Goal: Task Accomplishment & Management: Manage account settings

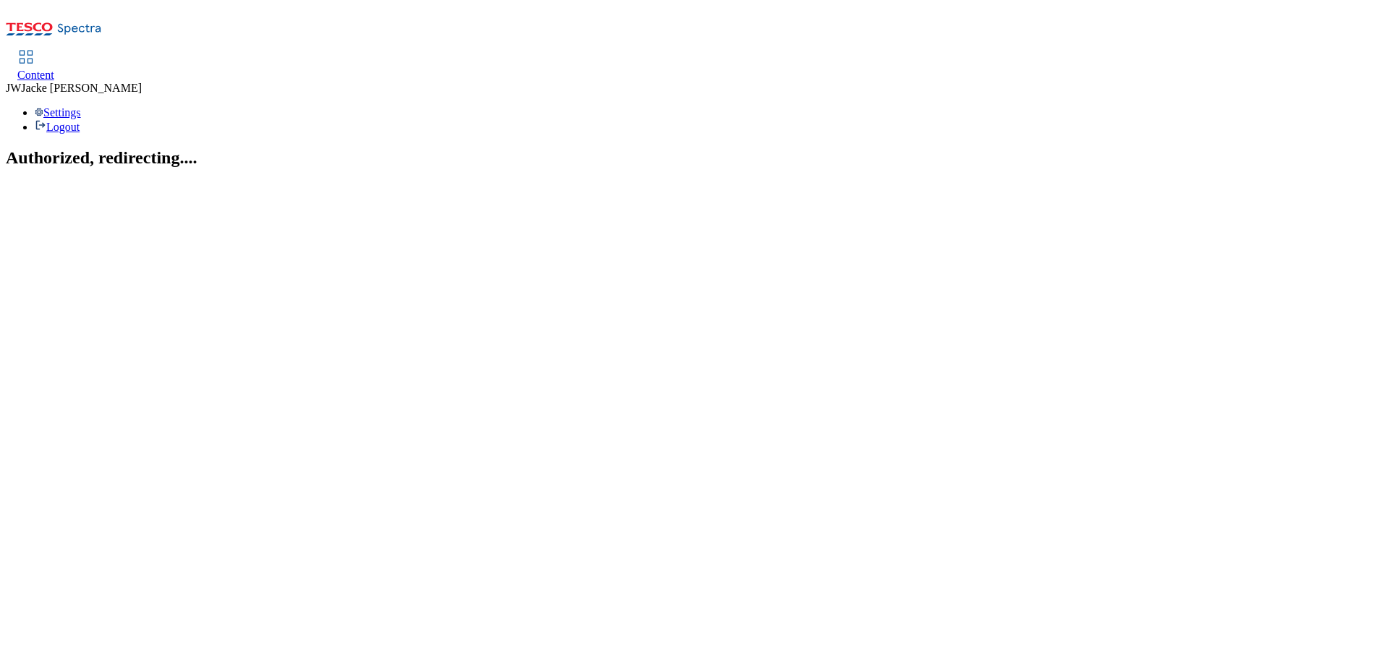
click at [54, 69] on span "Content" at bounding box center [35, 75] width 37 height 12
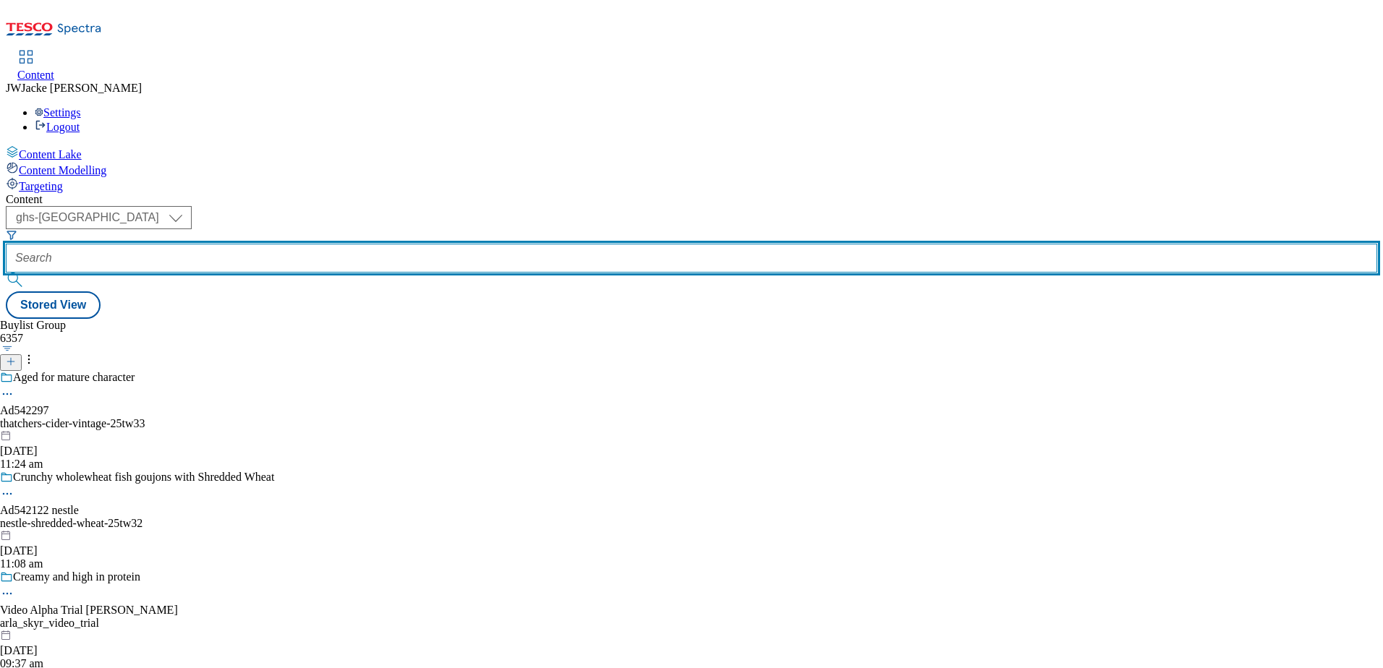
click at [389, 244] on input "text" at bounding box center [692, 258] width 1372 height 29
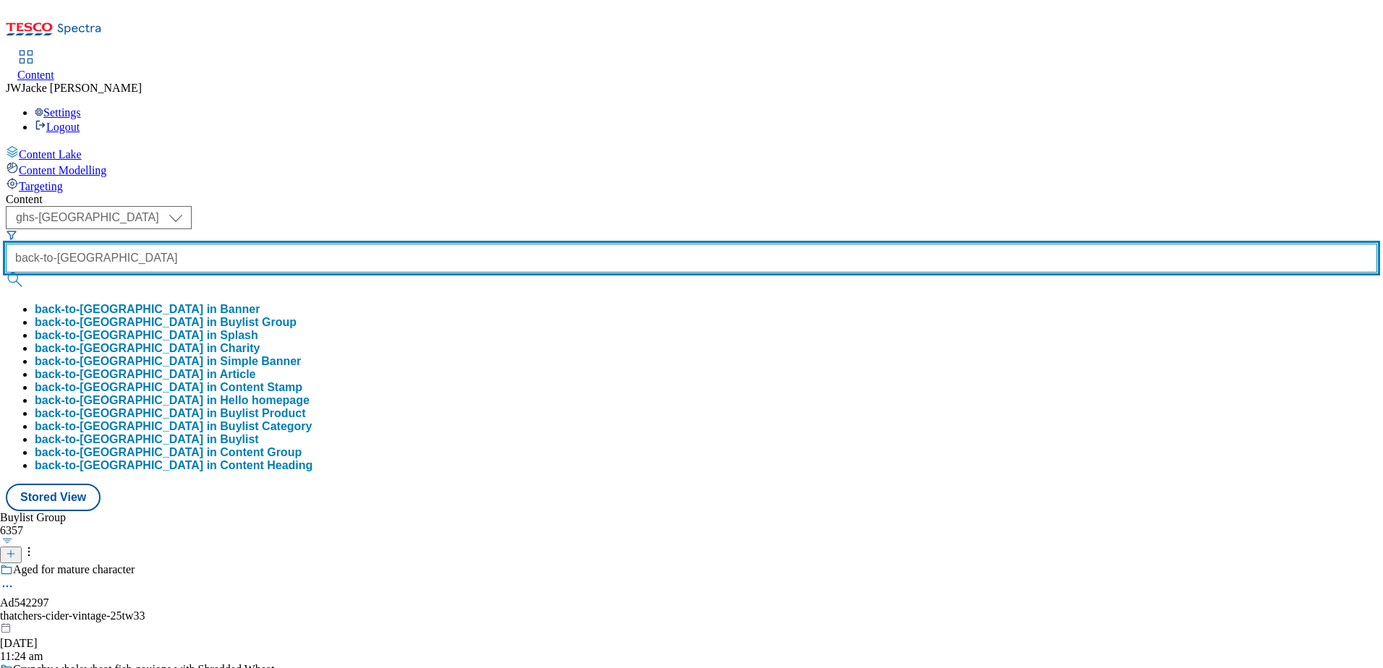
type input "back-to-[GEOGRAPHIC_DATA]"
click at [6, 273] on button "submit" at bounding box center [16, 280] width 20 height 14
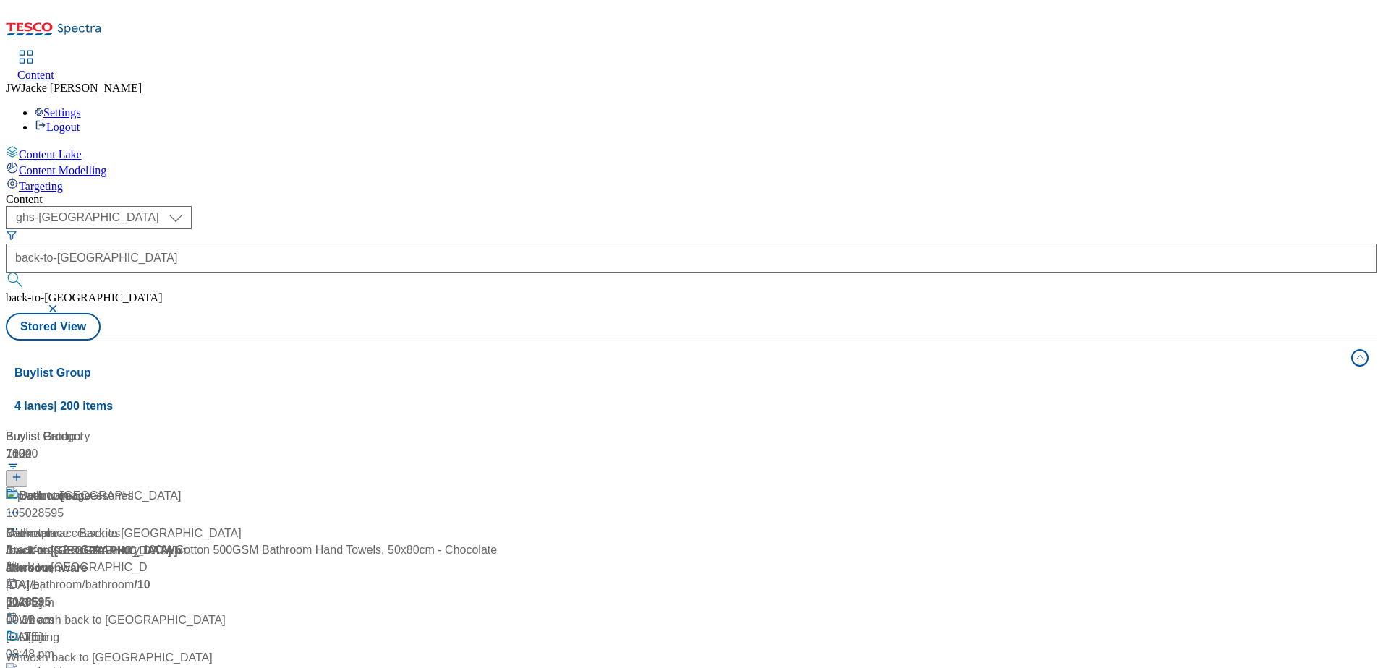
click at [242, 488] on div "Back to uni Marketplace - Back to uni / back-to-uni 20 Aug 2024 10:34 am" at bounding box center [124, 550] width 236 height 124
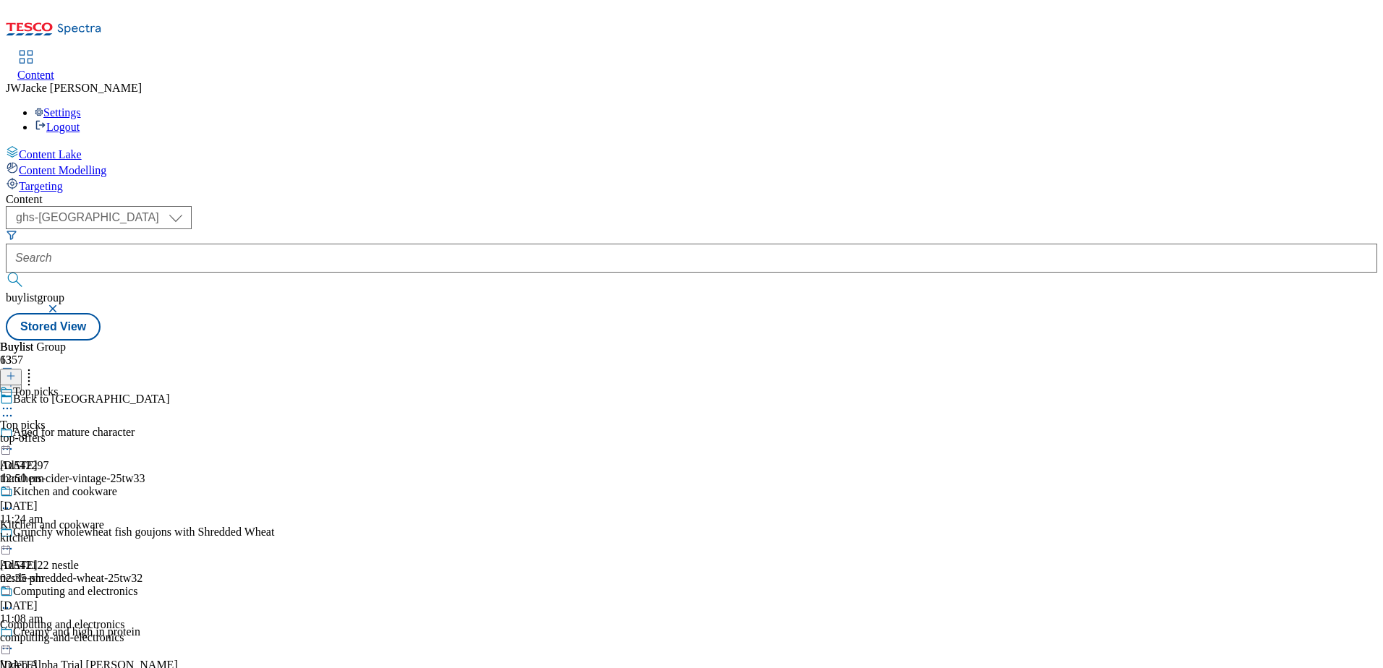
scroll to position [506, 0]
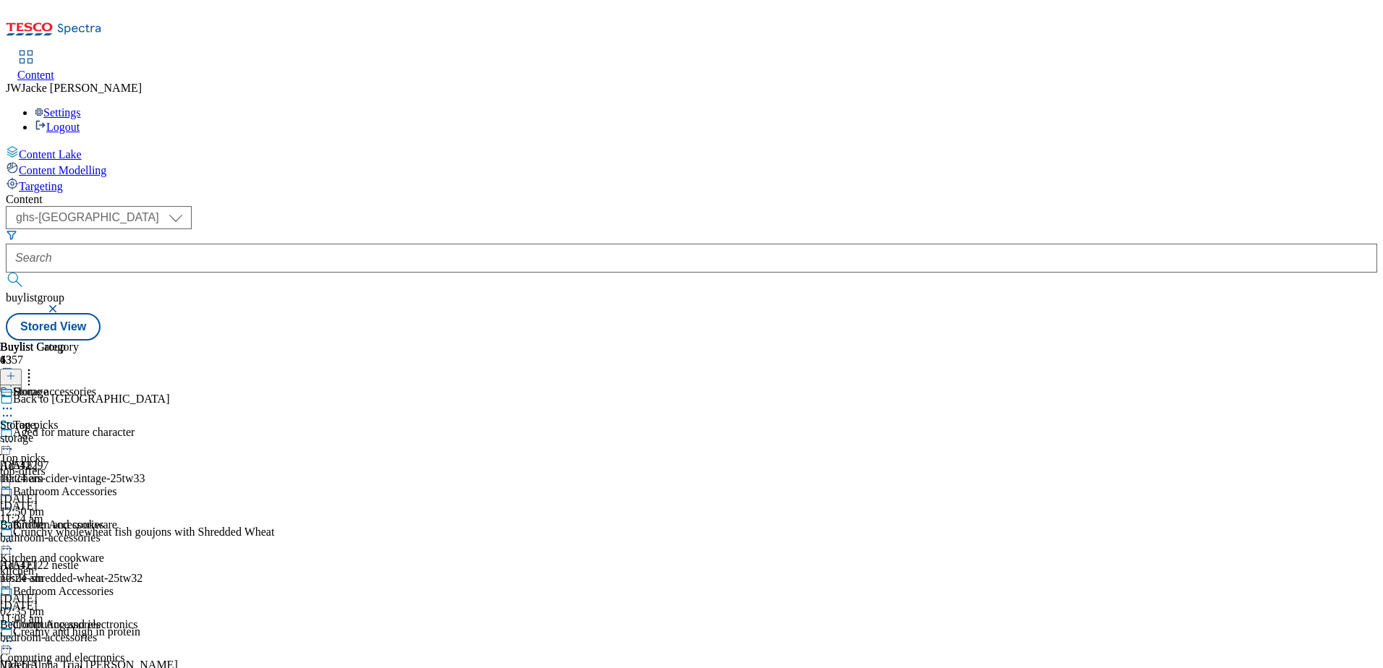
click at [14, 501] on icon at bounding box center [7, 508] width 14 height 14
click at [126, 663] on li "Un-publish" at bounding box center [77, 671] width 97 height 17
click at [14, 501] on icon at bounding box center [7, 508] width 14 height 14
click at [91, 667] on span "Un-publish" at bounding box center [68, 672] width 46 height 11
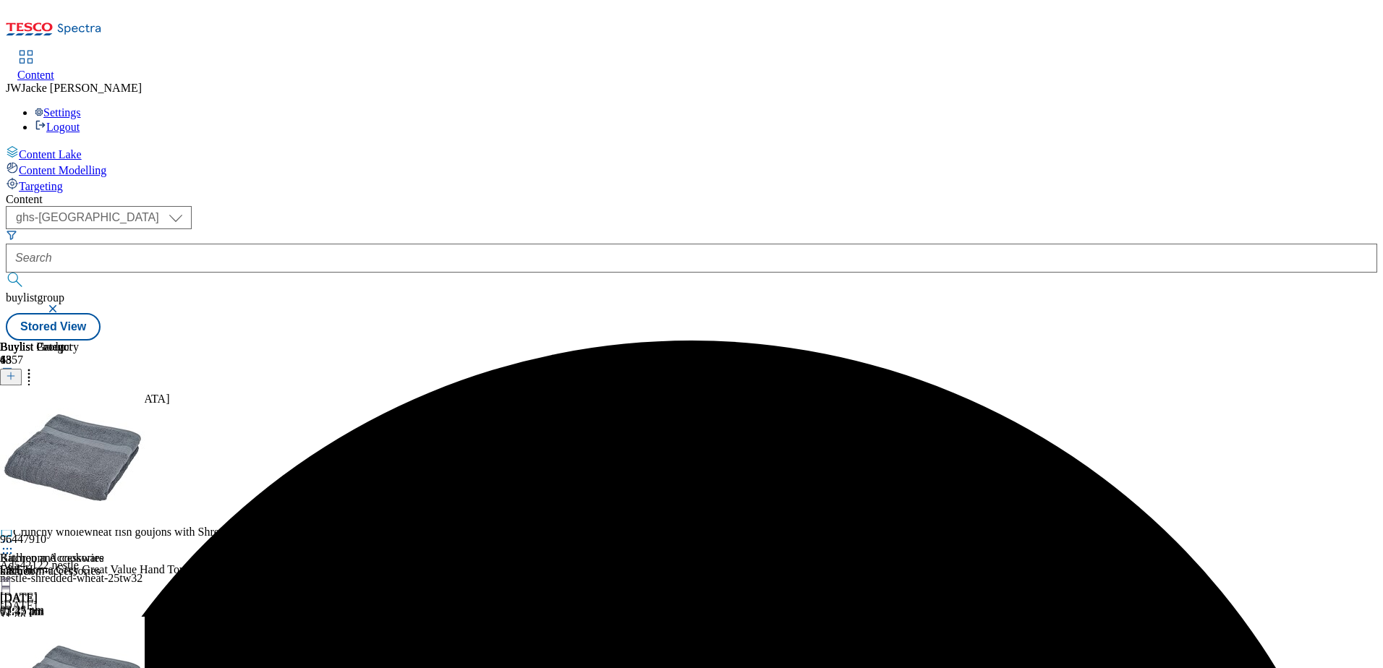
click at [16, 371] on icon at bounding box center [11, 376] width 10 height 10
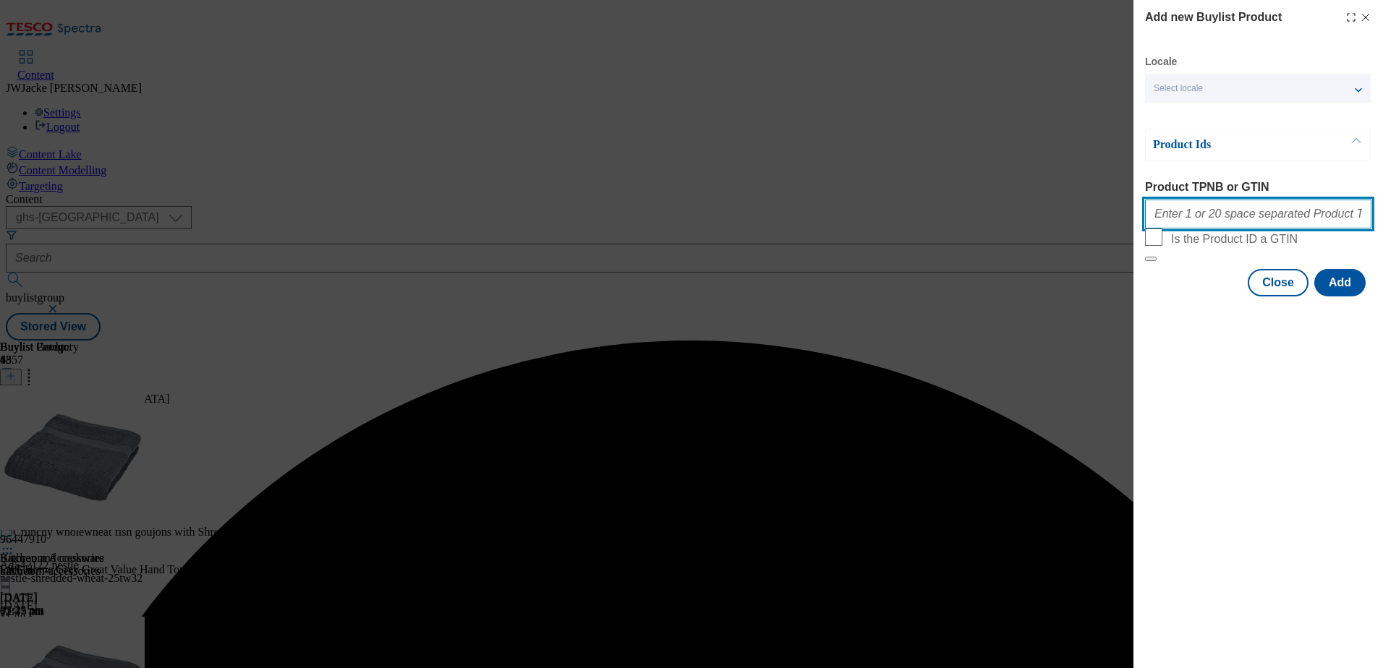
click at [1223, 221] on input "Product TPNB or GTIN" at bounding box center [1258, 214] width 226 height 29
paste input "105627678"
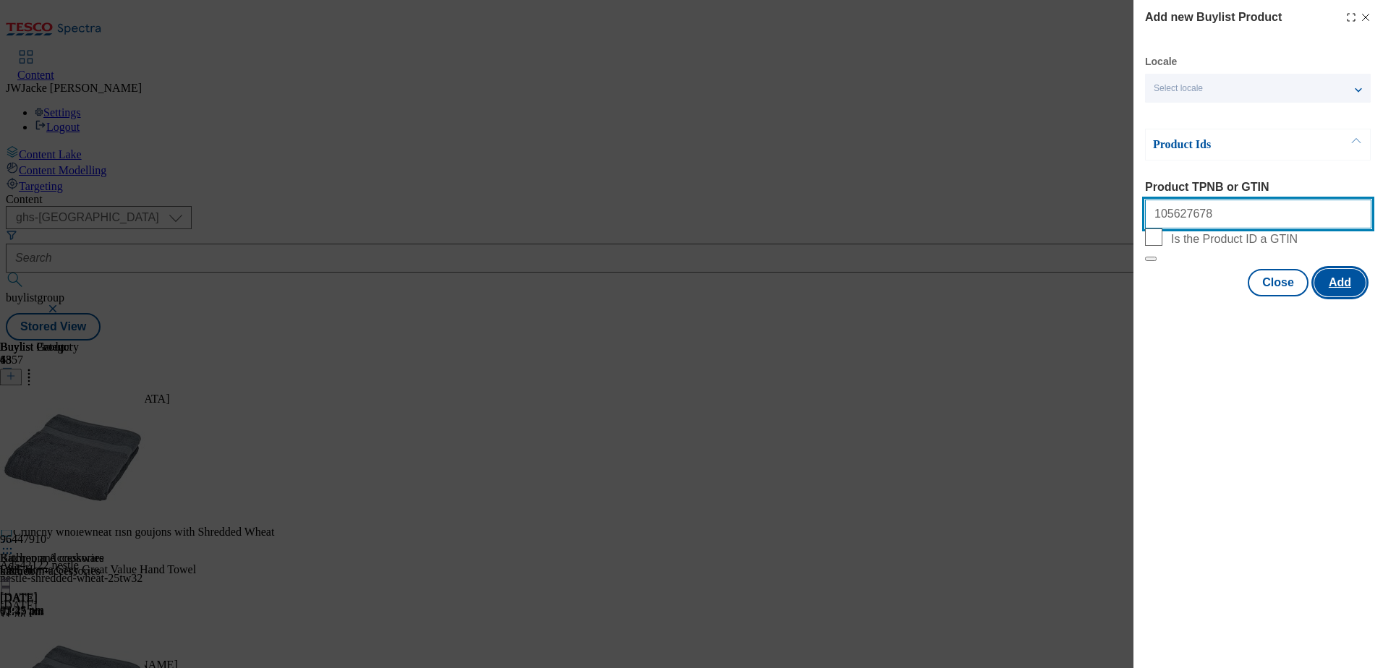
type input "105627678"
click at [1323, 297] on button "Add" at bounding box center [1339, 282] width 51 height 27
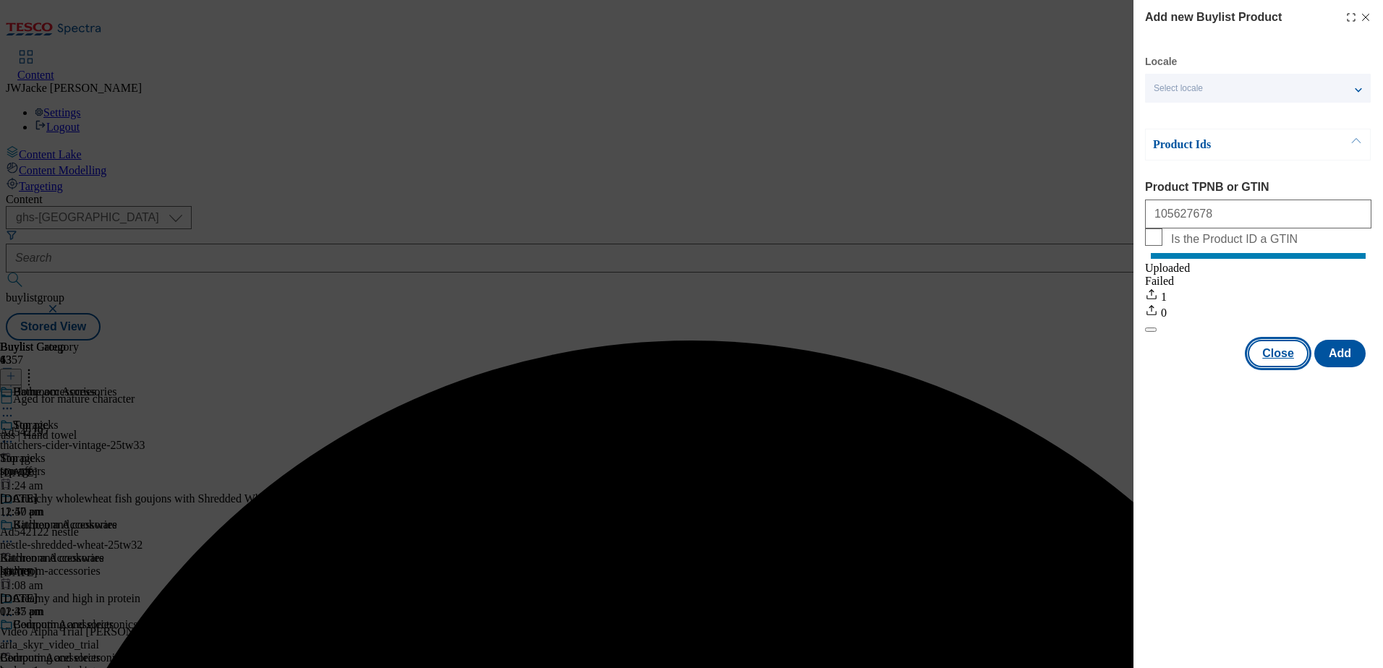
click at [1280, 367] on button "Close" at bounding box center [1278, 353] width 61 height 27
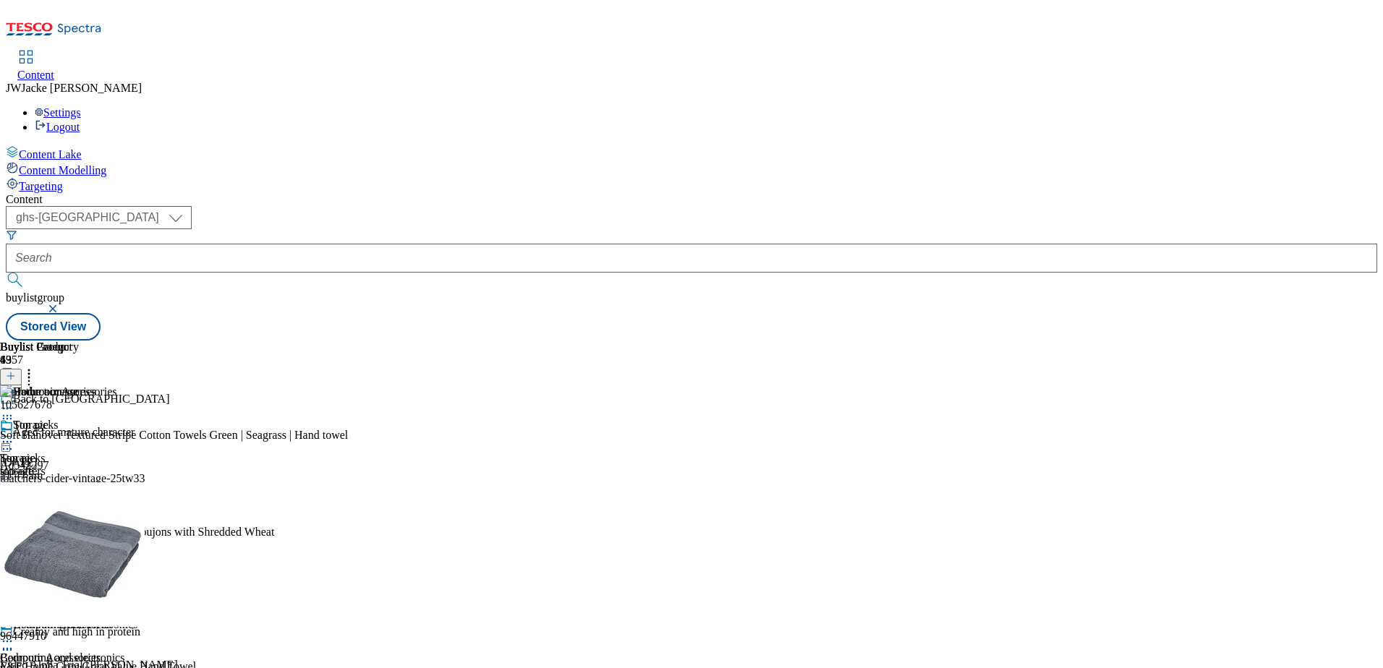
click at [16, 371] on icon at bounding box center [11, 376] width 10 height 10
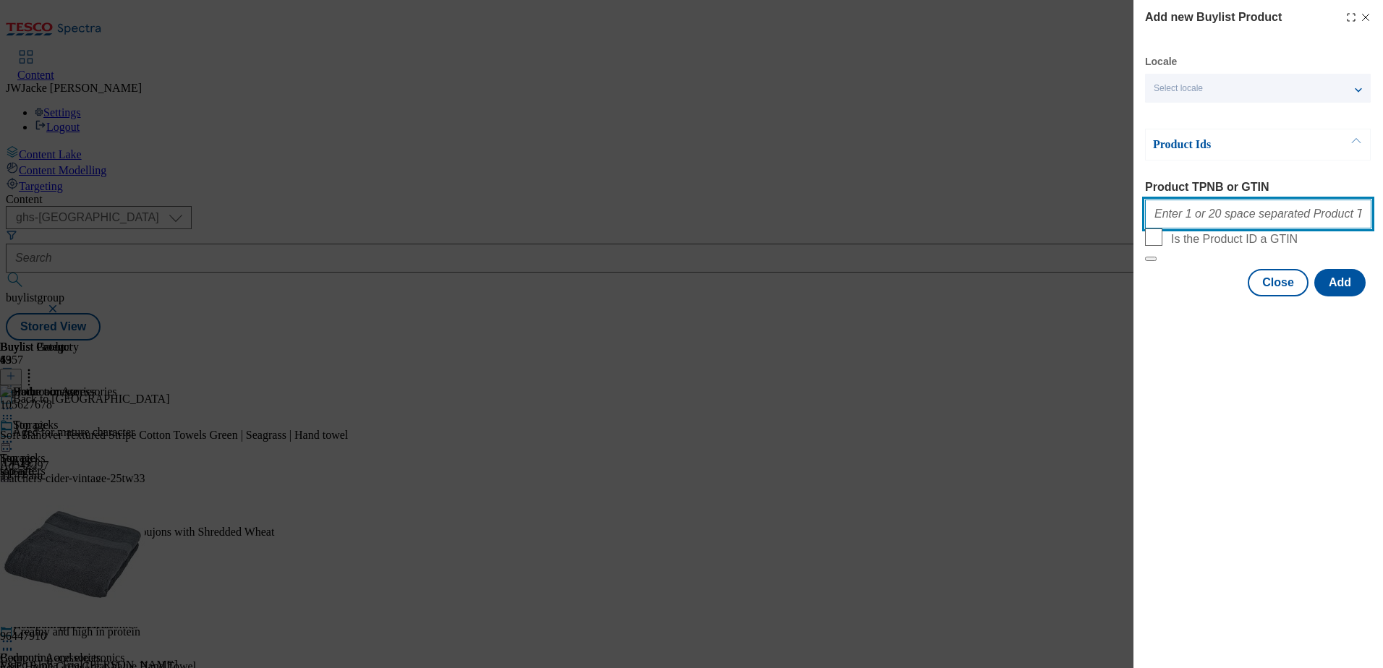
click at [1206, 218] on input "Product TPNB or GTIN" at bounding box center [1258, 214] width 226 height 29
paste input "111196020"
type input "111196020"
click at [1333, 297] on button "Add" at bounding box center [1339, 282] width 51 height 27
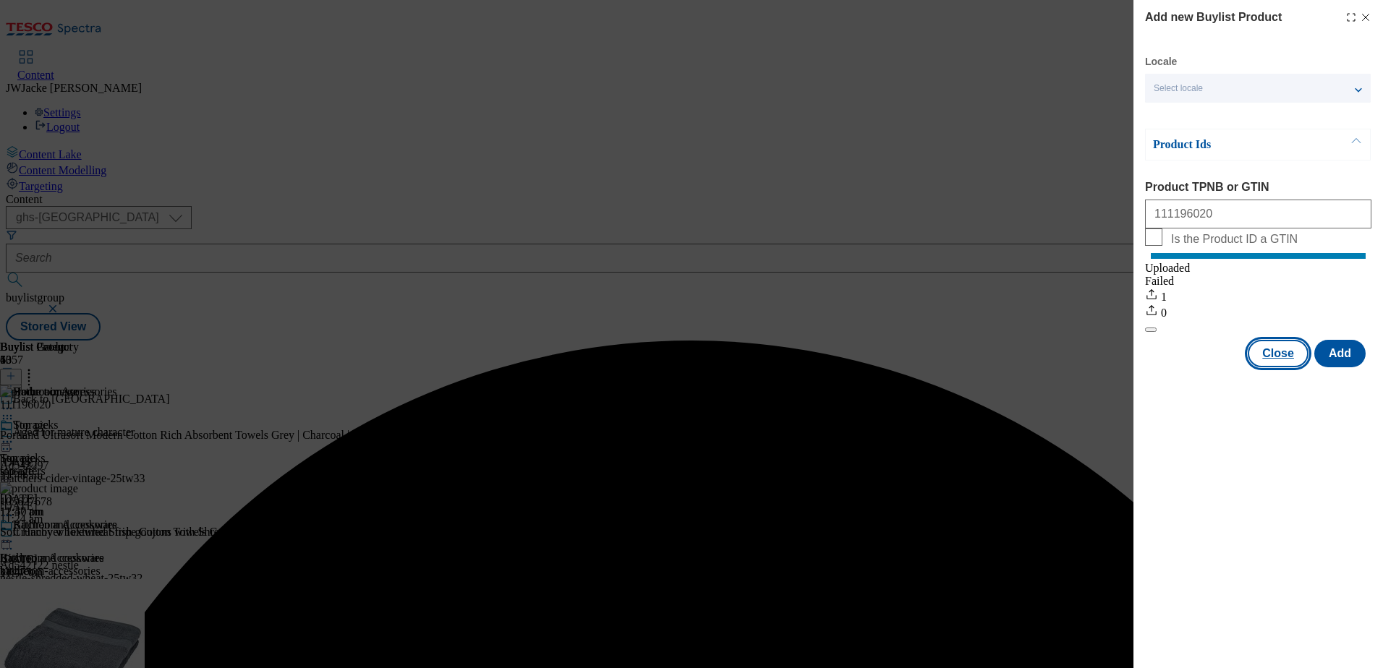
click at [1276, 367] on button "Close" at bounding box center [1278, 353] width 61 height 27
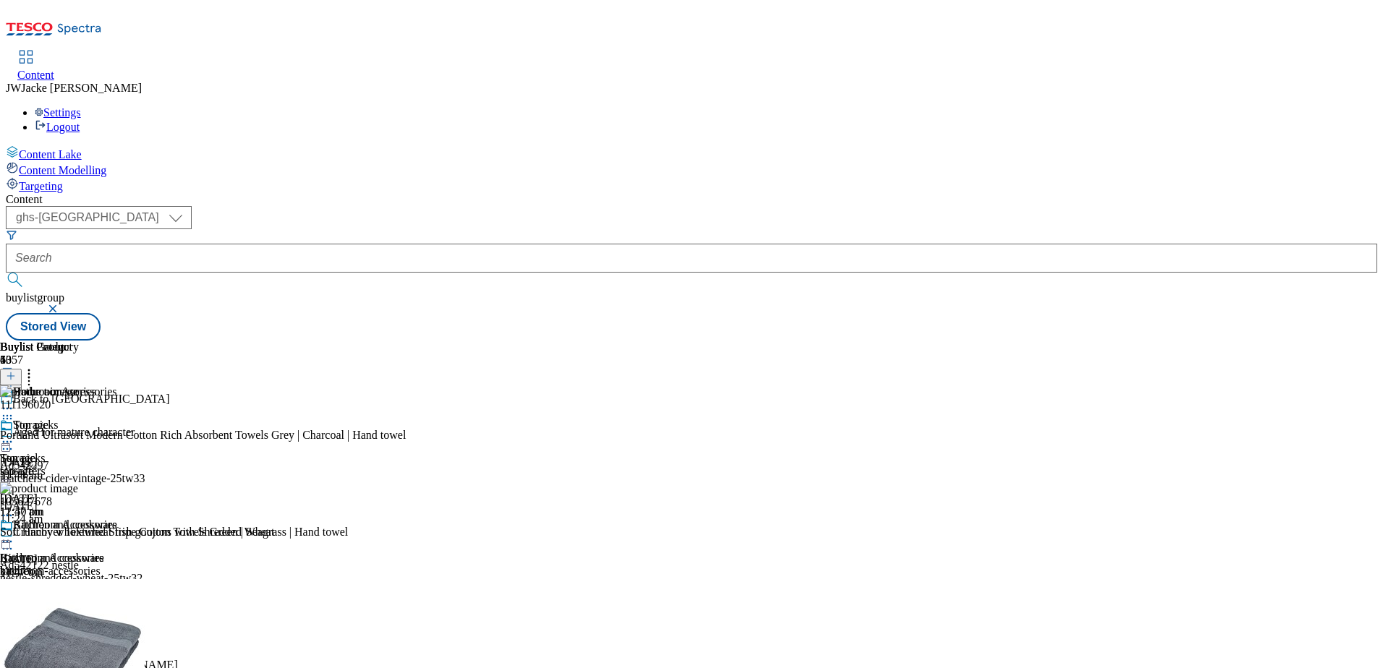
click at [16, 371] on icon at bounding box center [11, 376] width 10 height 10
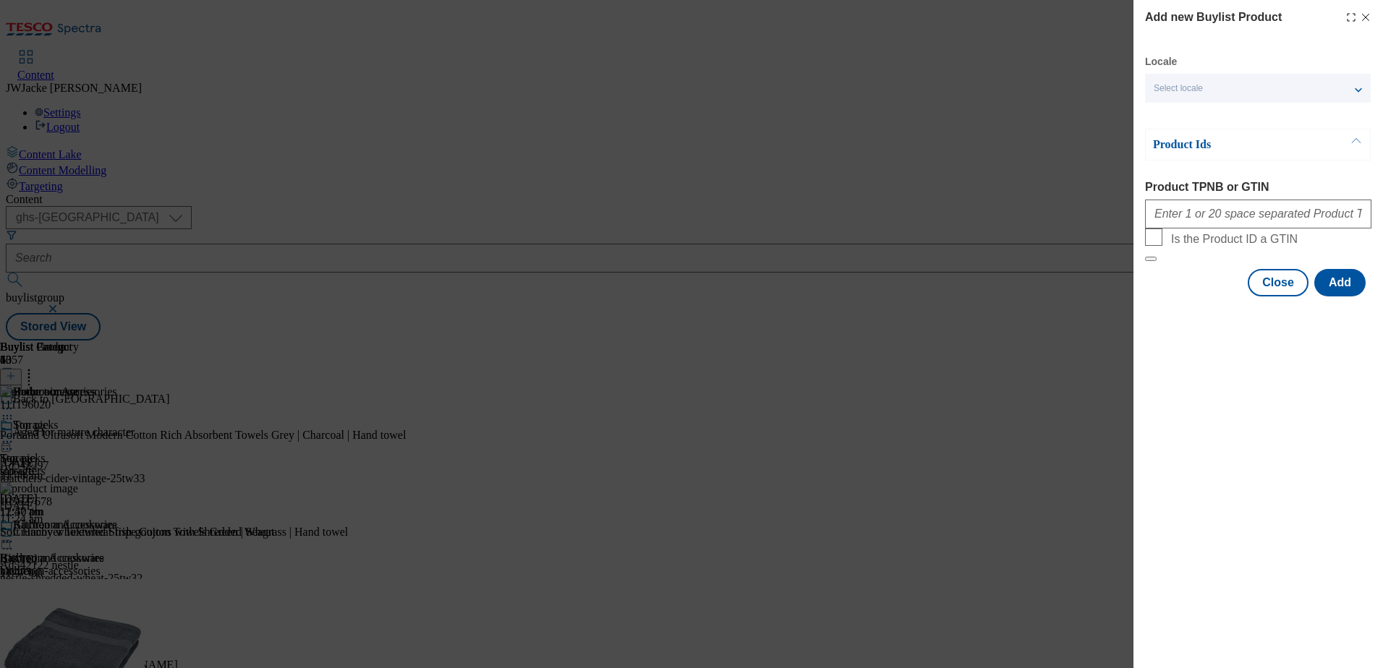
click at [1222, 89] on div "Select locale" at bounding box center [1258, 88] width 226 height 29
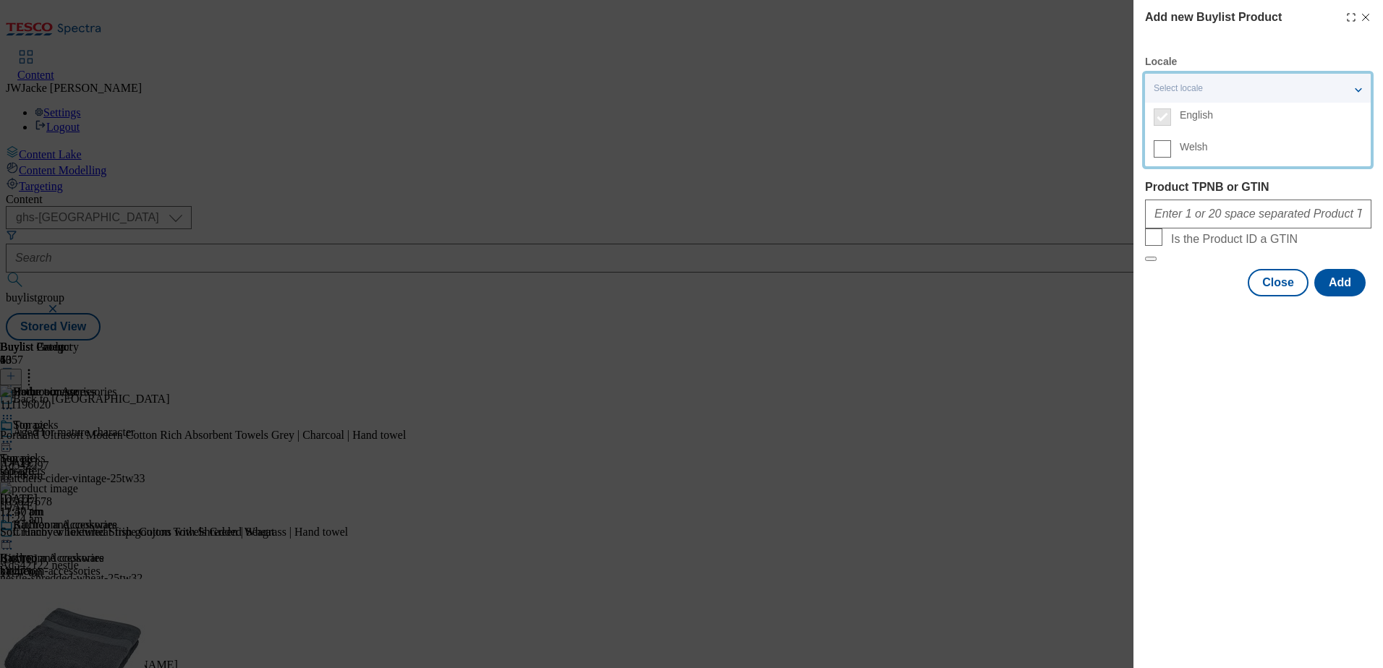
click at [1209, 297] on div "Close Add" at bounding box center [1258, 282] width 226 height 27
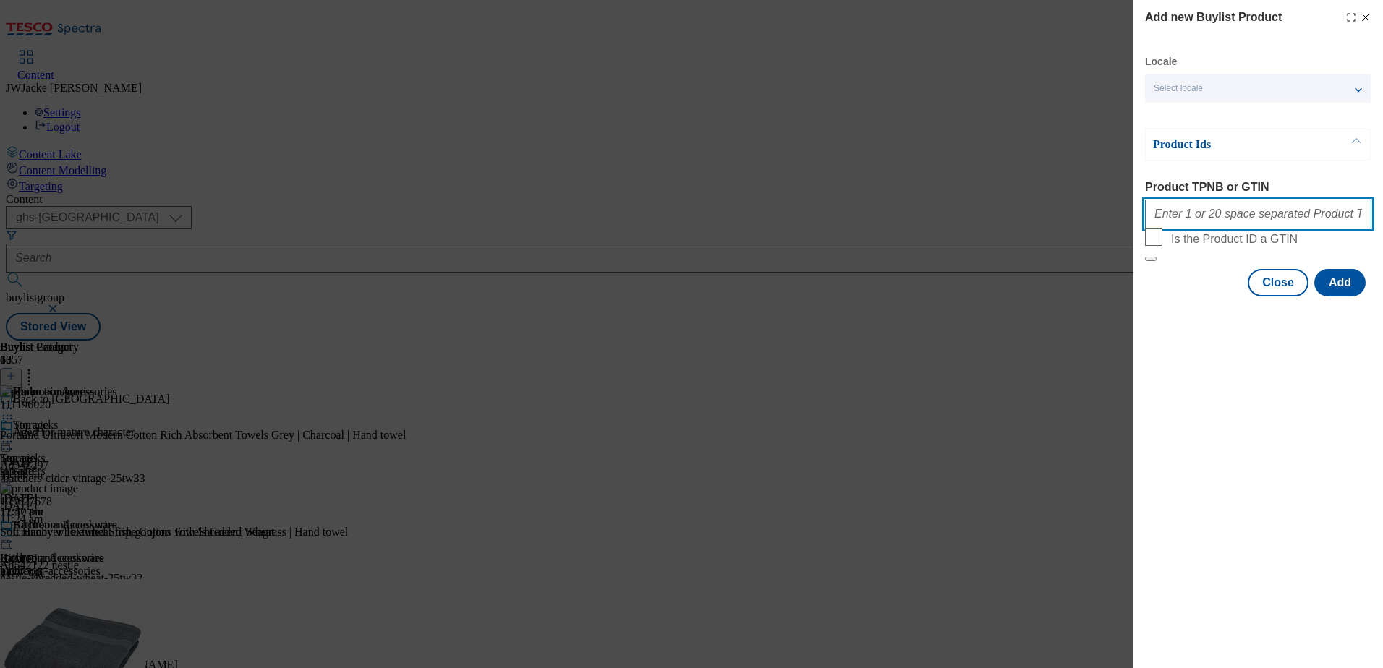
click at [1223, 218] on input "Product TPNB or GTIN" at bounding box center [1258, 214] width 226 height 29
paste input "111198372"
type input "111198372"
click at [1334, 297] on button "Add" at bounding box center [1339, 282] width 51 height 27
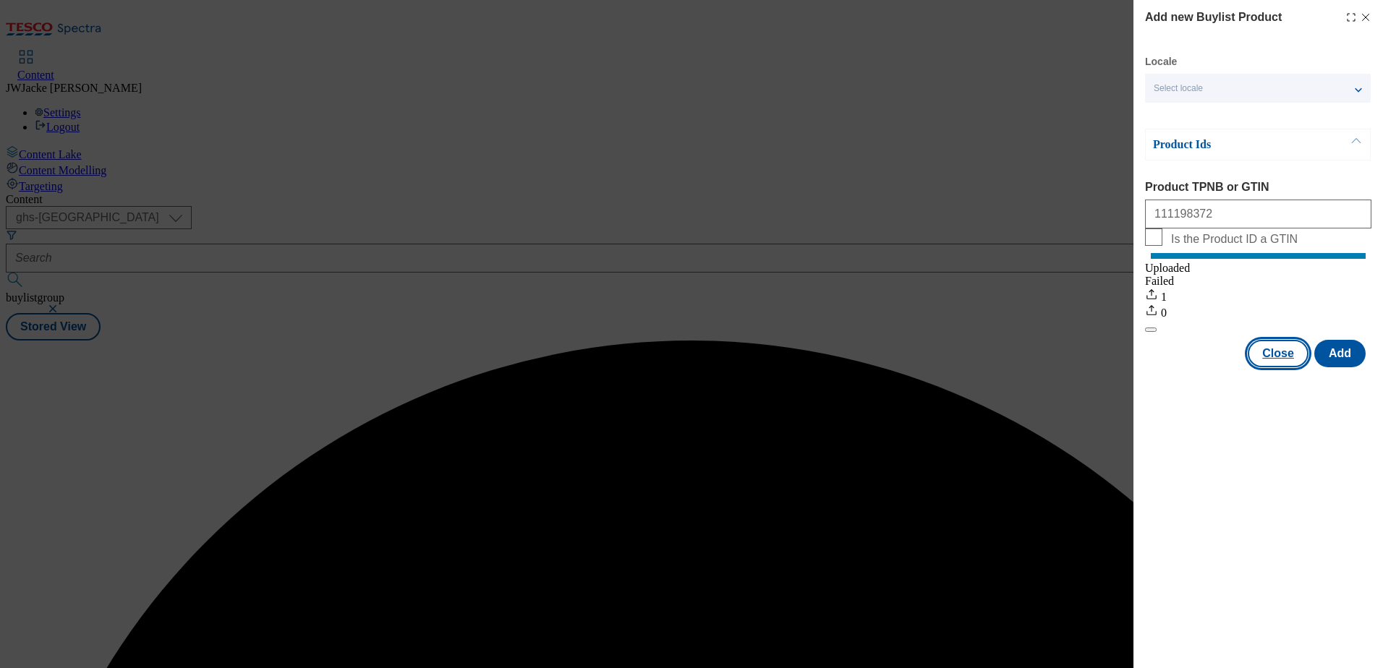
click at [1276, 367] on button "Close" at bounding box center [1278, 353] width 61 height 27
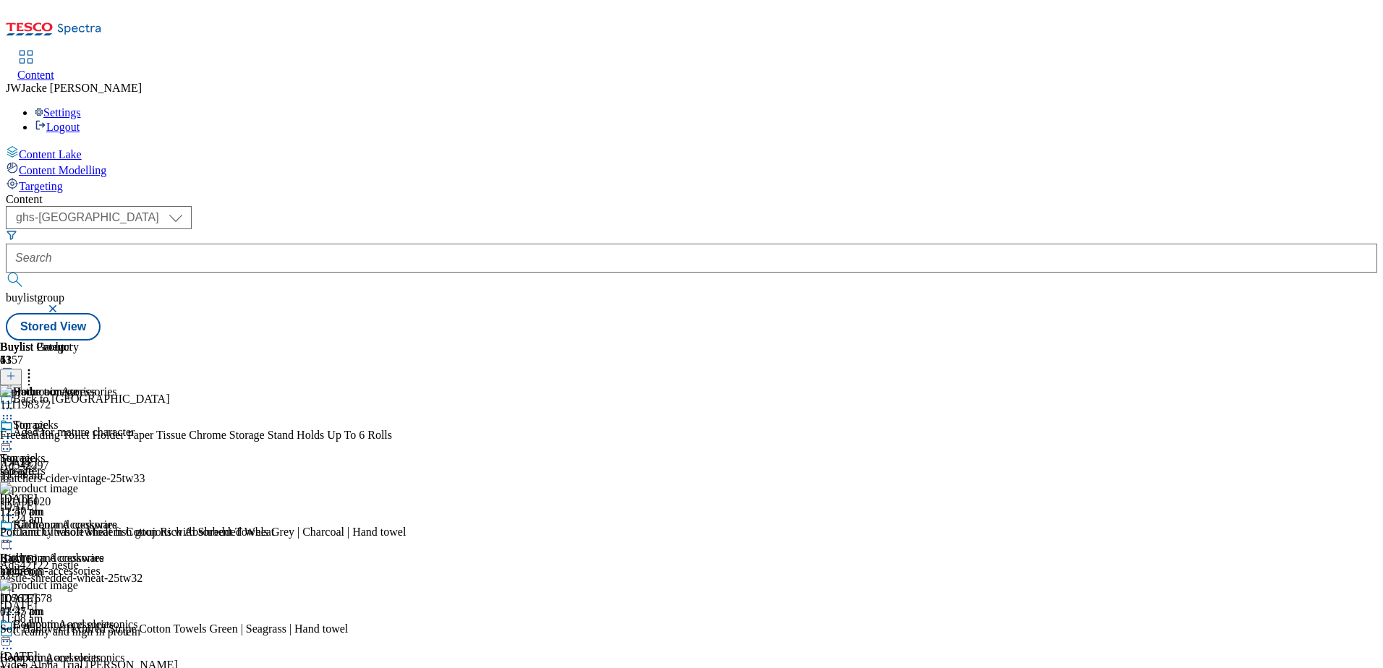
click at [16, 371] on icon at bounding box center [11, 376] width 10 height 10
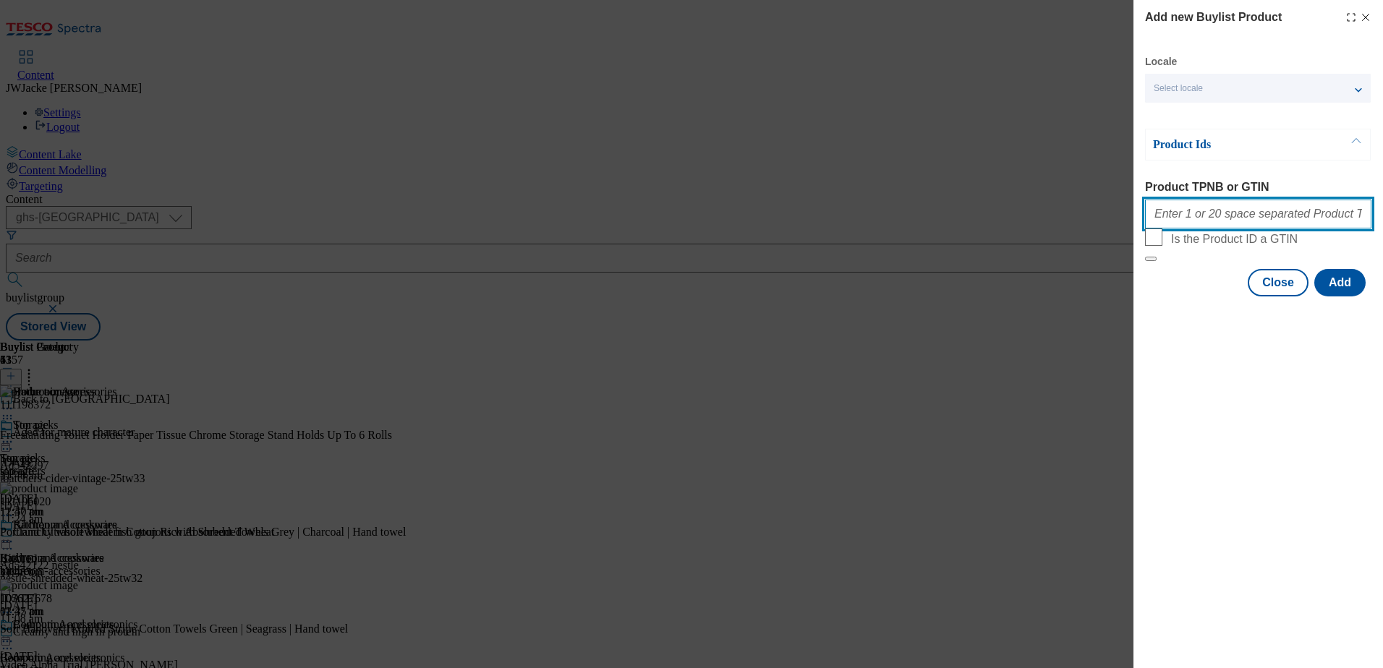
click at [1230, 219] on input "Product TPNB or GTIN" at bounding box center [1258, 214] width 226 height 29
paste input "105045632"
type input "105045632"
click at [1330, 296] on div "Locale Select locale English Welsh Product Ids Product TPNB or GTIN 105045632 I…" at bounding box center [1258, 176] width 226 height 242
click at [1338, 297] on button "Add" at bounding box center [1339, 282] width 51 height 27
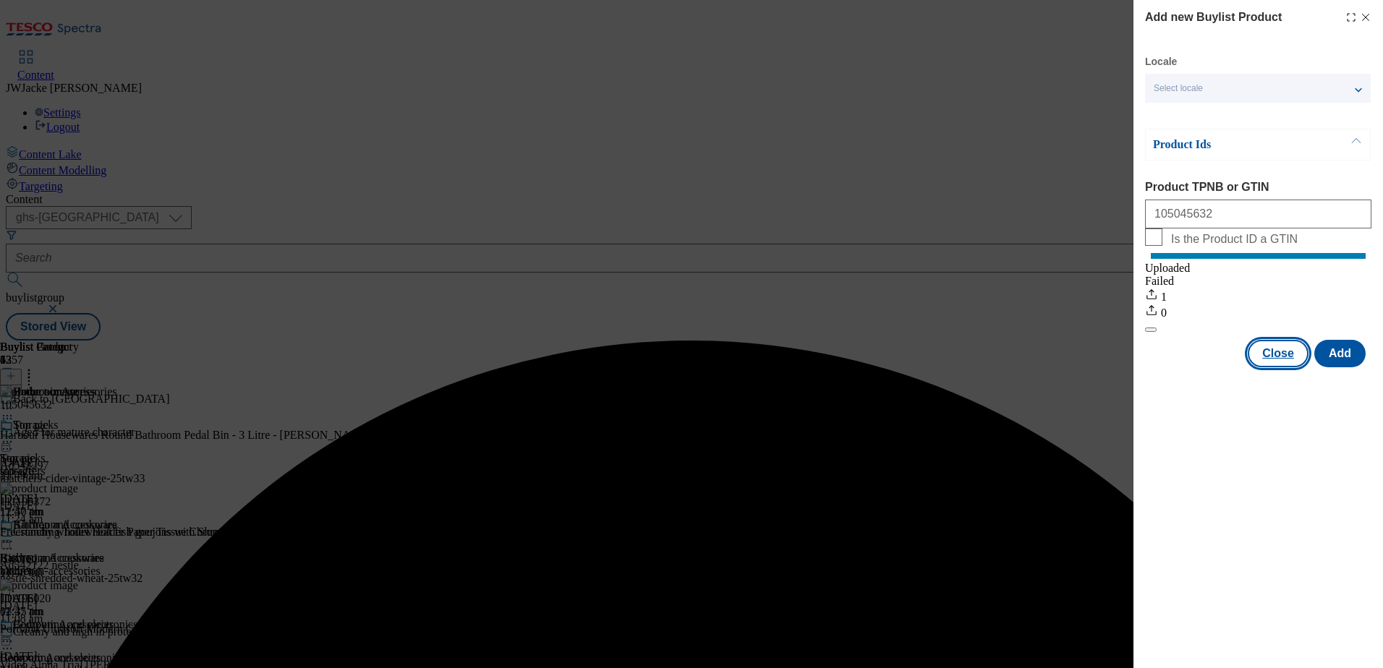
click at [1281, 366] on button "Close" at bounding box center [1278, 353] width 61 height 27
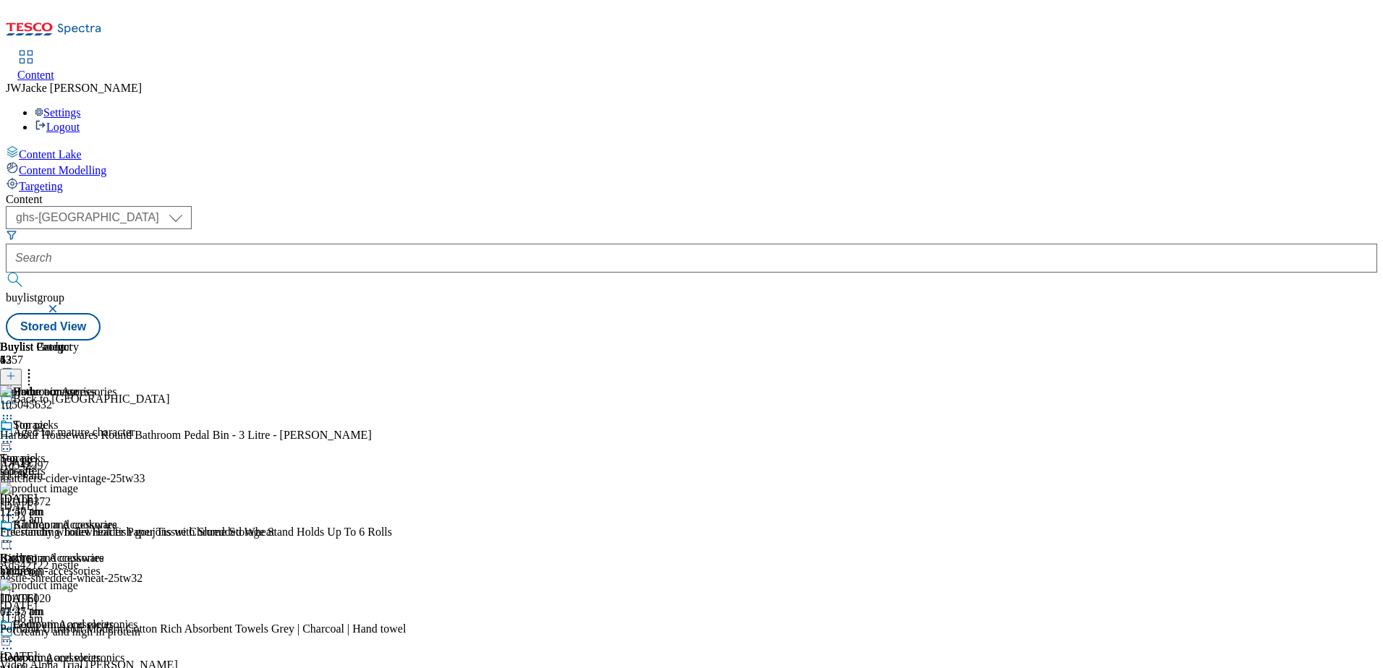
click at [16, 371] on icon at bounding box center [11, 376] width 10 height 10
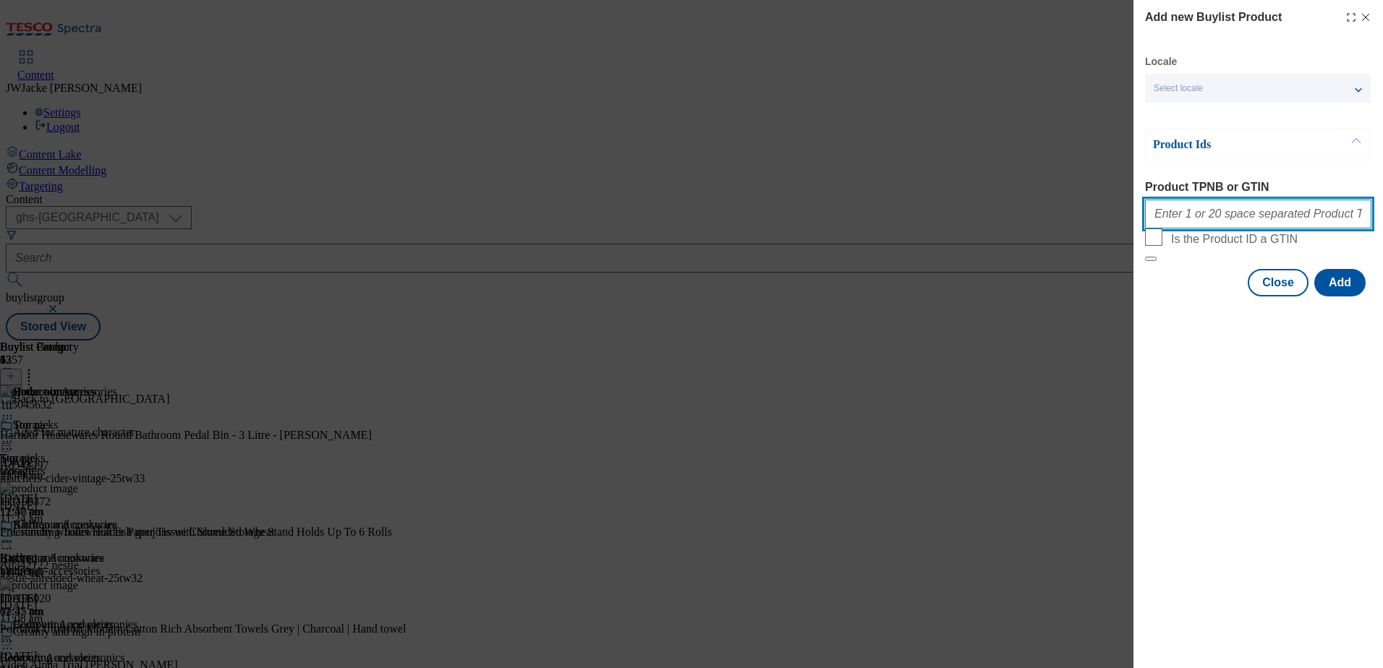
click at [1224, 213] on input "Product TPNB or GTIN" at bounding box center [1258, 214] width 226 height 29
paste input "105993390"
type input "105993390"
click at [1329, 297] on button "Add" at bounding box center [1339, 282] width 51 height 27
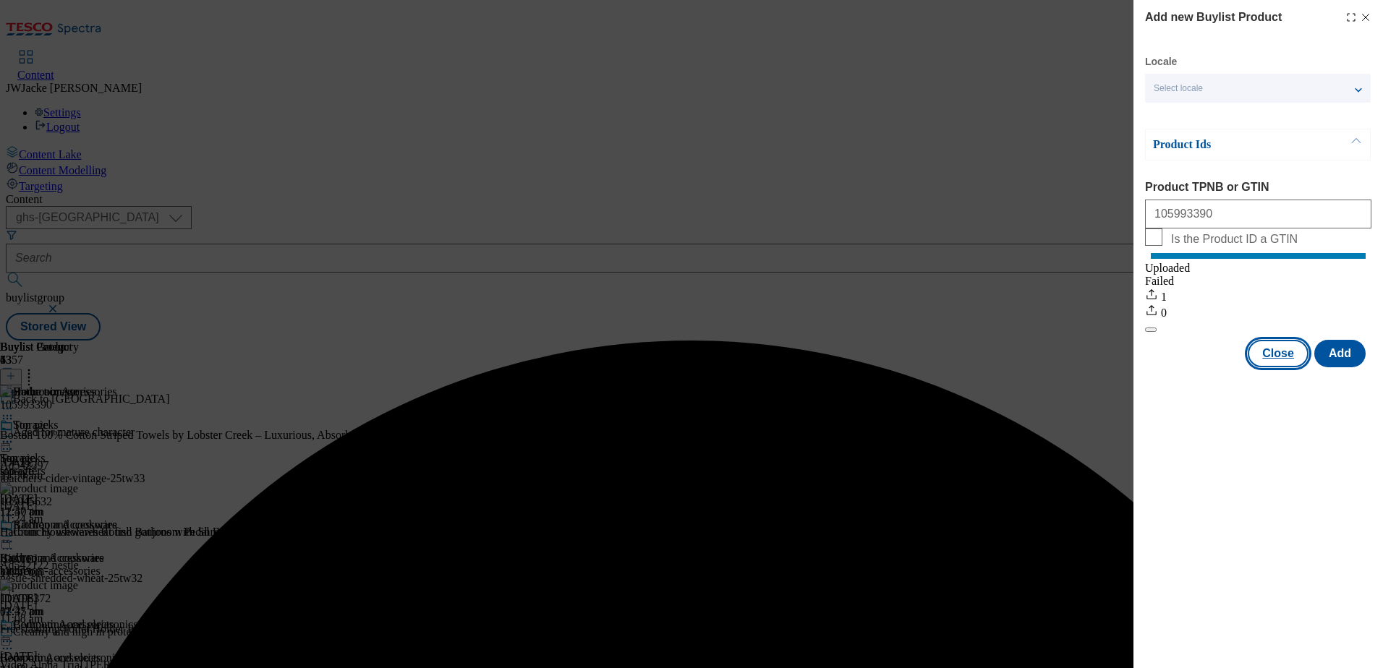
click at [1273, 367] on button "Close" at bounding box center [1278, 353] width 61 height 27
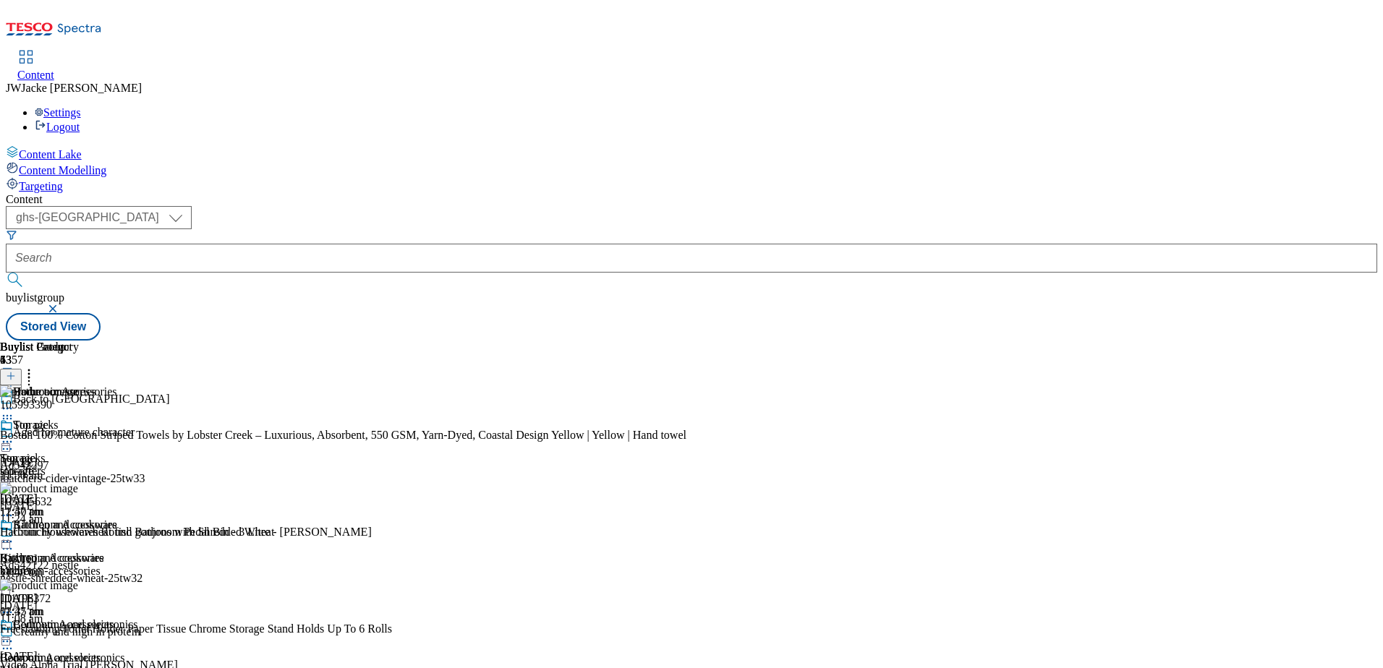
click at [16, 371] on icon at bounding box center [11, 376] width 10 height 10
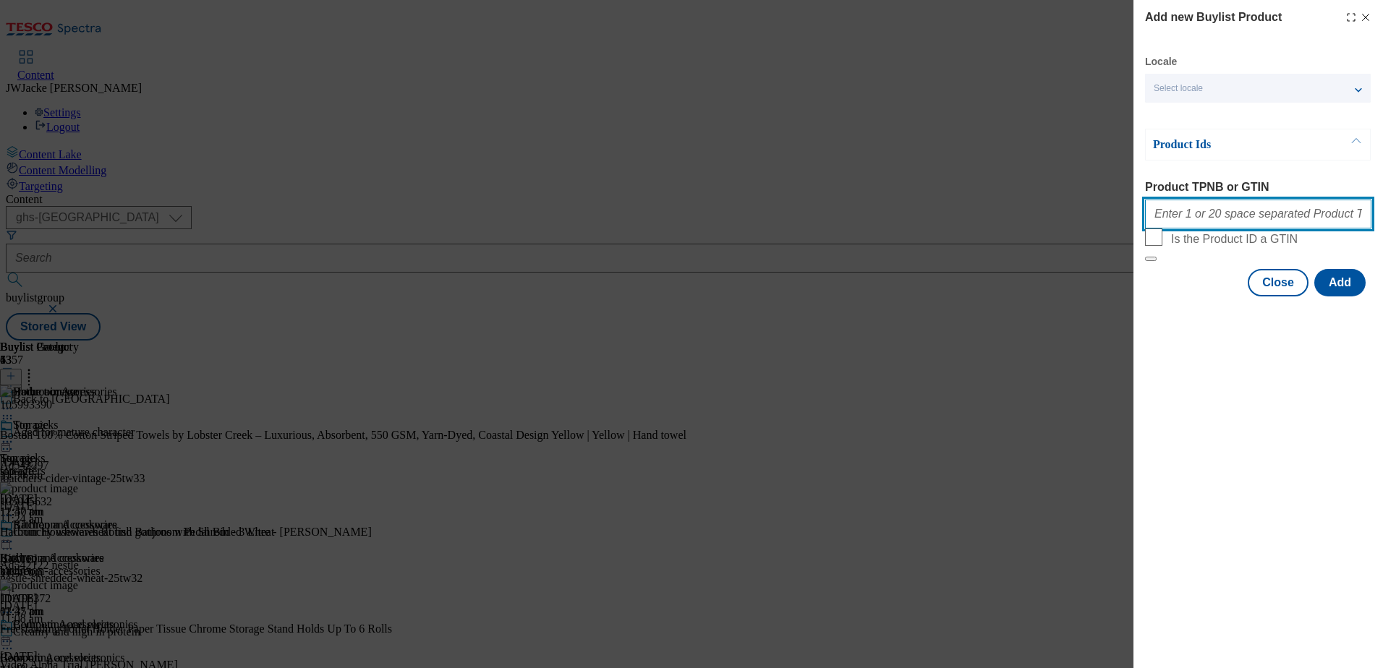
click at [1216, 216] on input "Product TPNB or GTIN" at bounding box center [1258, 214] width 226 height 29
paste input "105747945"
type input "105747945"
click at [1345, 297] on button "Add" at bounding box center [1339, 282] width 51 height 27
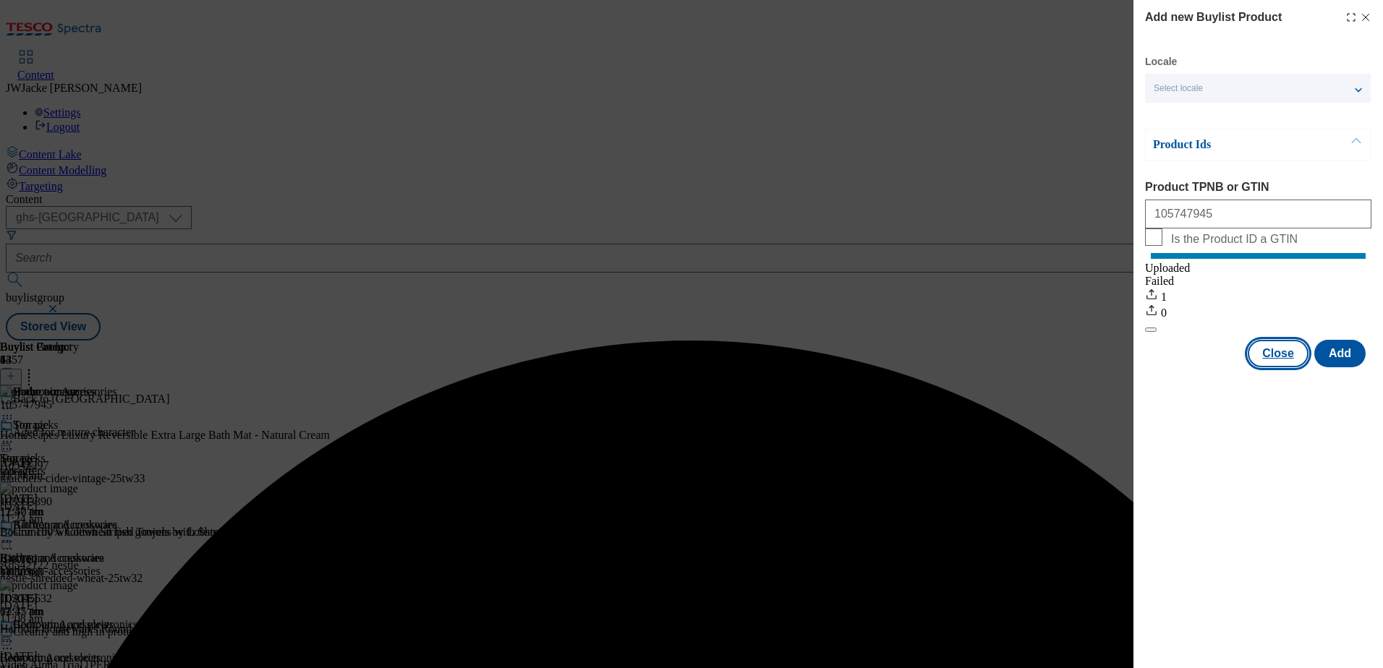
click at [1278, 367] on button "Close" at bounding box center [1278, 353] width 61 height 27
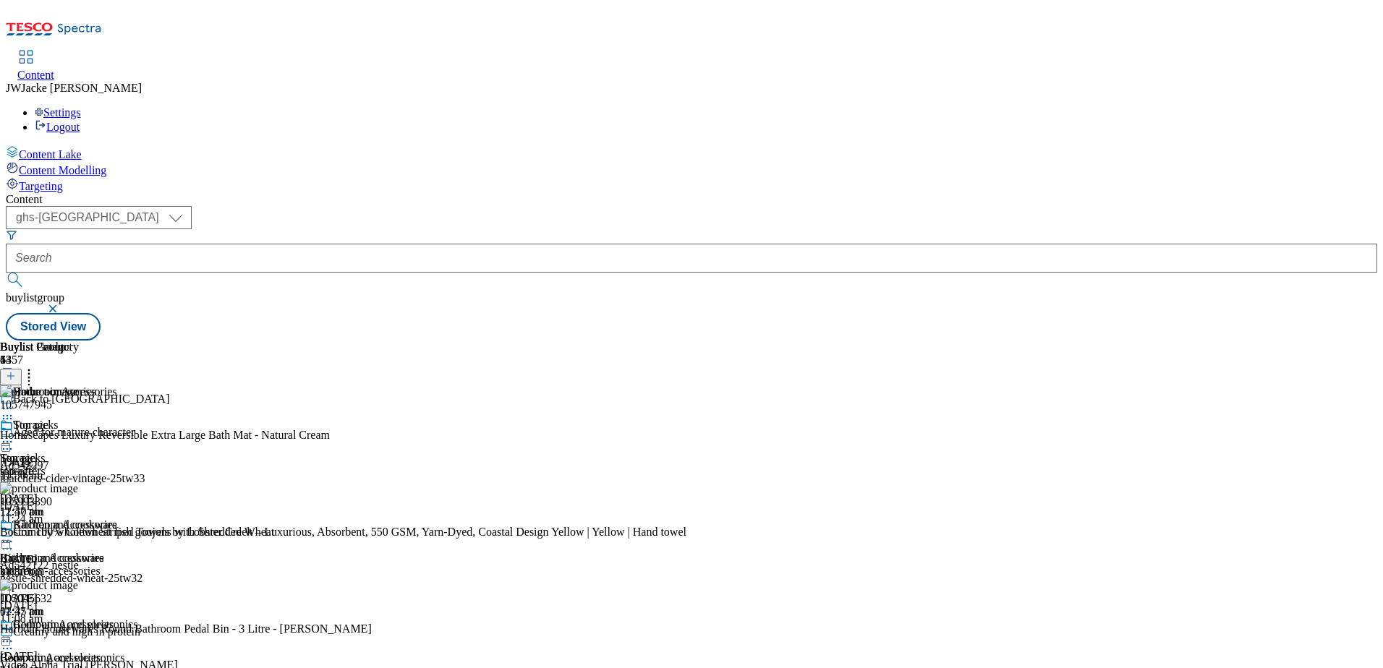
click at [22, 371] on div at bounding box center [11, 377] width 22 height 12
click at [16, 371] on icon at bounding box center [11, 376] width 10 height 10
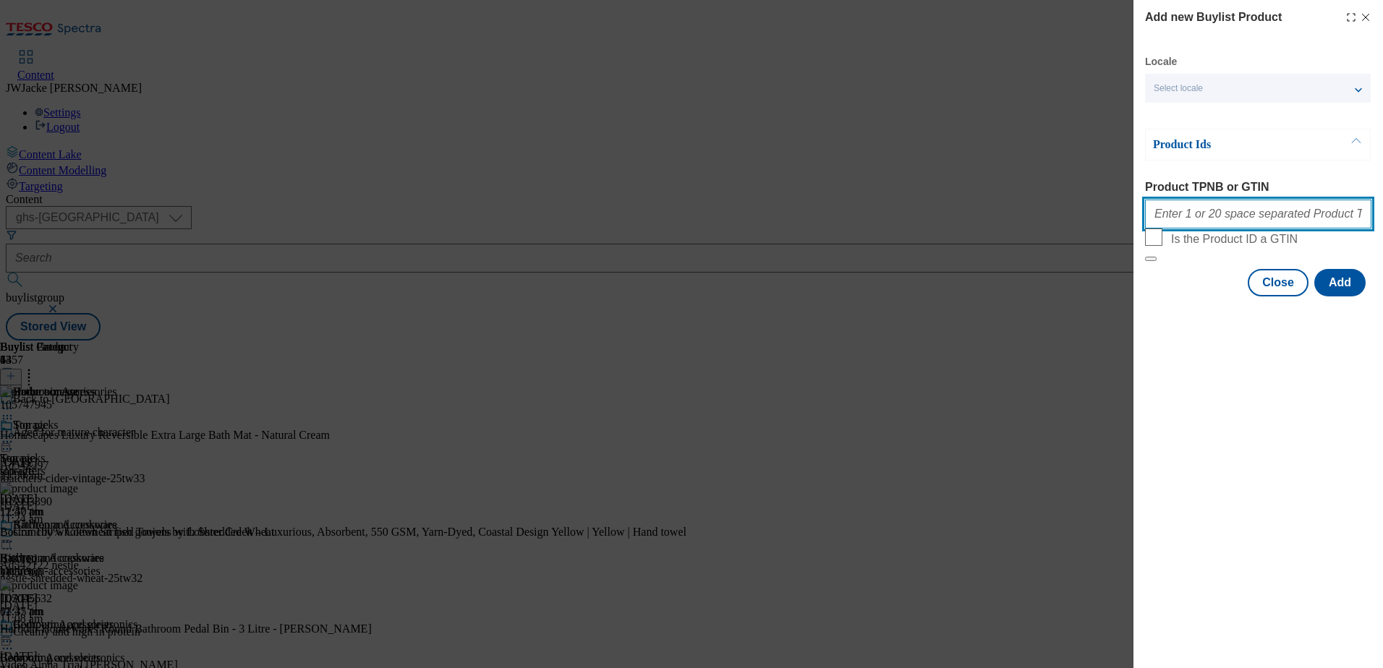
click at [1230, 218] on input "Product TPNB or GTIN" at bounding box center [1258, 214] width 226 height 29
paste input "105300168"
type input "105300168"
click at [1351, 297] on button "Add" at bounding box center [1339, 282] width 51 height 27
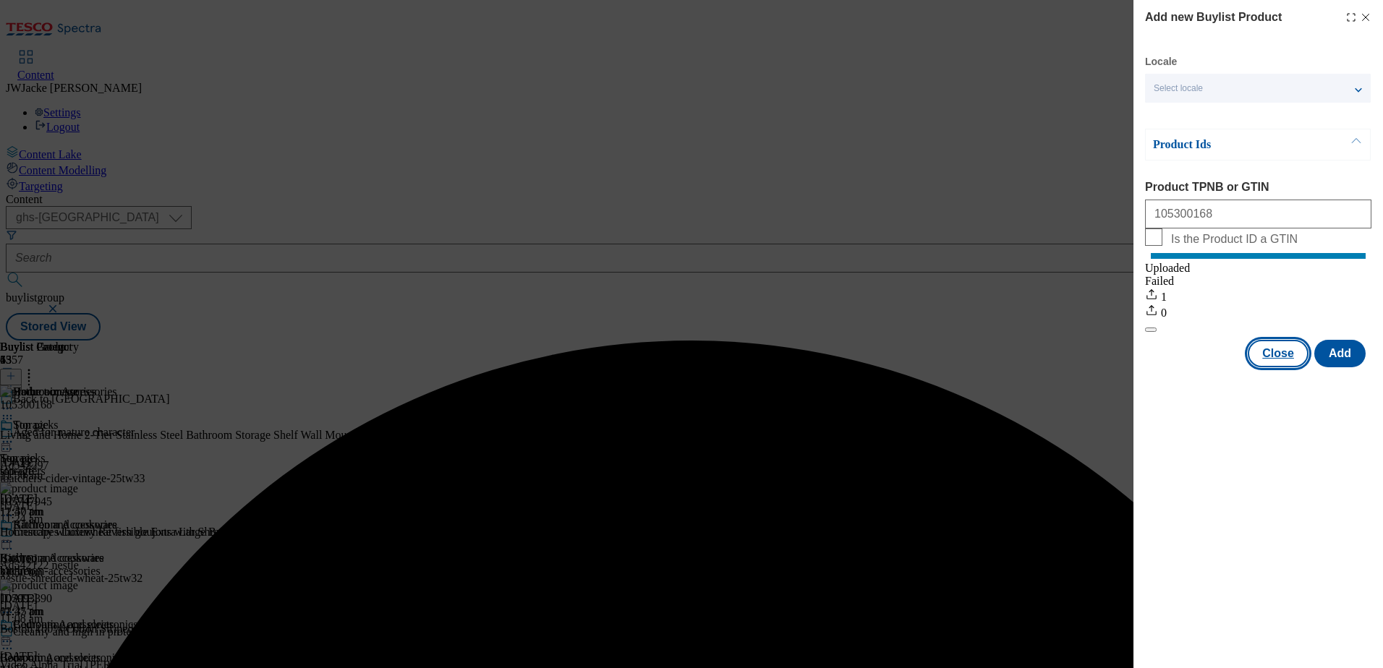
click at [1289, 367] on button "Close" at bounding box center [1278, 353] width 61 height 27
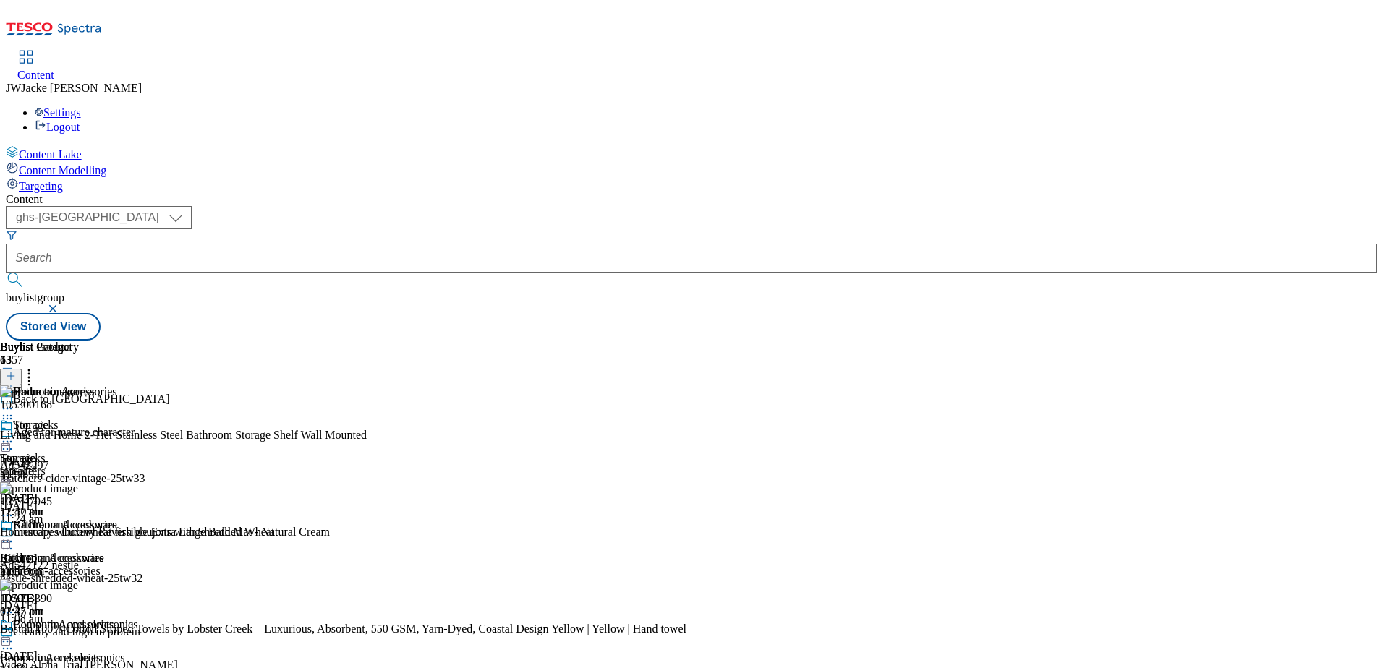
click at [16, 371] on icon at bounding box center [11, 376] width 10 height 10
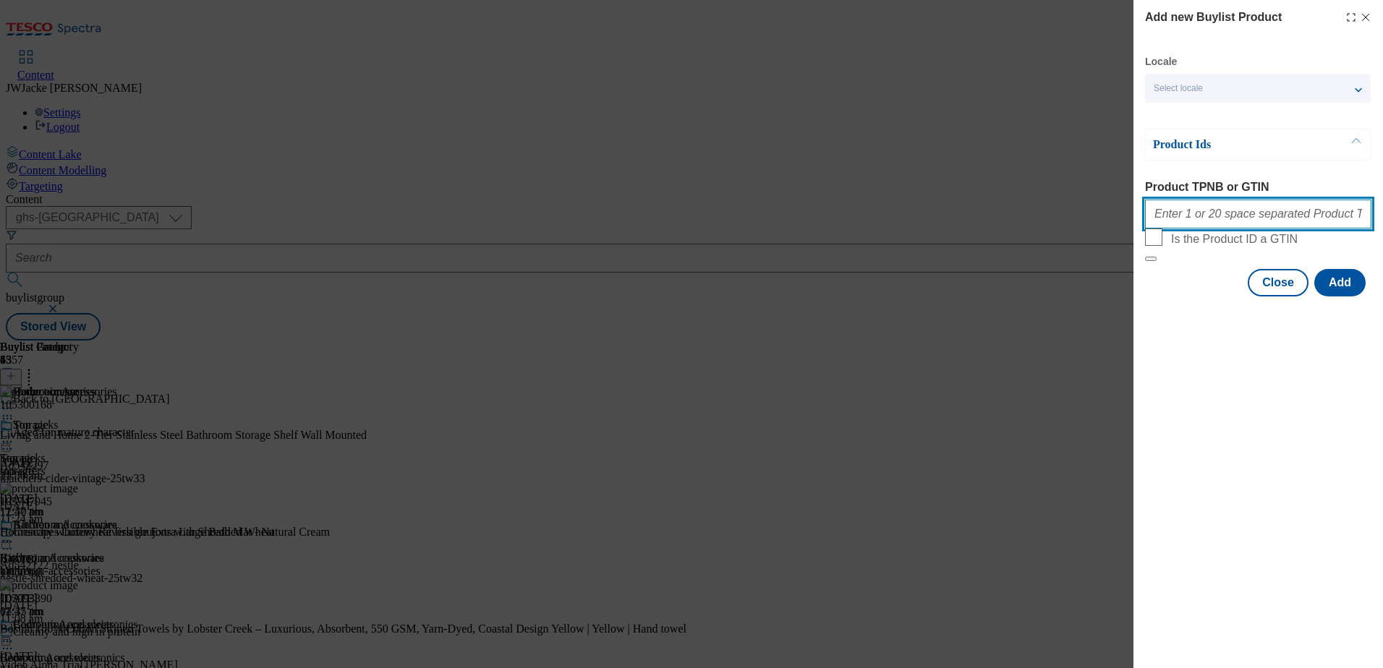
click at [1228, 220] on input "Product TPNB or GTIN" at bounding box center [1258, 214] width 226 height 29
paste input "105747918"
type input "105747918"
click at [1346, 297] on button "Add" at bounding box center [1339, 282] width 51 height 27
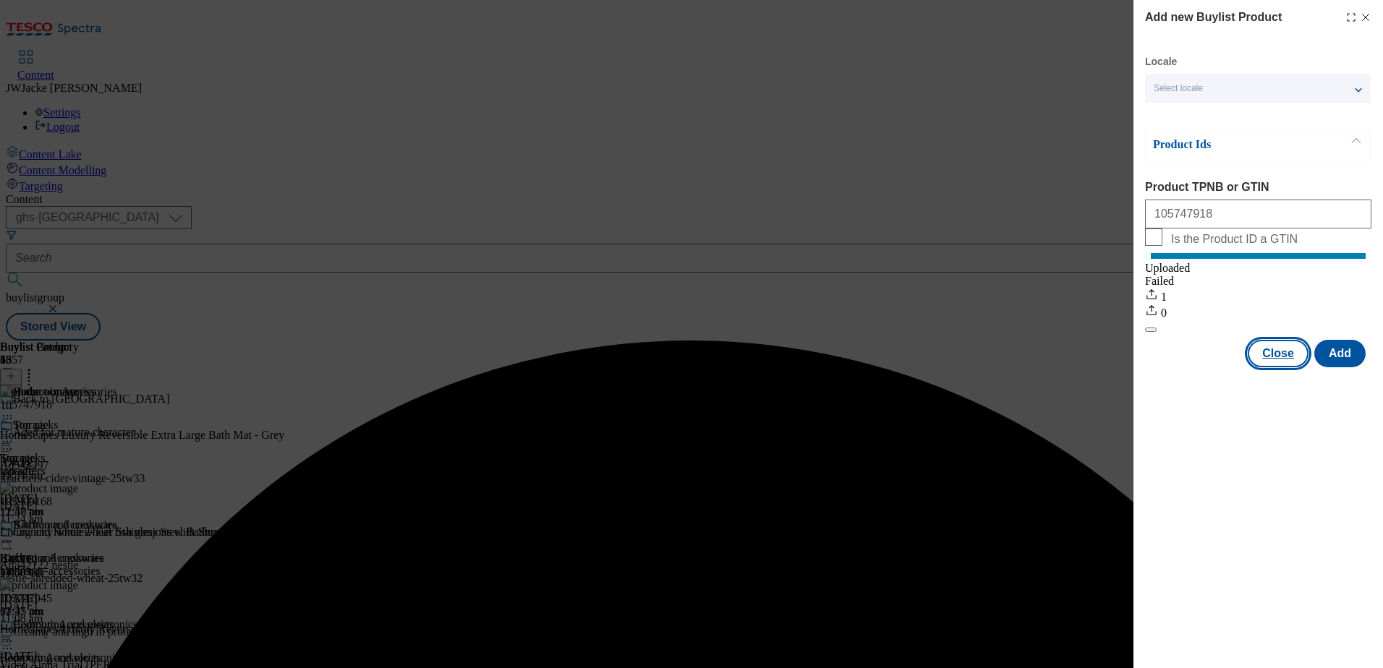
click at [1284, 367] on button "Close" at bounding box center [1278, 353] width 61 height 27
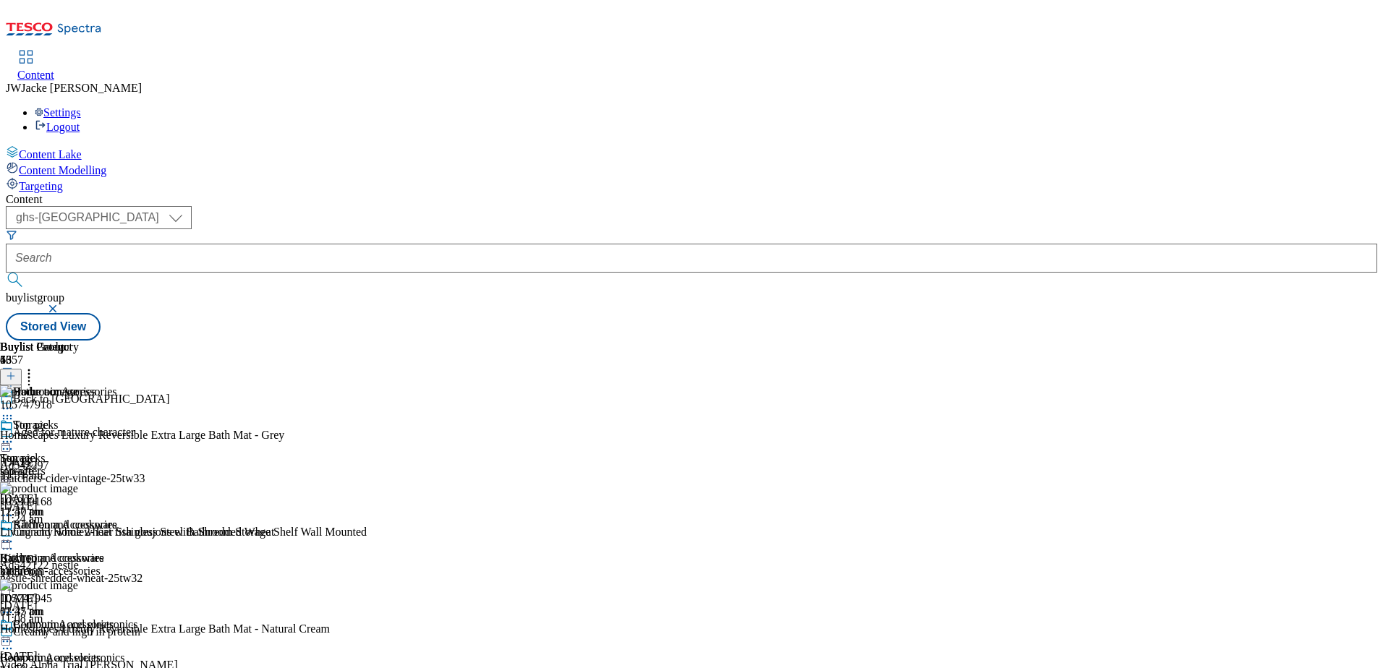
click at [16, 371] on icon at bounding box center [11, 376] width 10 height 10
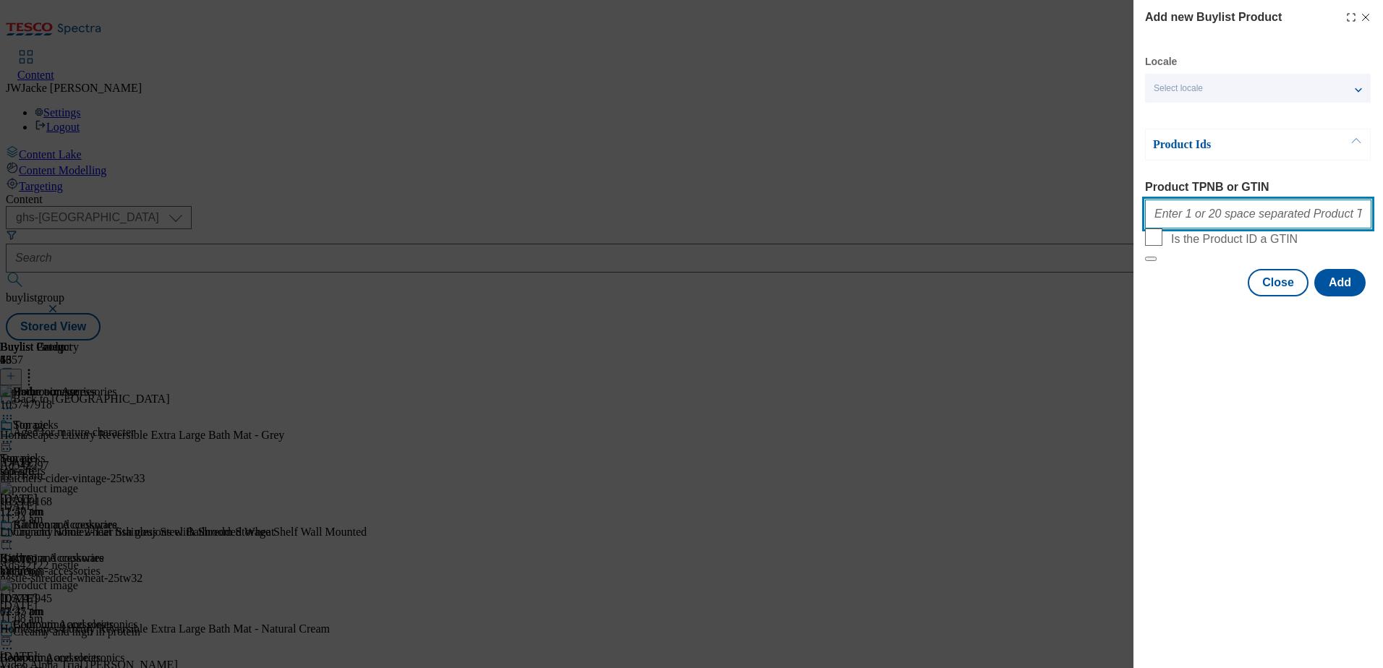
click at [1238, 219] on input "Product TPNB or GTIN" at bounding box center [1258, 214] width 226 height 29
paste input "105769065"
type input "105769065"
click at [1330, 297] on button "Add" at bounding box center [1339, 282] width 51 height 27
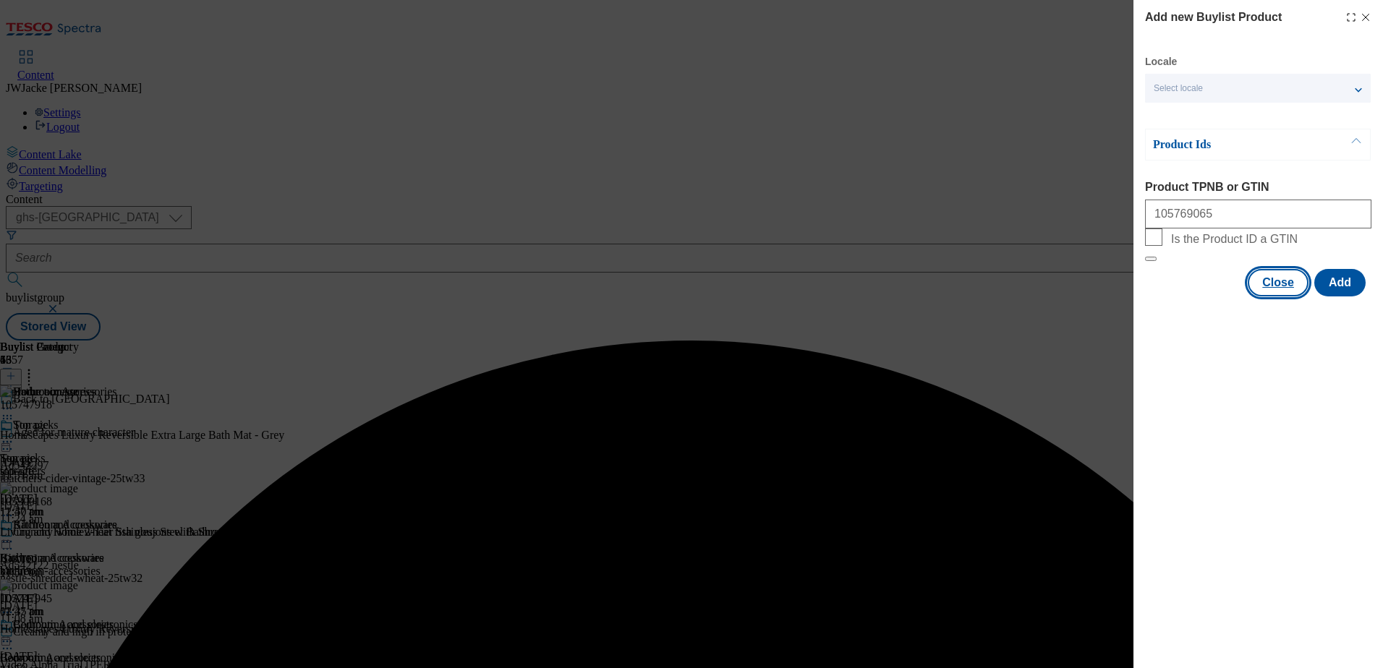
click at [1295, 297] on button "Close" at bounding box center [1278, 282] width 61 height 27
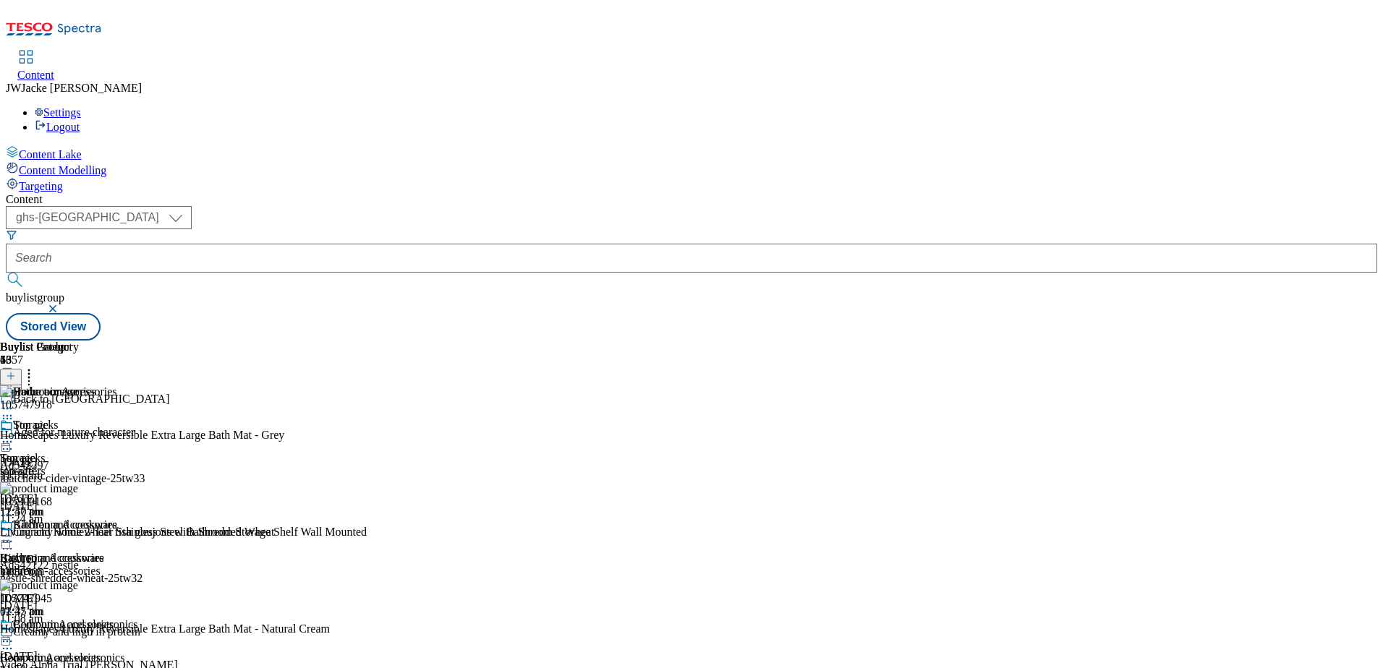
click at [686, 341] on header "Buylist Product 56" at bounding box center [343, 363] width 686 height 45
click at [22, 369] on button at bounding box center [11, 377] width 22 height 17
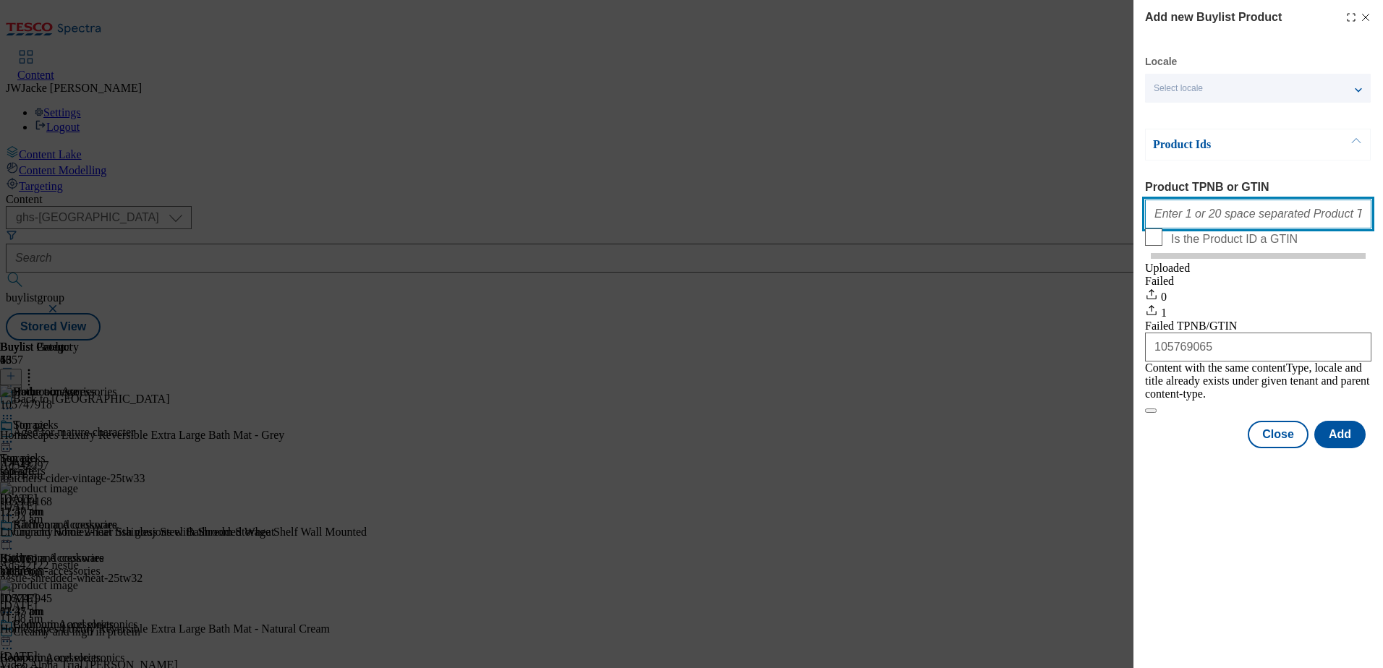
click at [1237, 226] on input "Product TPNB or GTIN" at bounding box center [1258, 214] width 226 height 29
paste input "106125073"
type input "106125073"
click at [1356, 443] on button "Add" at bounding box center [1339, 434] width 51 height 27
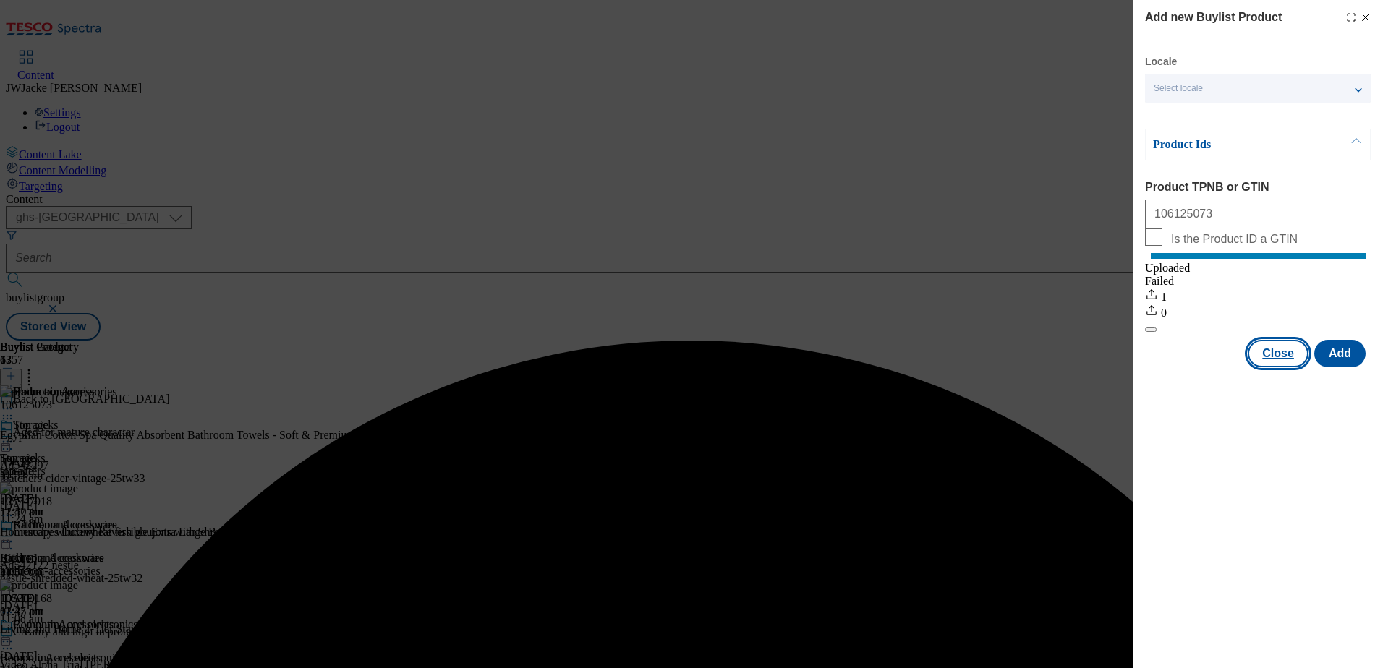
click at [1296, 367] on button "Close" at bounding box center [1278, 353] width 61 height 27
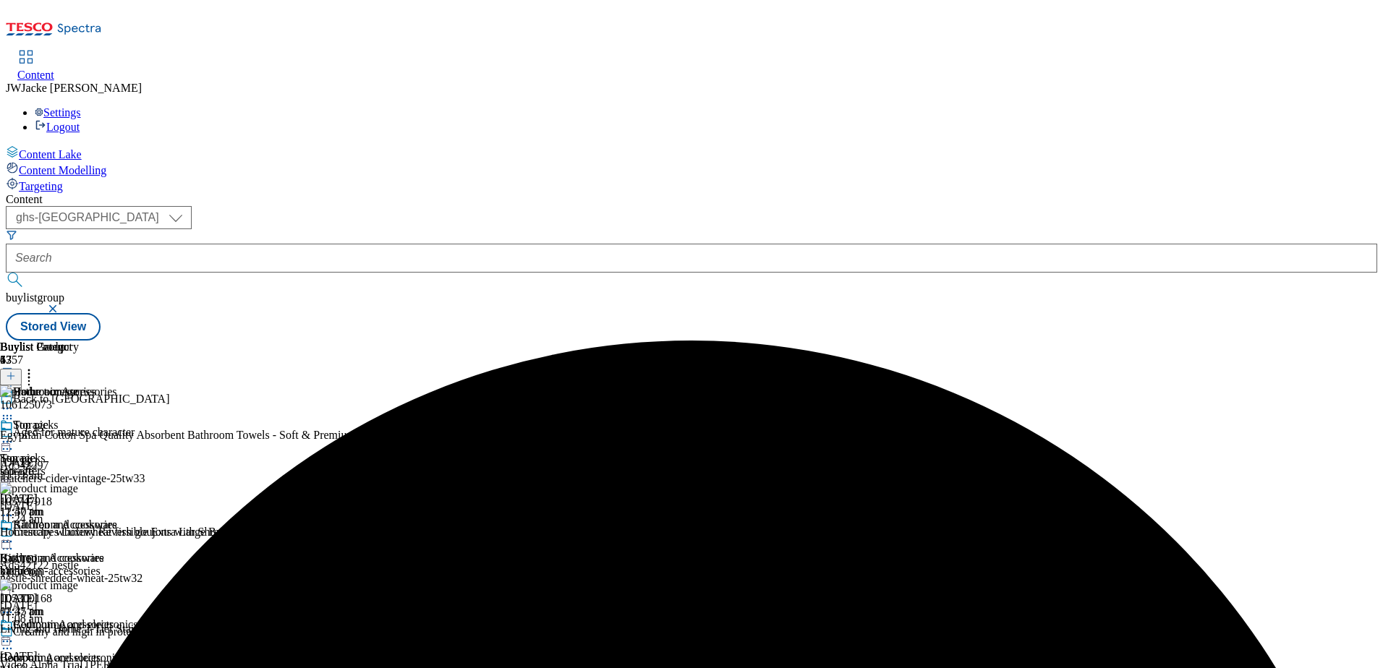
click at [22, 369] on button at bounding box center [11, 377] width 22 height 17
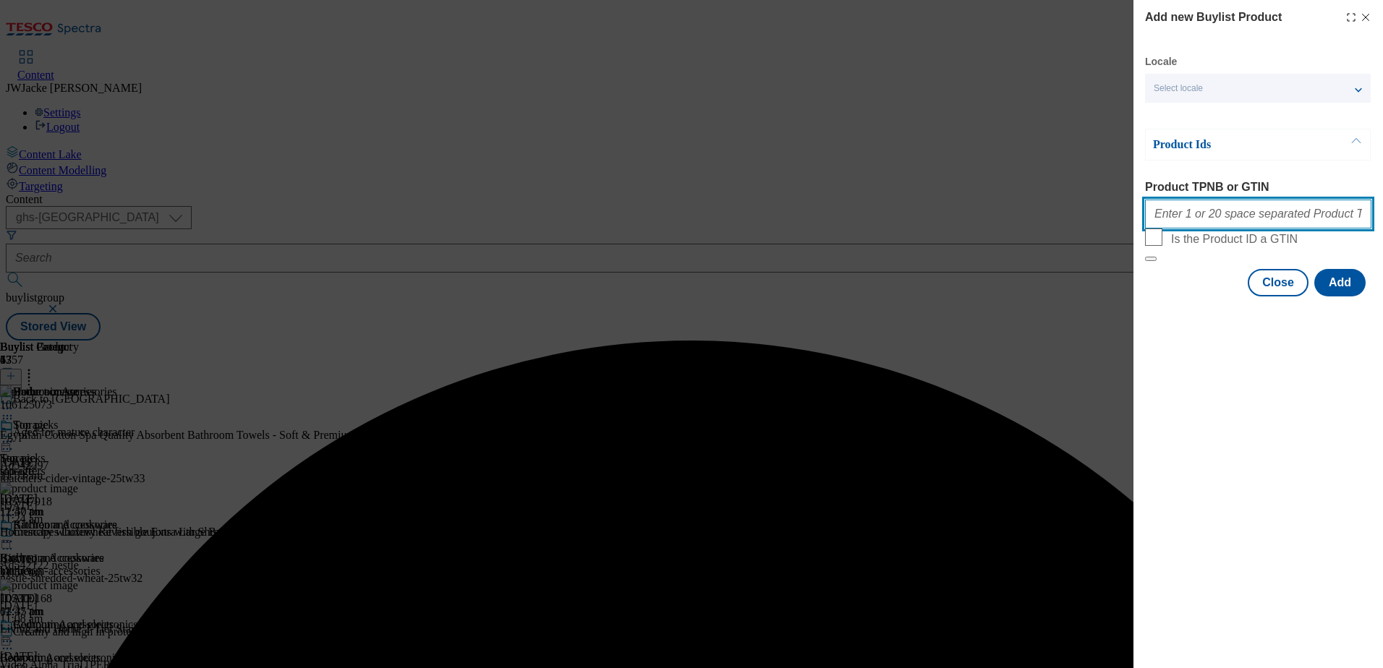
click at [1204, 216] on input "Product TPNB or GTIN" at bounding box center [1258, 214] width 226 height 29
paste input "105997036"
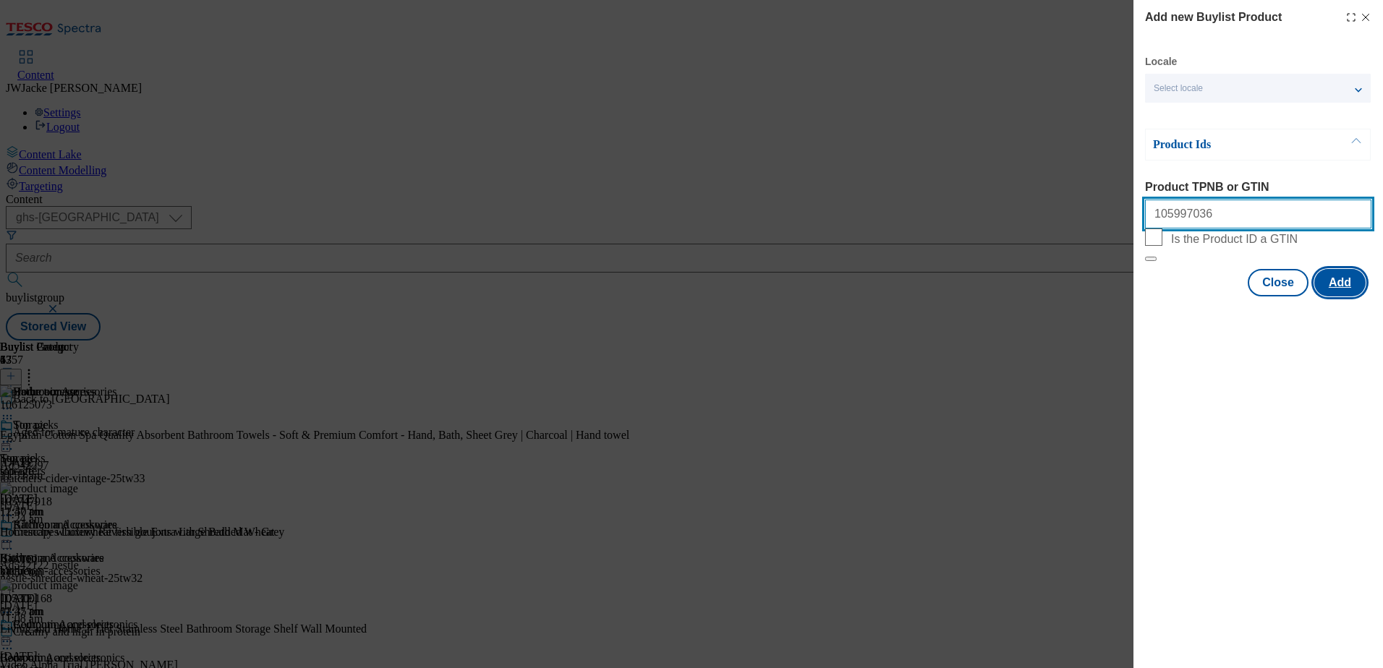
type input "105997036"
click at [1344, 297] on button "Add" at bounding box center [1339, 282] width 51 height 27
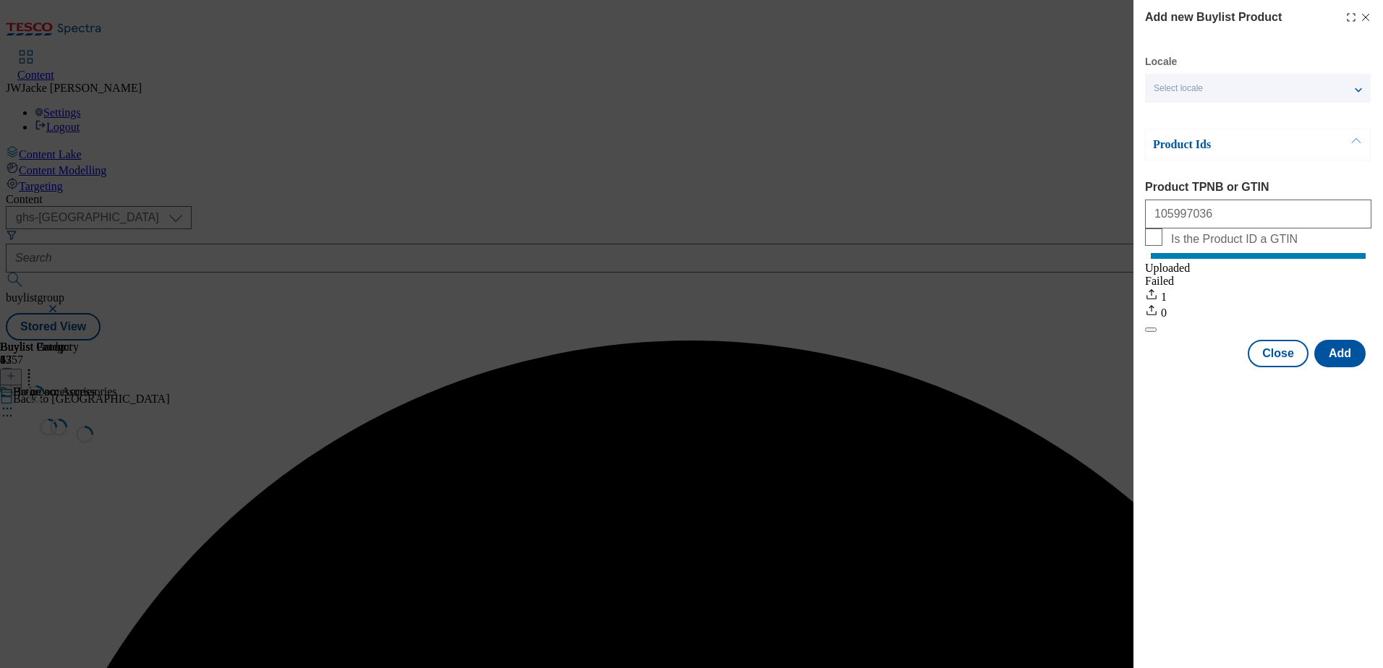
click at [1279, 320] on div "1 0" at bounding box center [1258, 304] width 226 height 32
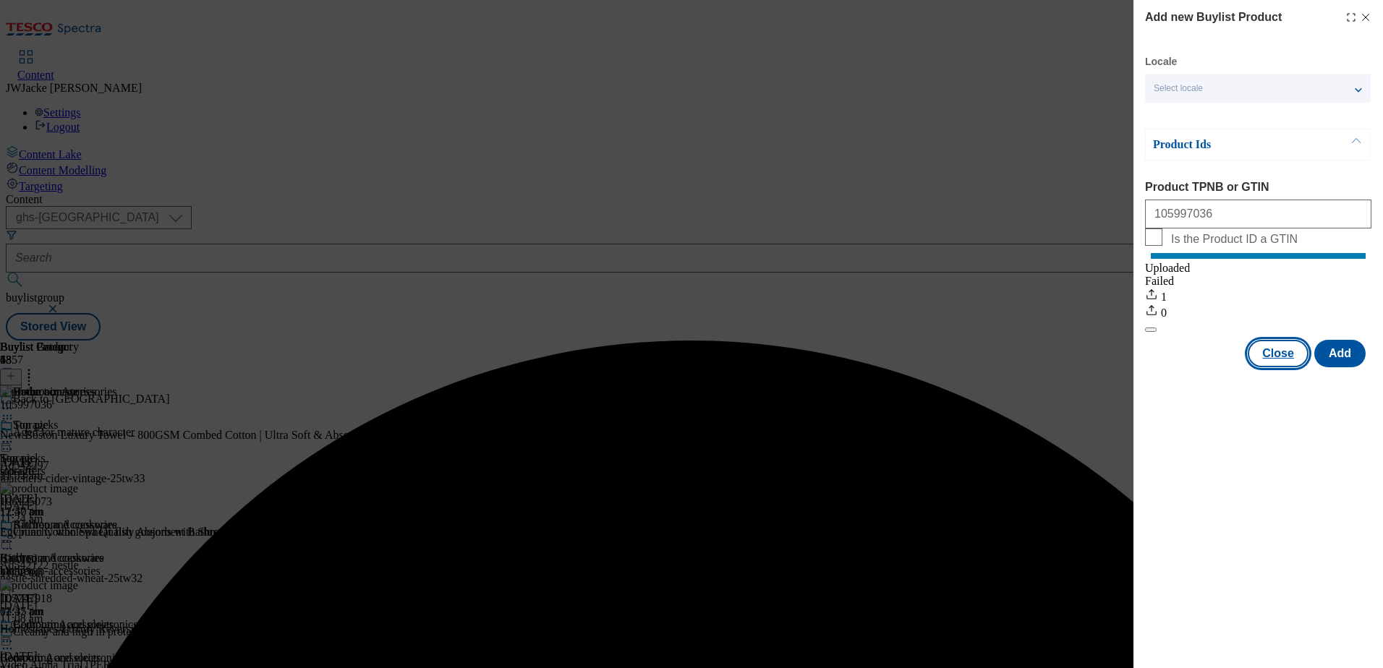
click at [1280, 367] on button "Close" at bounding box center [1278, 353] width 61 height 27
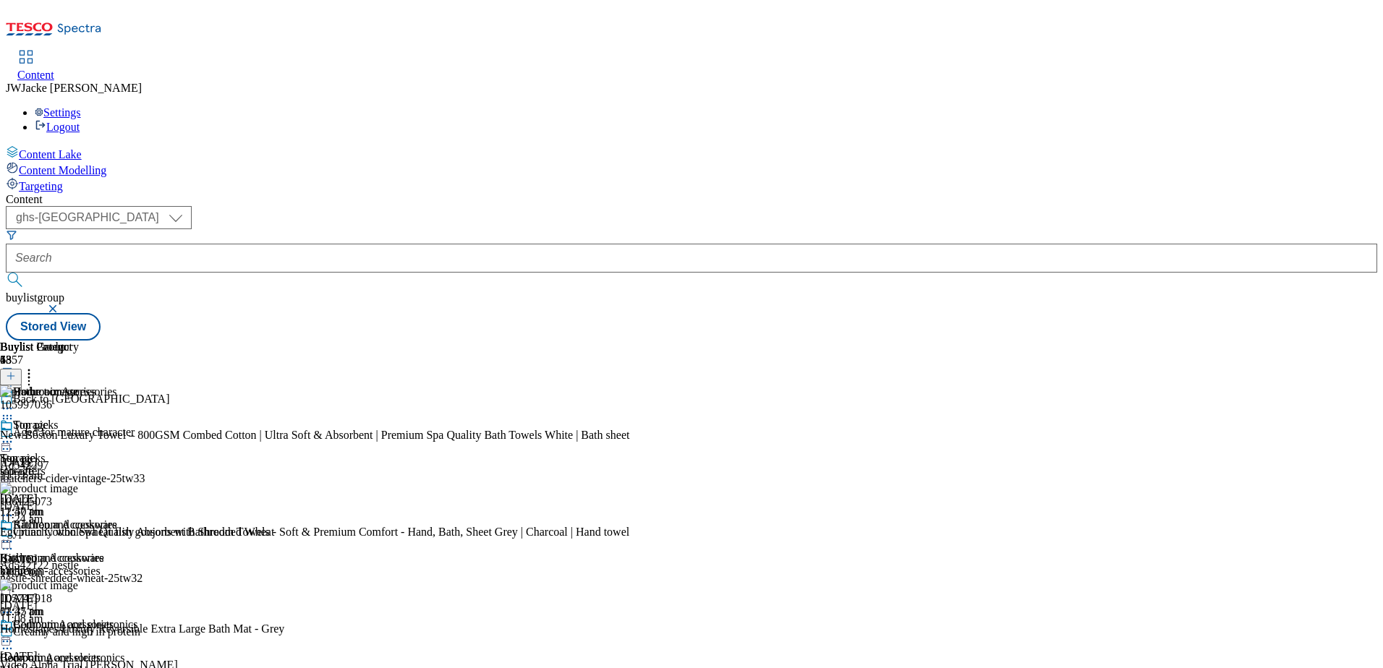
click at [16, 371] on icon at bounding box center [11, 376] width 10 height 10
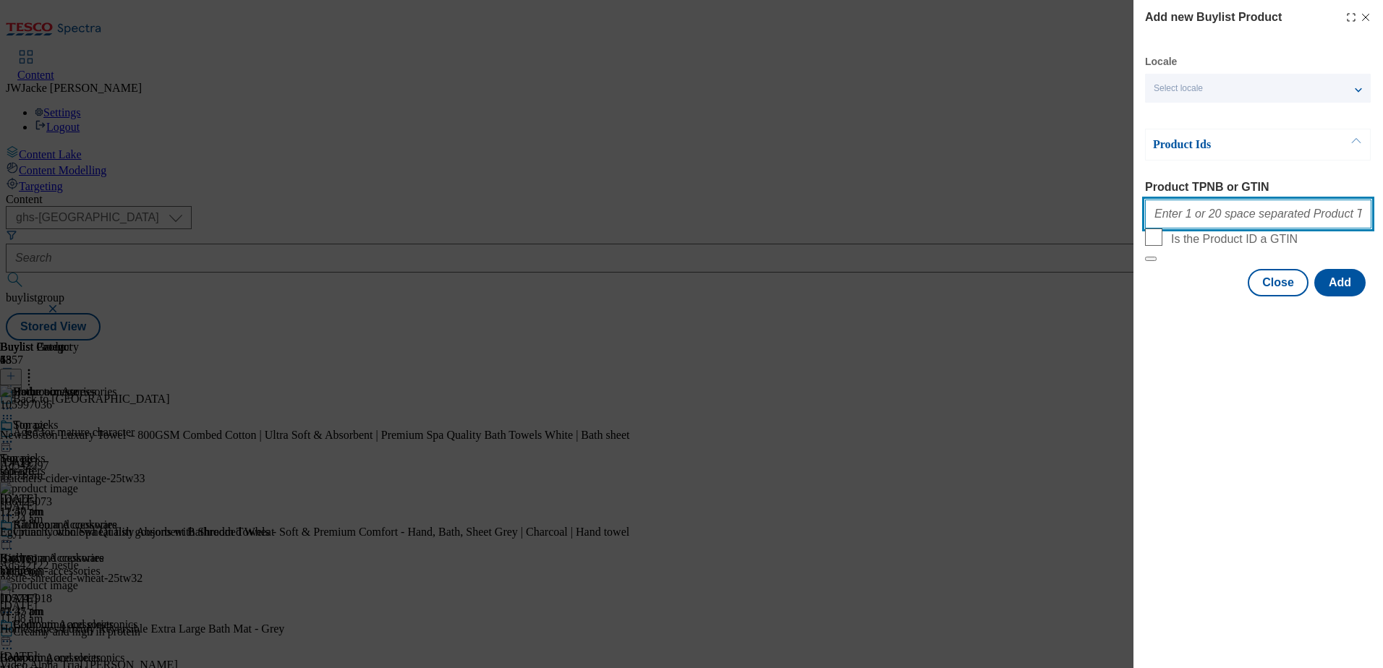
click at [1193, 221] on input "Product TPNB or GTIN" at bounding box center [1258, 214] width 226 height 29
paste input "105803271"
type input "105803271"
click at [1355, 320] on div "Modal" at bounding box center [1259, 309] width 250 height 20
click at [1351, 297] on button "Add" at bounding box center [1339, 282] width 51 height 27
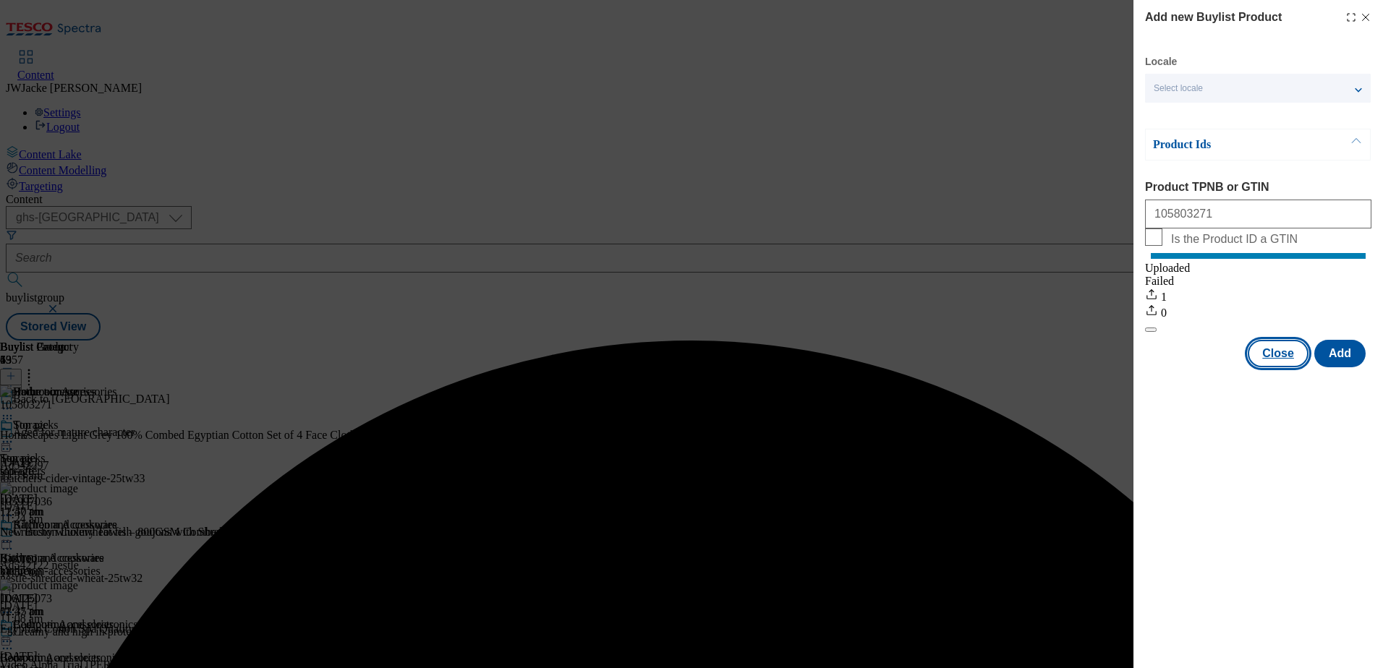
click at [1284, 365] on button "Close" at bounding box center [1278, 353] width 61 height 27
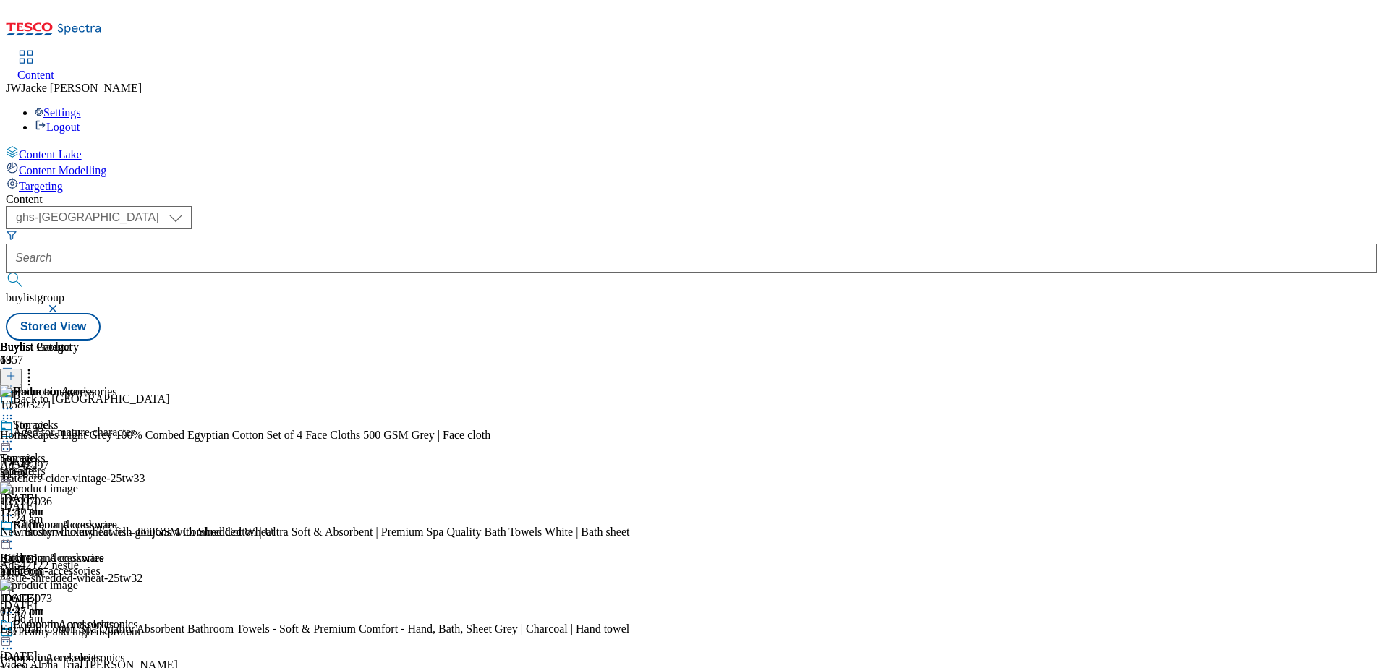
click at [22, 369] on button at bounding box center [11, 377] width 22 height 17
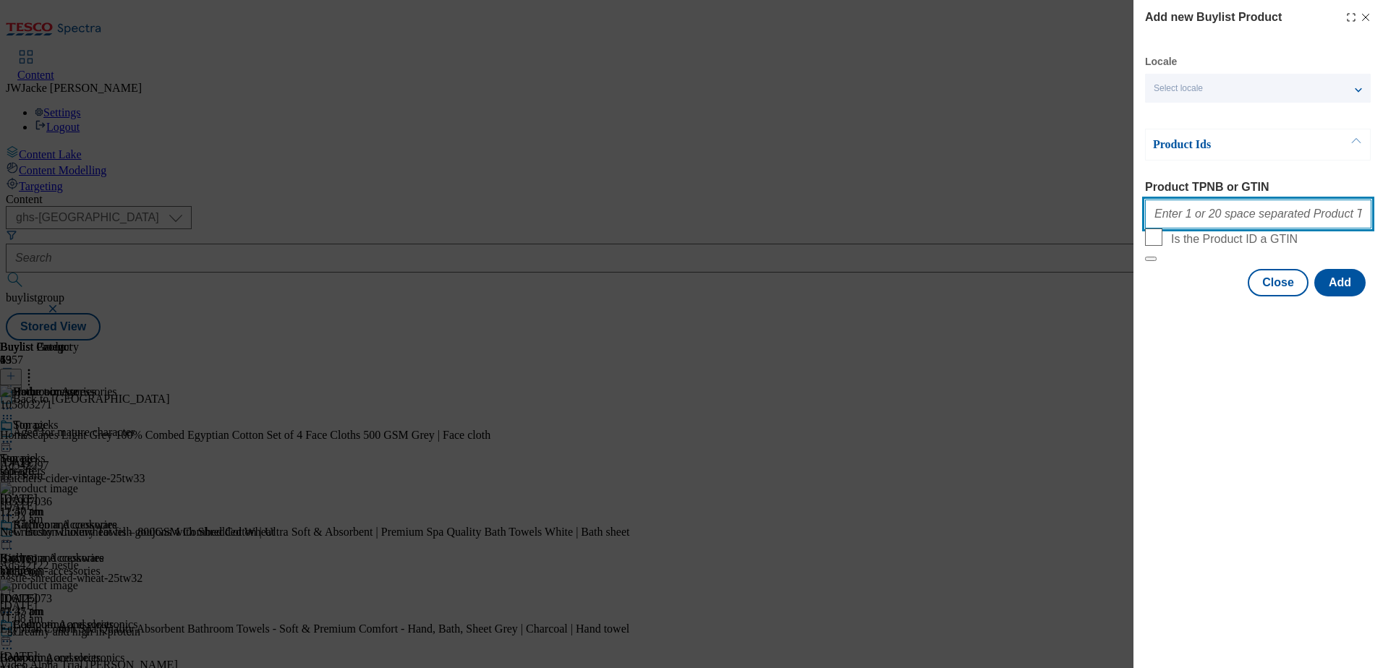
click at [1206, 220] on input "Product TPNB or GTIN" at bounding box center [1258, 214] width 226 height 29
paste input "105743849"
type input "105743849"
click at [1351, 297] on button "Add" at bounding box center [1339, 282] width 51 height 27
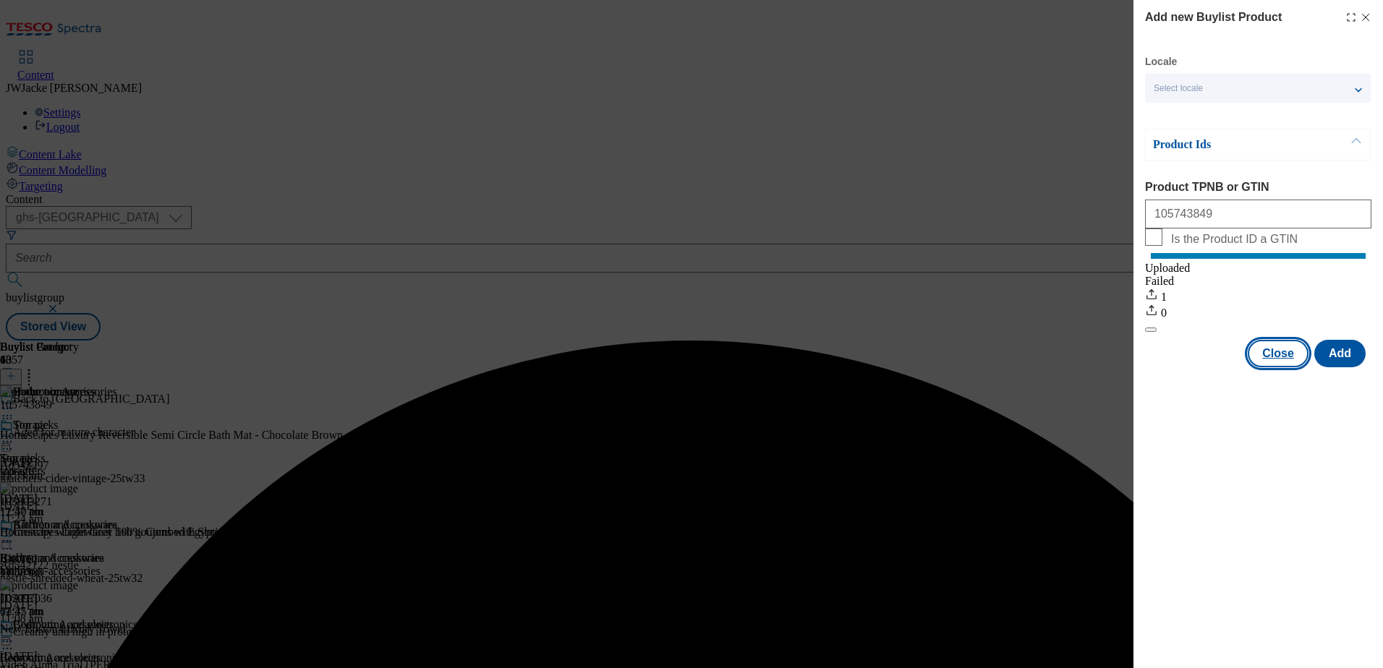
click at [1279, 367] on button "Close" at bounding box center [1278, 353] width 61 height 27
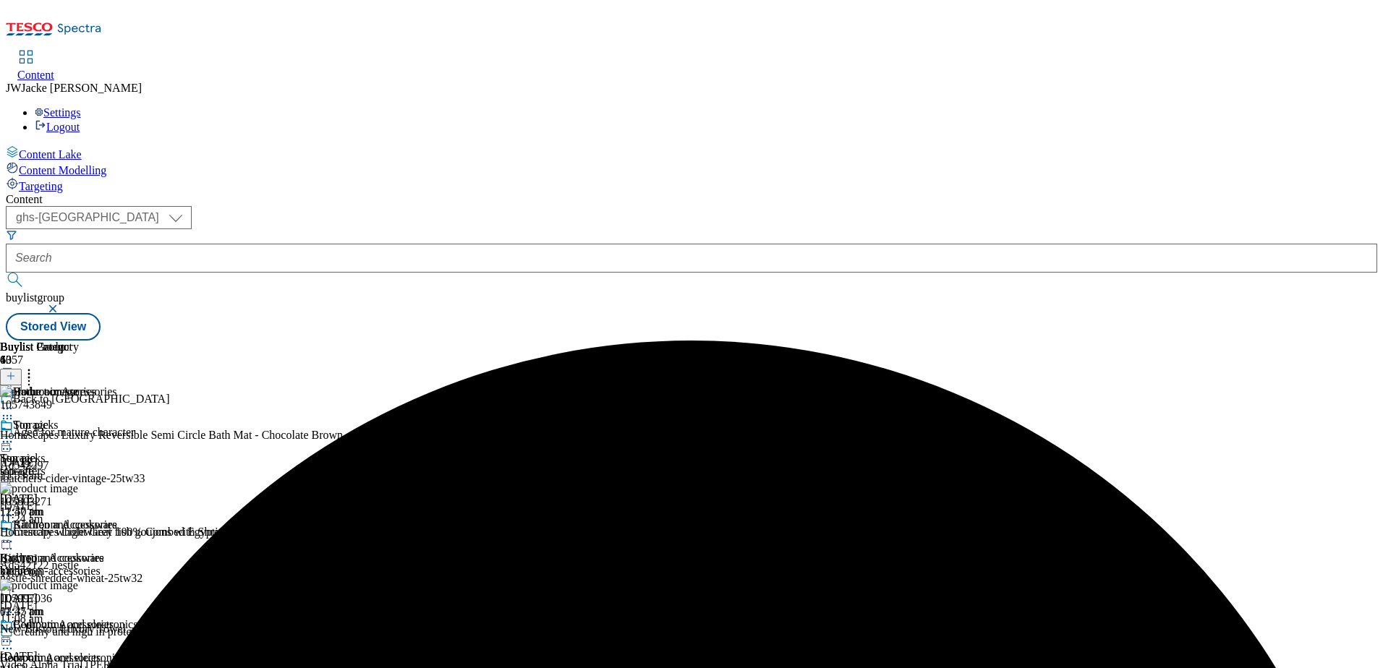
click at [22, 369] on button at bounding box center [11, 377] width 22 height 17
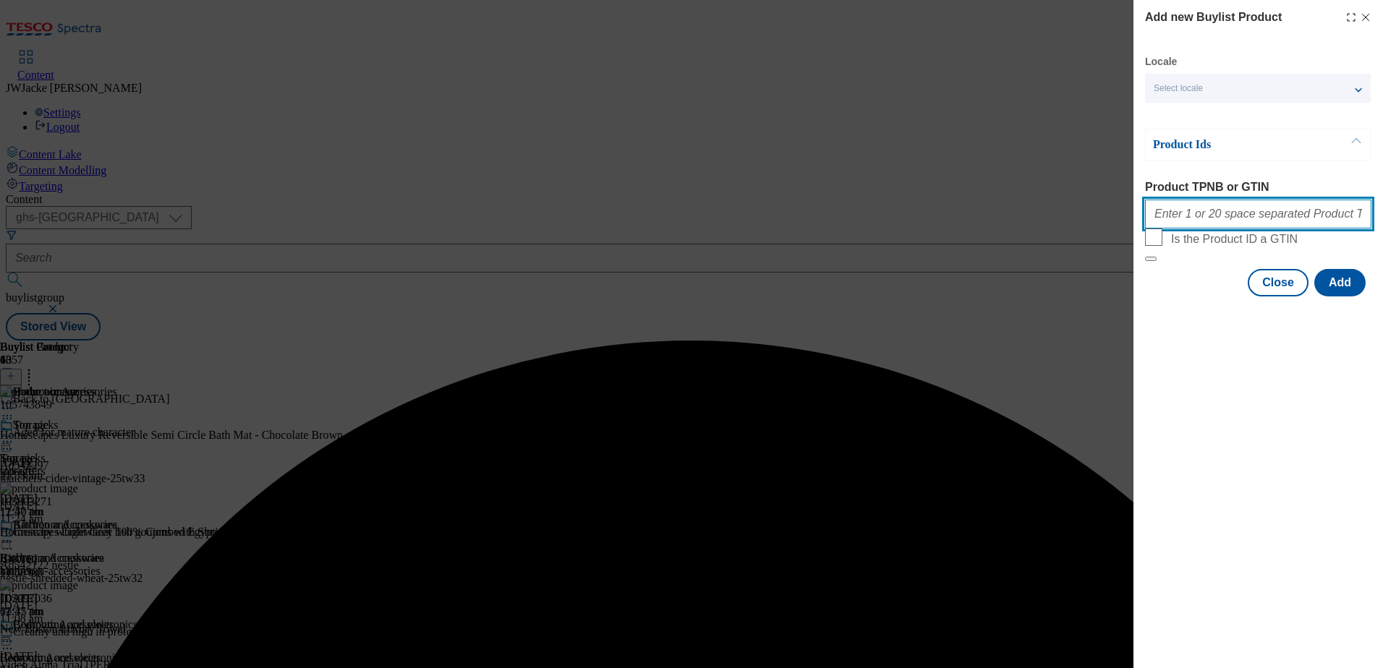
click at [1251, 228] on input "Product TPNB or GTIN" at bounding box center [1258, 214] width 226 height 29
paste input "105993021"
type input "105993021"
click at [1328, 297] on button "Add" at bounding box center [1339, 282] width 51 height 27
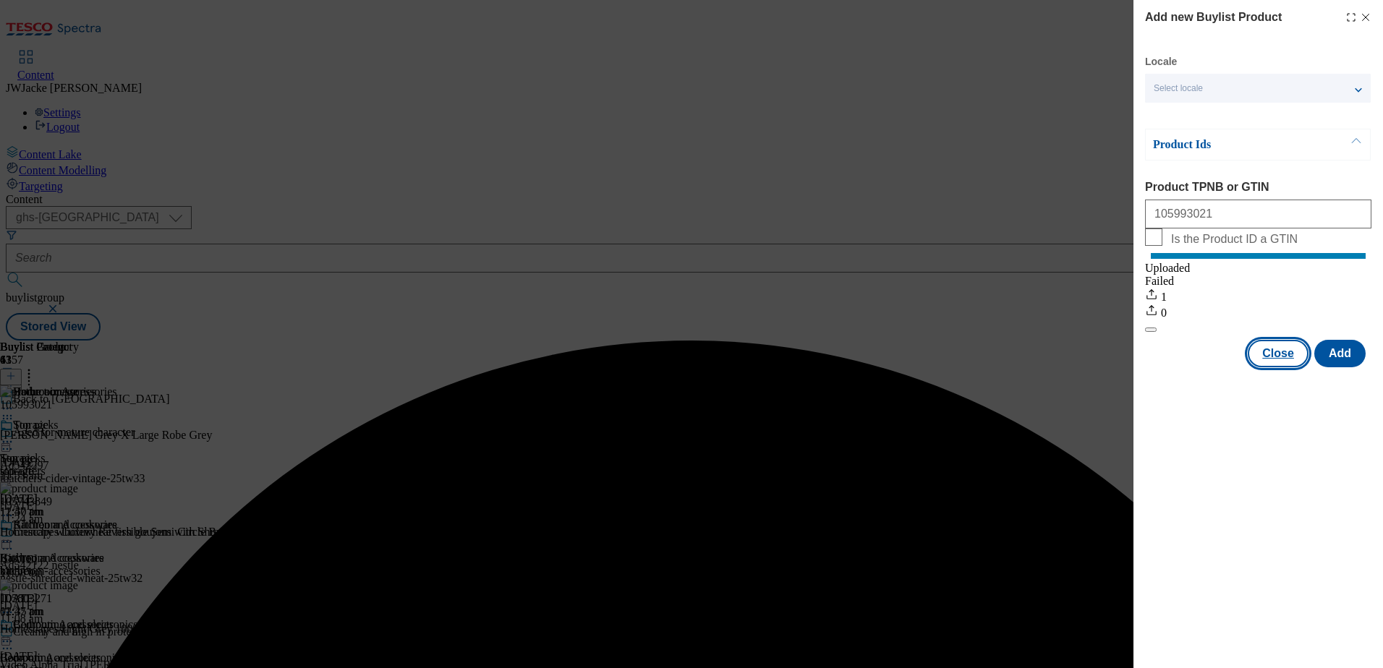
click at [1288, 367] on button "Close" at bounding box center [1278, 353] width 61 height 27
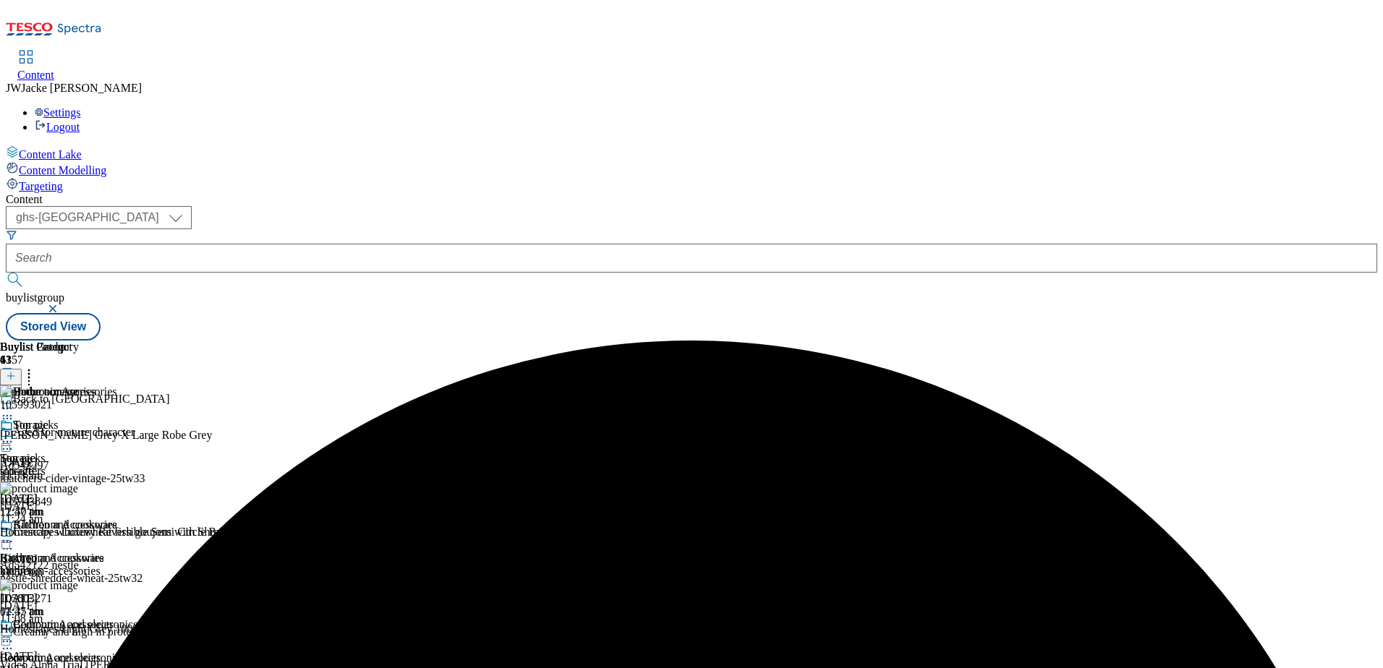
click at [16, 371] on icon at bounding box center [11, 376] width 10 height 10
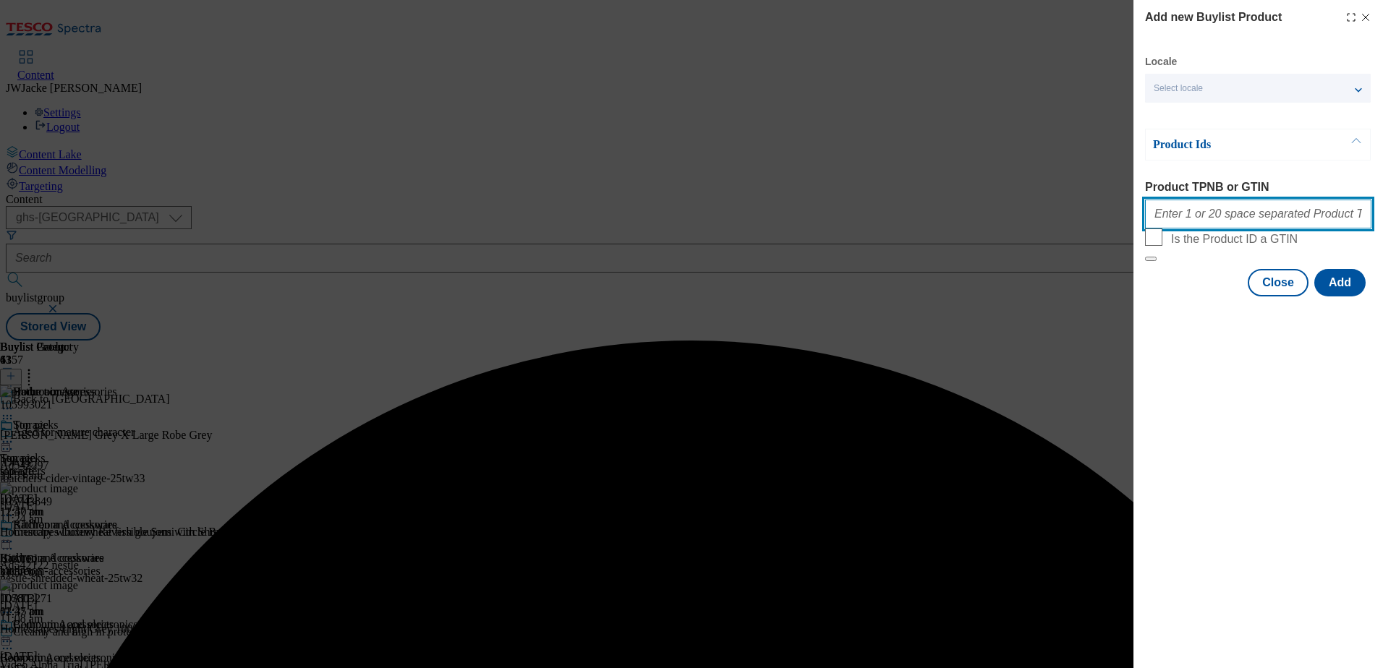
click at [1215, 221] on input "Product TPNB or GTIN" at bounding box center [1258, 214] width 226 height 29
paste input "105993056"
click at [1348, 297] on button "Add" at bounding box center [1339, 282] width 51 height 27
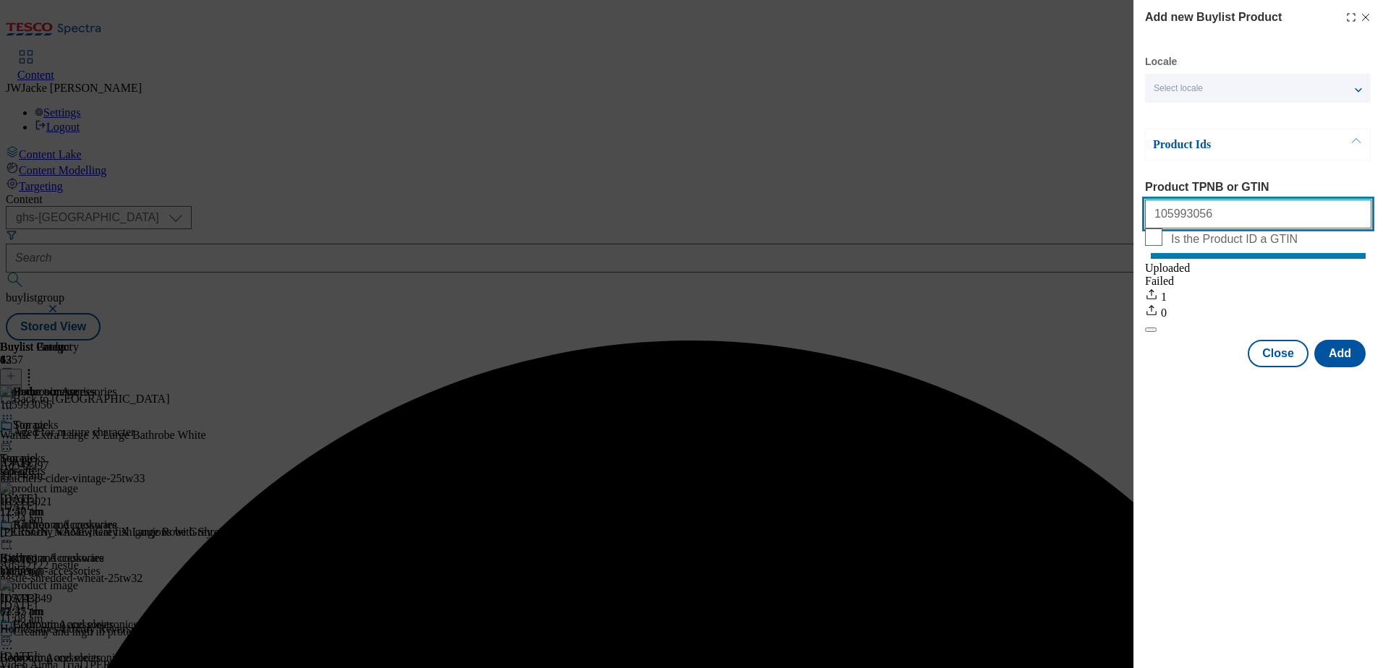
click at [1209, 210] on input "105993056" at bounding box center [1258, 214] width 226 height 29
paste input "105974918"
drag, startPoint x: 1301, startPoint y: 222, endPoint x: 1084, endPoint y: 211, distance: 217.3
click at [1084, 211] on div "Add new Buylist Product Locale Select locale English Welsh Product Ids Product …" at bounding box center [691, 334] width 1383 height 668
paste input "Modal"
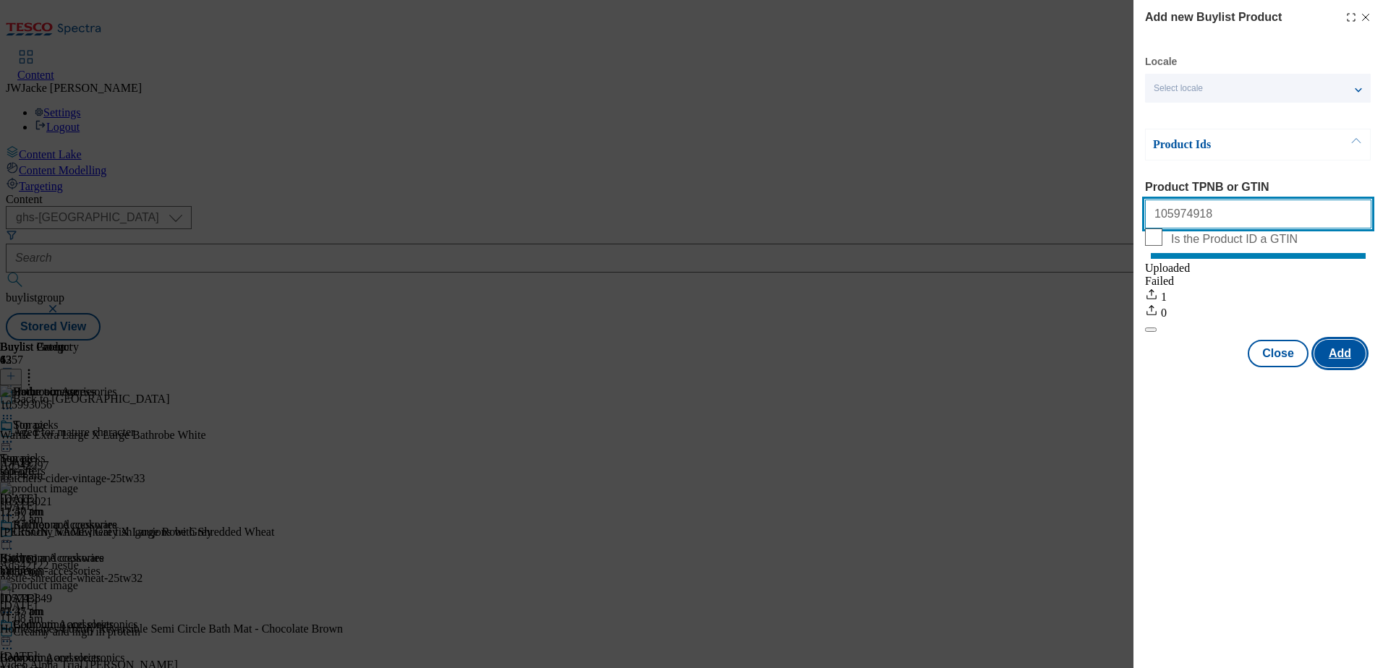
type input "105974918"
click at [1348, 367] on button "Add" at bounding box center [1339, 353] width 51 height 27
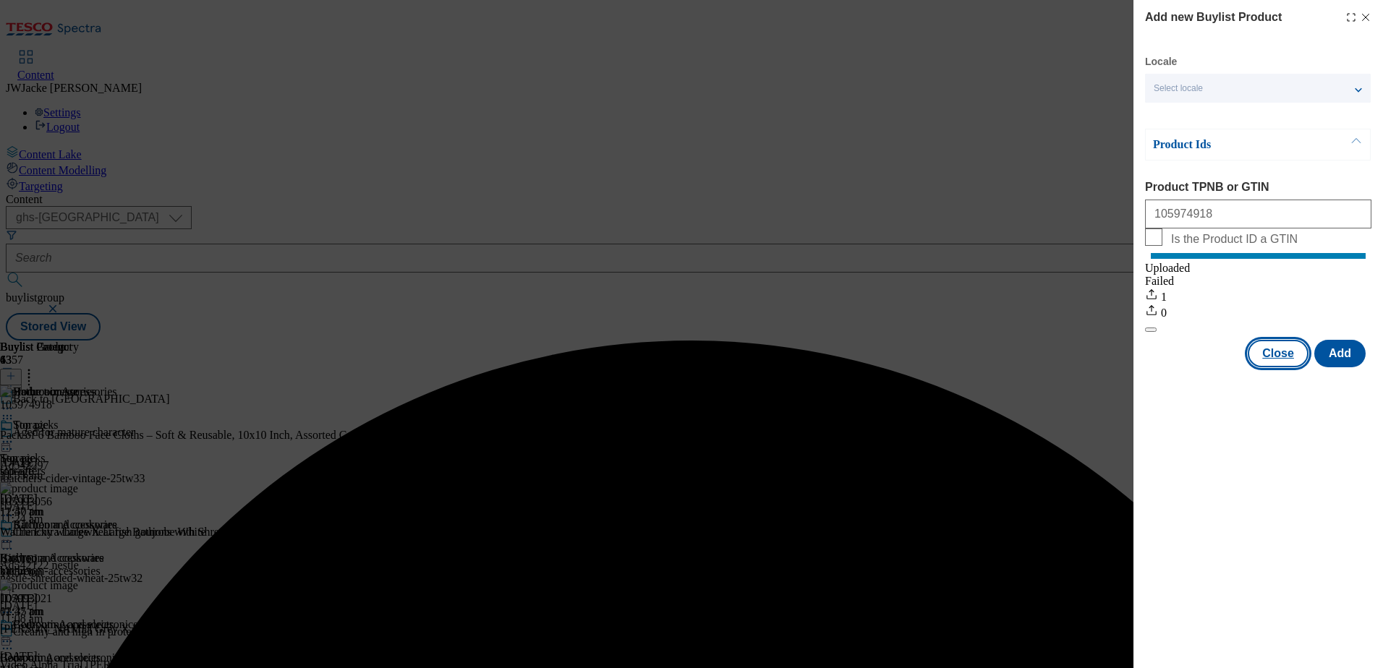
click at [1292, 367] on button "Close" at bounding box center [1278, 353] width 61 height 27
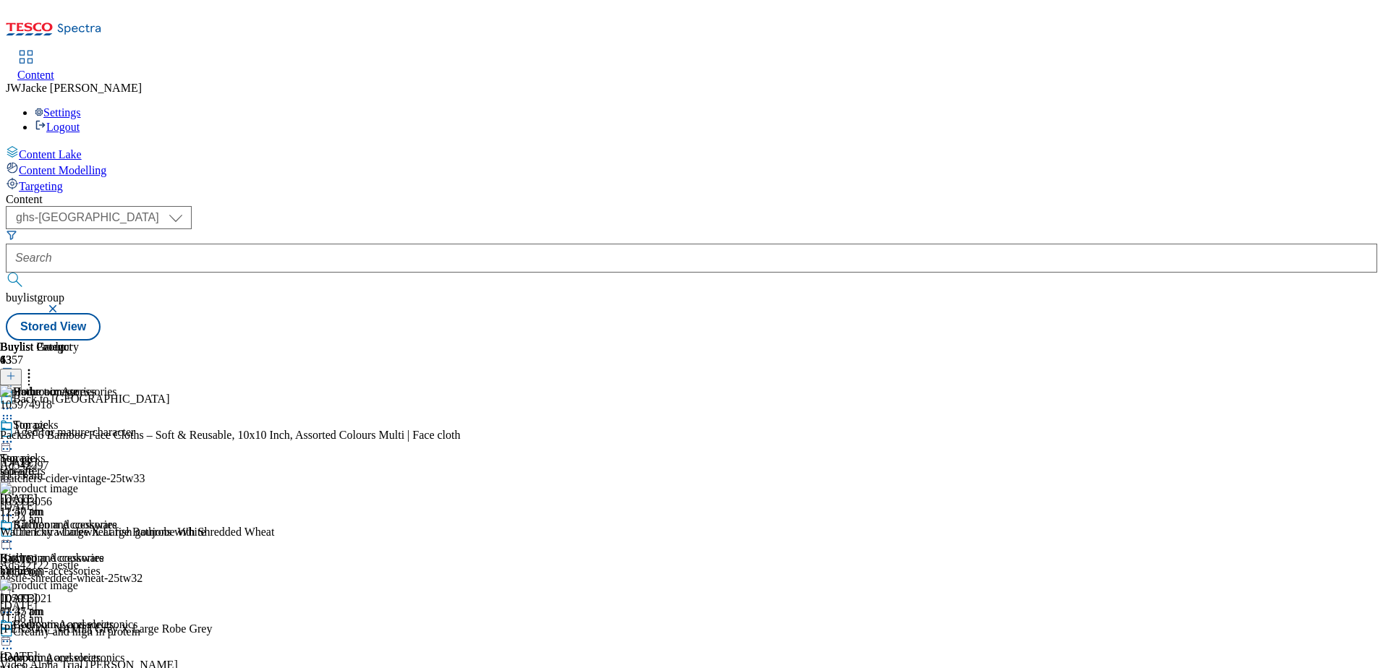
click at [16, 371] on icon at bounding box center [11, 376] width 10 height 10
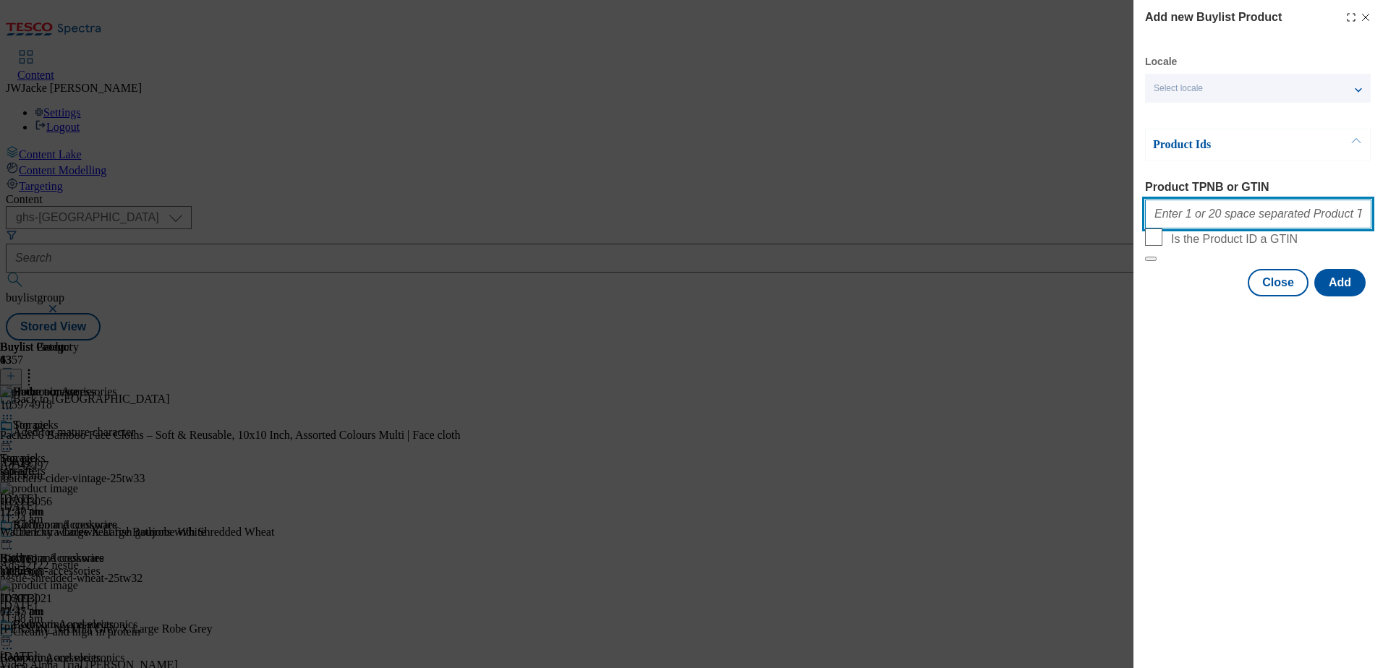
click at [1233, 219] on input "Product TPNB or GTIN" at bounding box center [1258, 214] width 226 height 29
paste input "105033343"
type input "105033343"
click at [1342, 297] on button "Add" at bounding box center [1339, 282] width 51 height 27
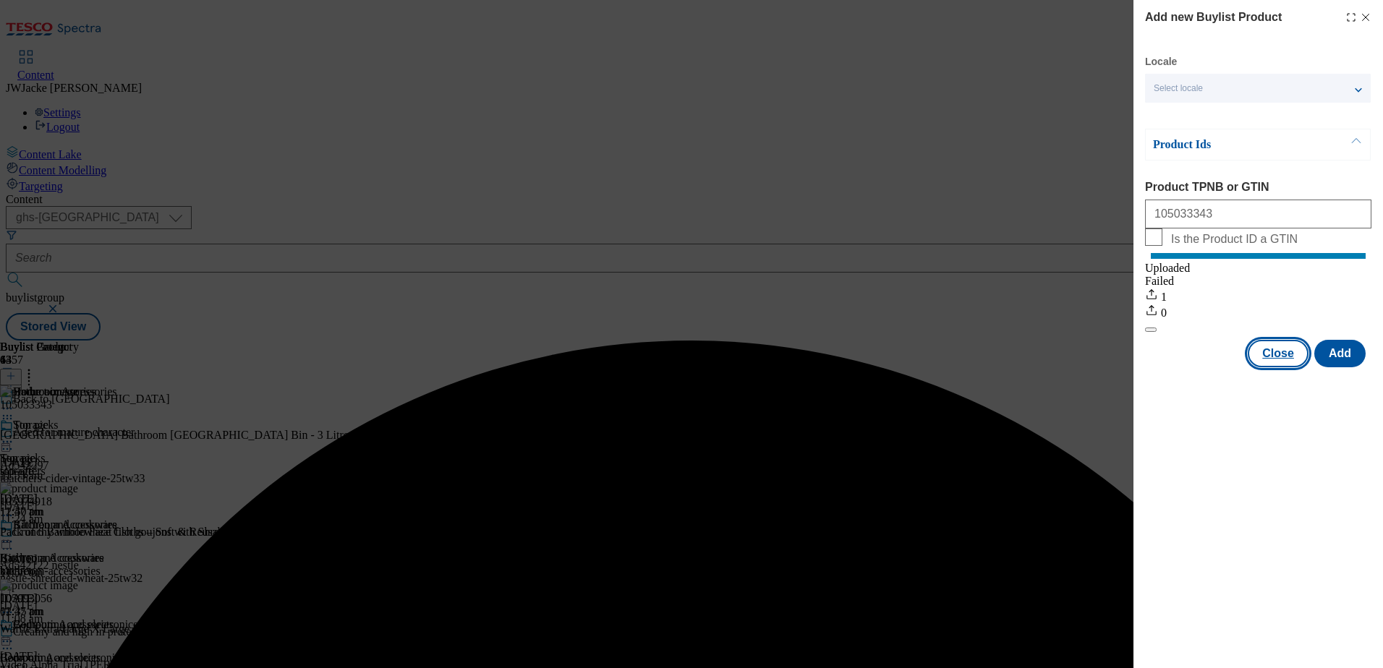
click at [1285, 365] on button "Close" at bounding box center [1278, 353] width 61 height 27
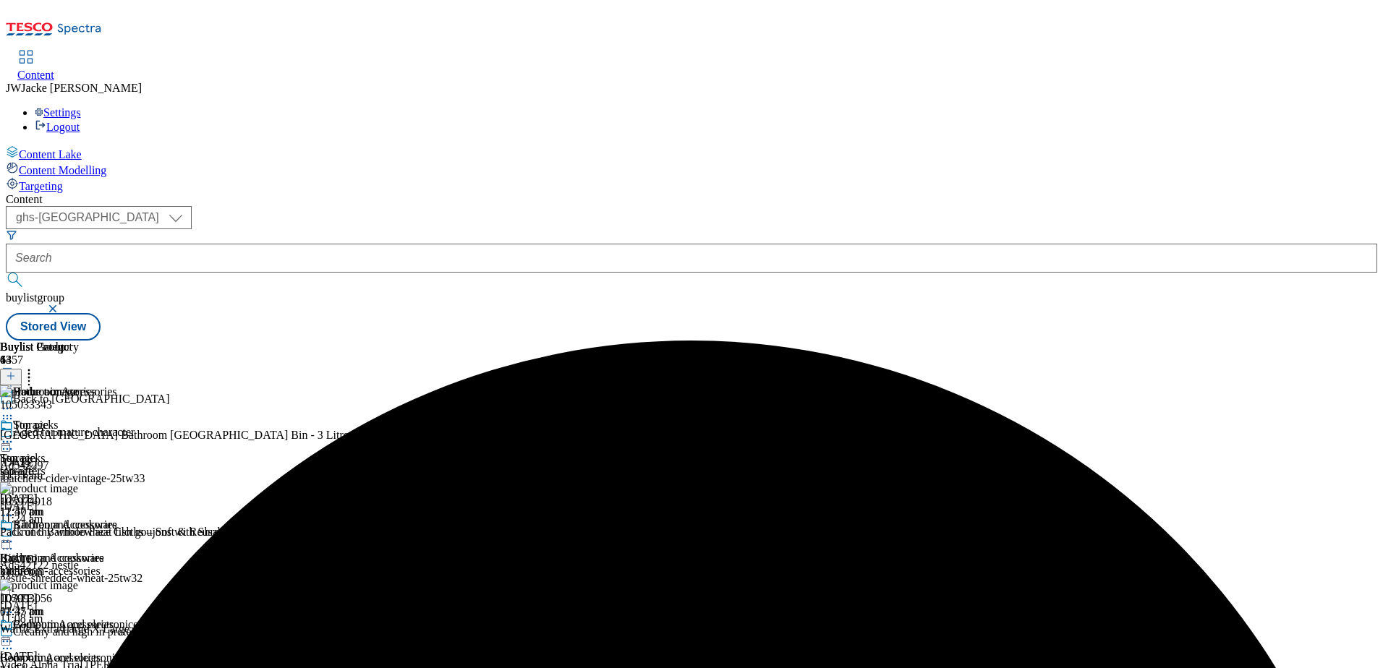
click at [22, 369] on button at bounding box center [11, 377] width 22 height 17
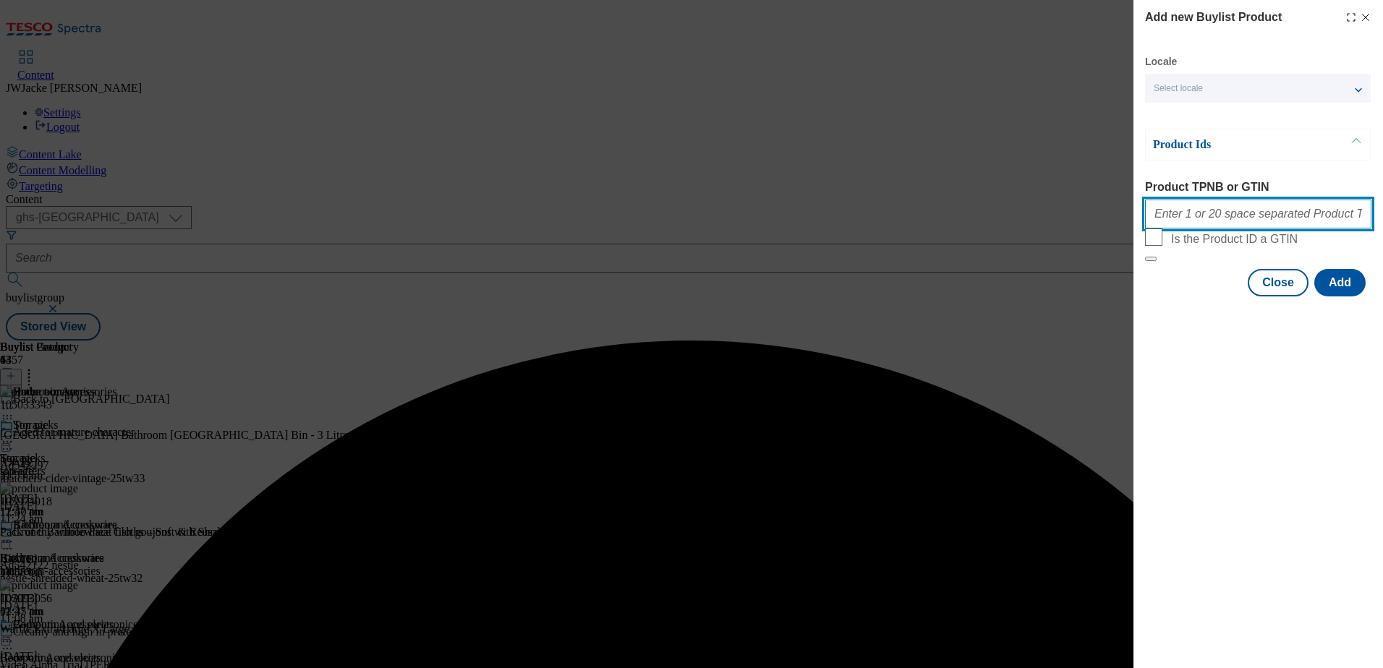
click at [1187, 208] on input "Product TPNB or GTIN" at bounding box center [1258, 214] width 226 height 29
paste input "105045641"
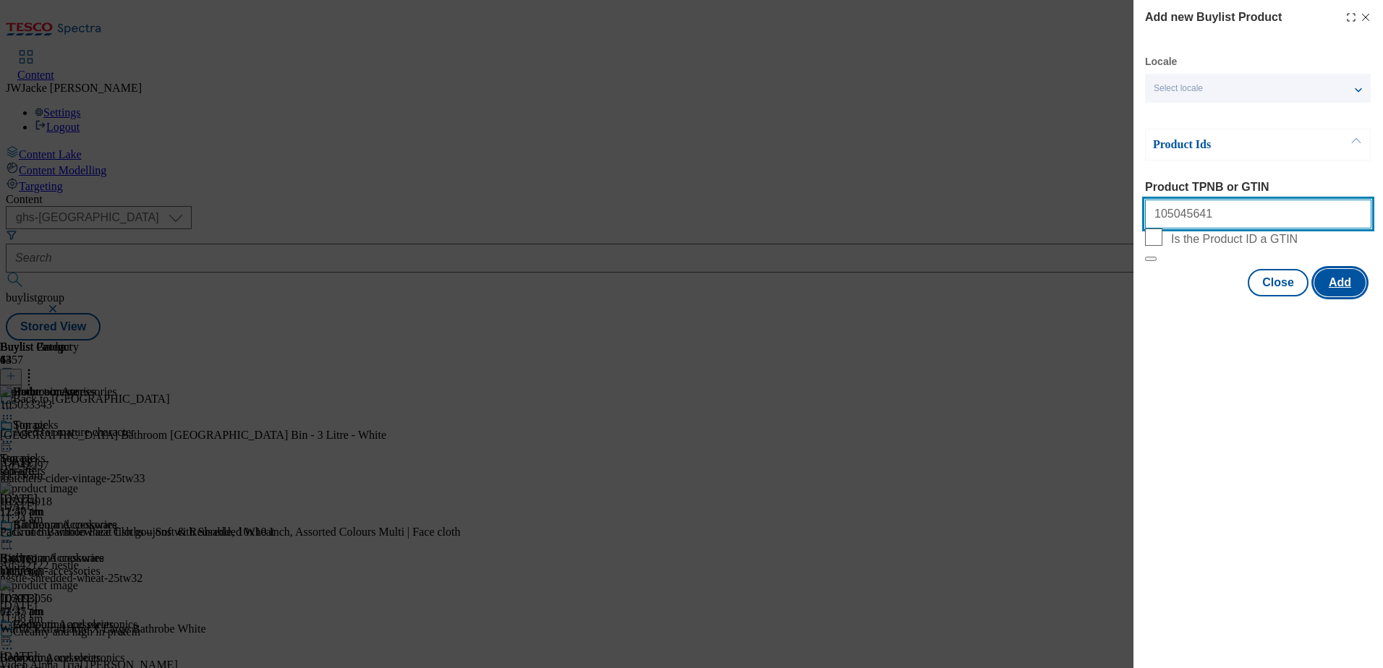
type input "105045641"
click at [1352, 297] on button "Add" at bounding box center [1339, 282] width 51 height 27
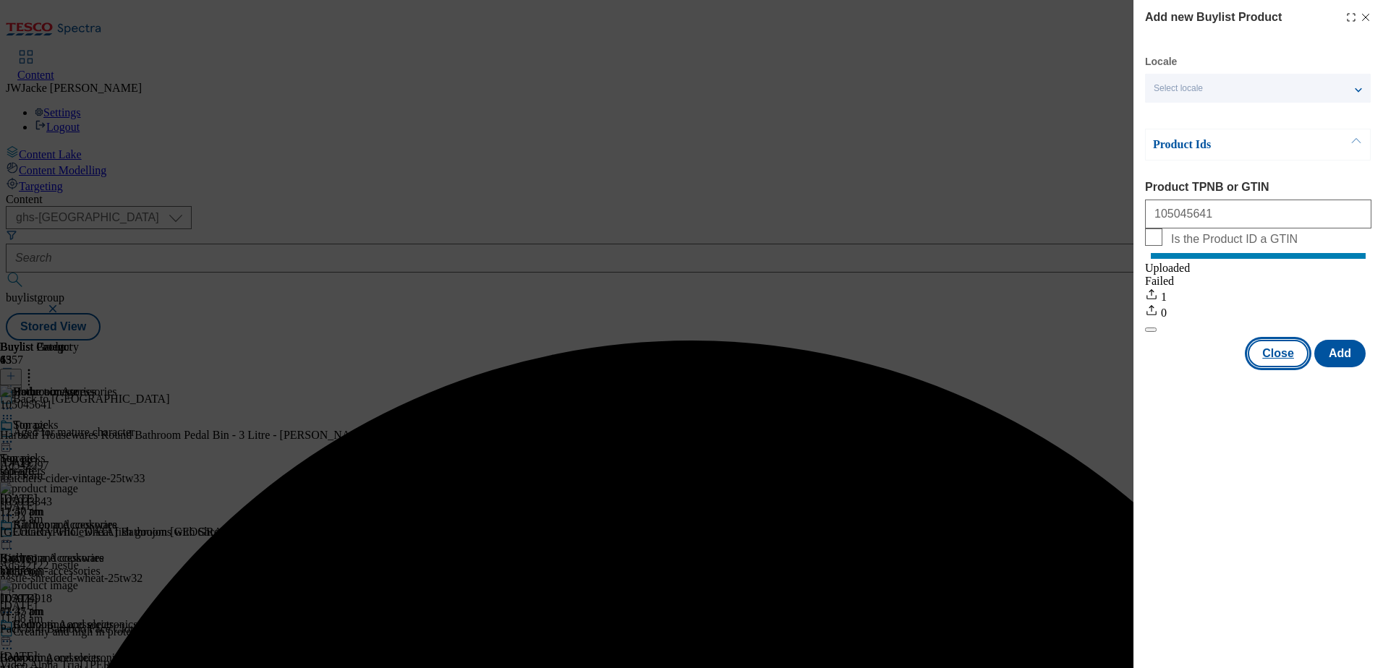
click at [1284, 367] on button "Close" at bounding box center [1278, 353] width 61 height 27
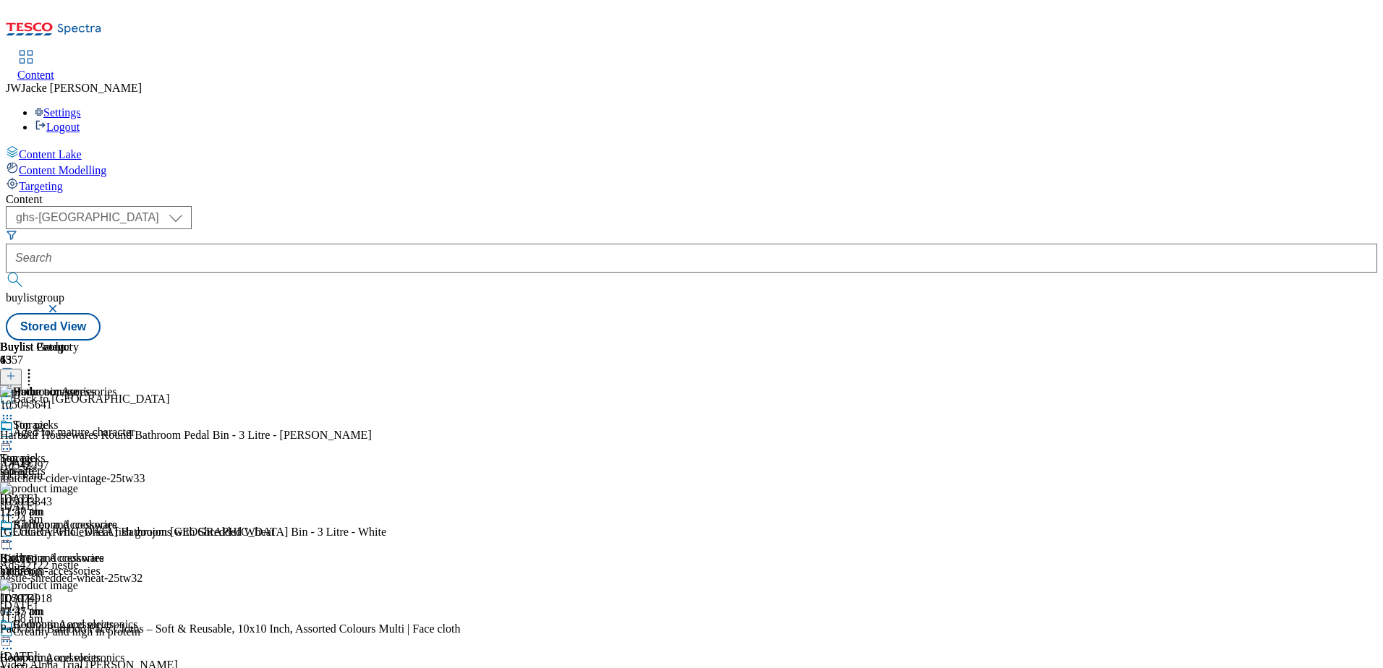
click at [36, 367] on icon at bounding box center [29, 374] width 14 height 14
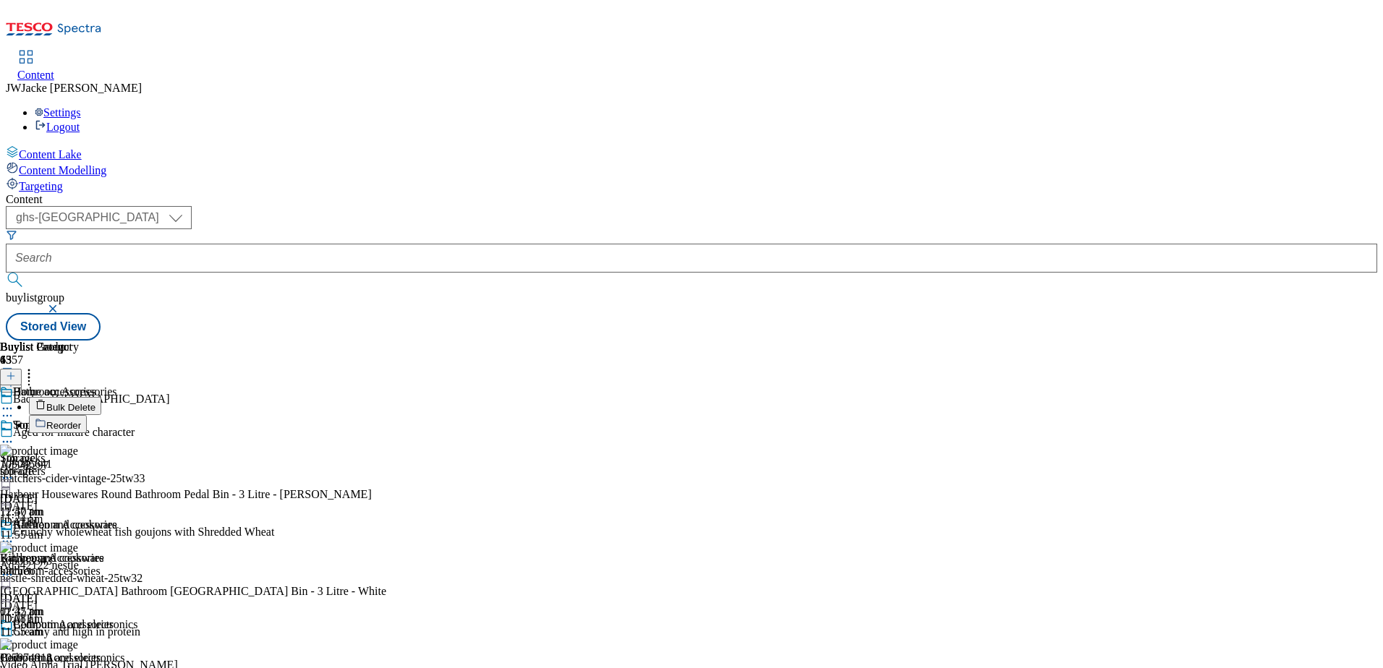
click at [81, 420] on span "Reorder" at bounding box center [63, 425] width 35 height 11
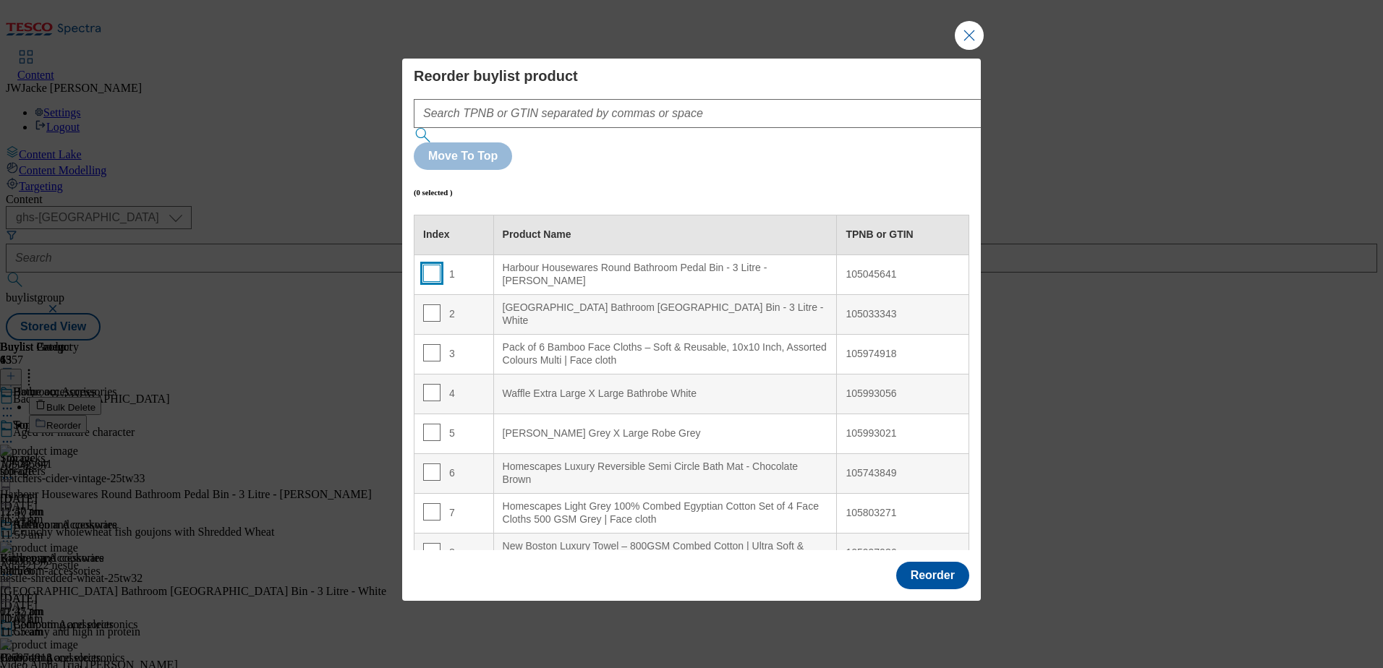
click at [430, 265] on input "Modal" at bounding box center [431, 273] width 17 height 17
checkbox input "true"
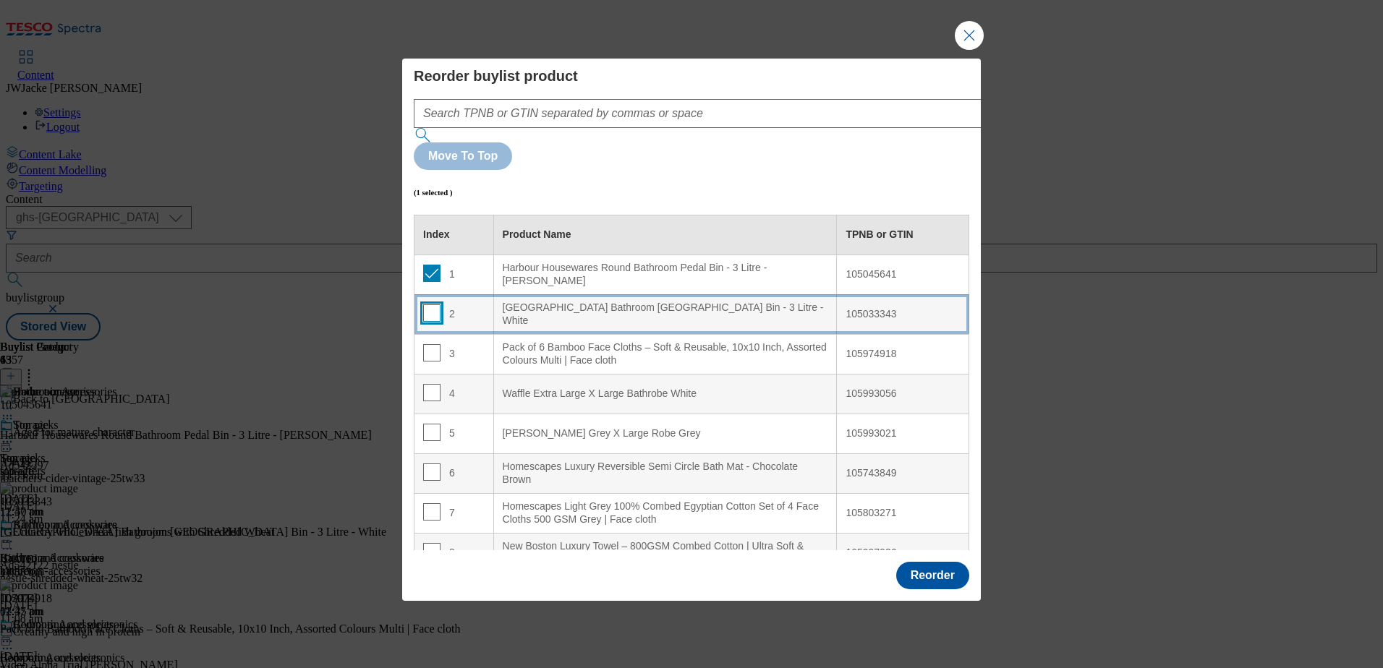
click at [430, 305] on input "Modal" at bounding box center [431, 313] width 17 height 17
checkbox input "true"
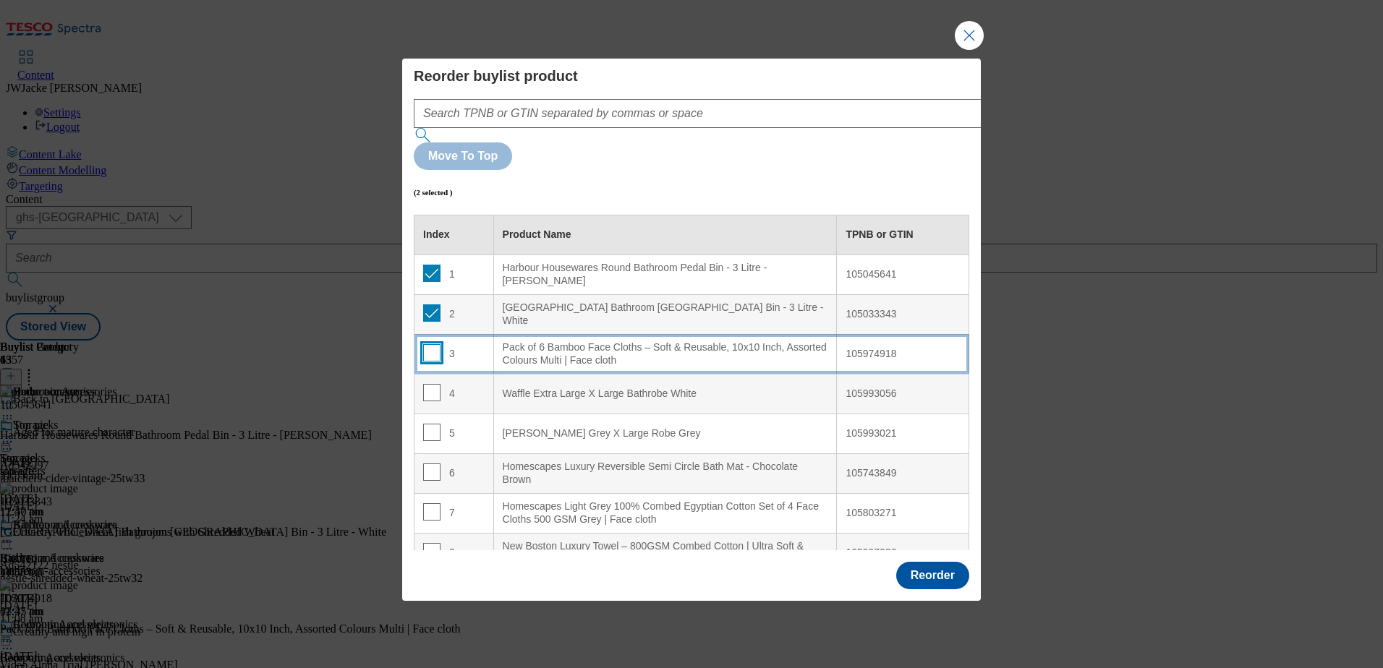
click at [427, 344] on input "Modal" at bounding box center [431, 352] width 17 height 17
checkbox input "true"
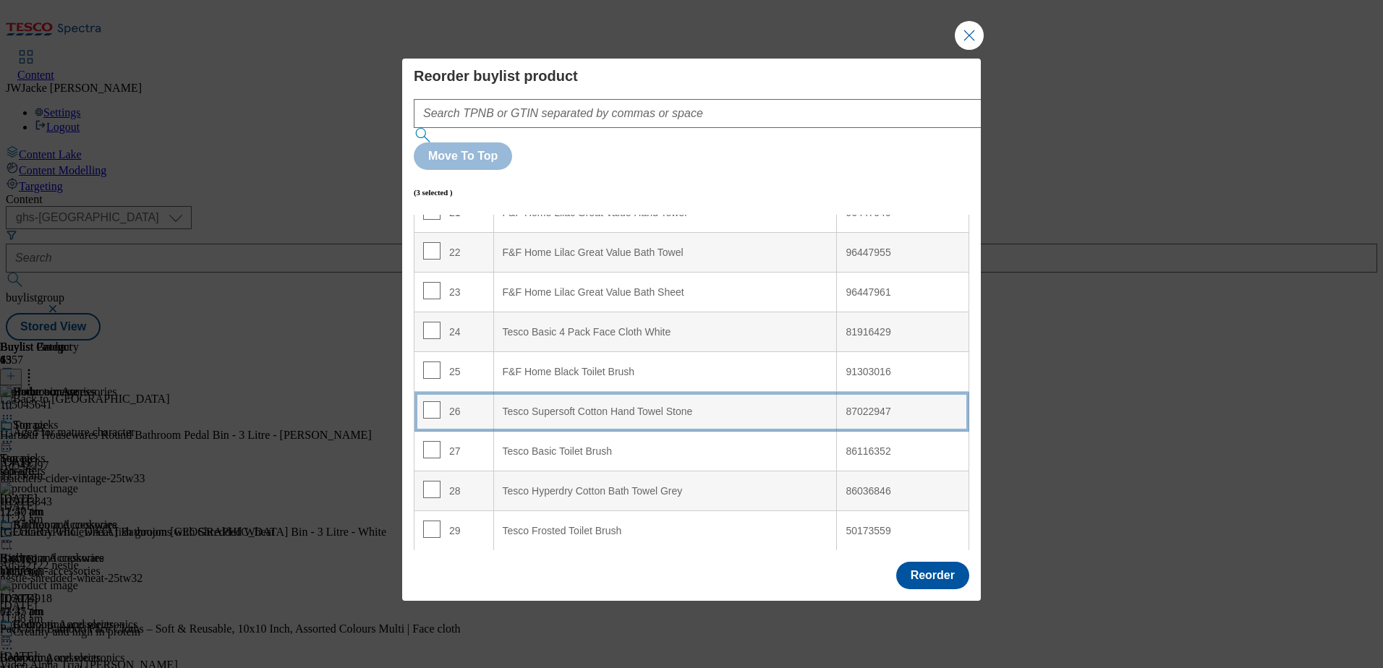
click at [579, 406] on div "Tesco Supersoft Cotton Hand Towel Stone" at bounding box center [666, 412] width 326 height 13
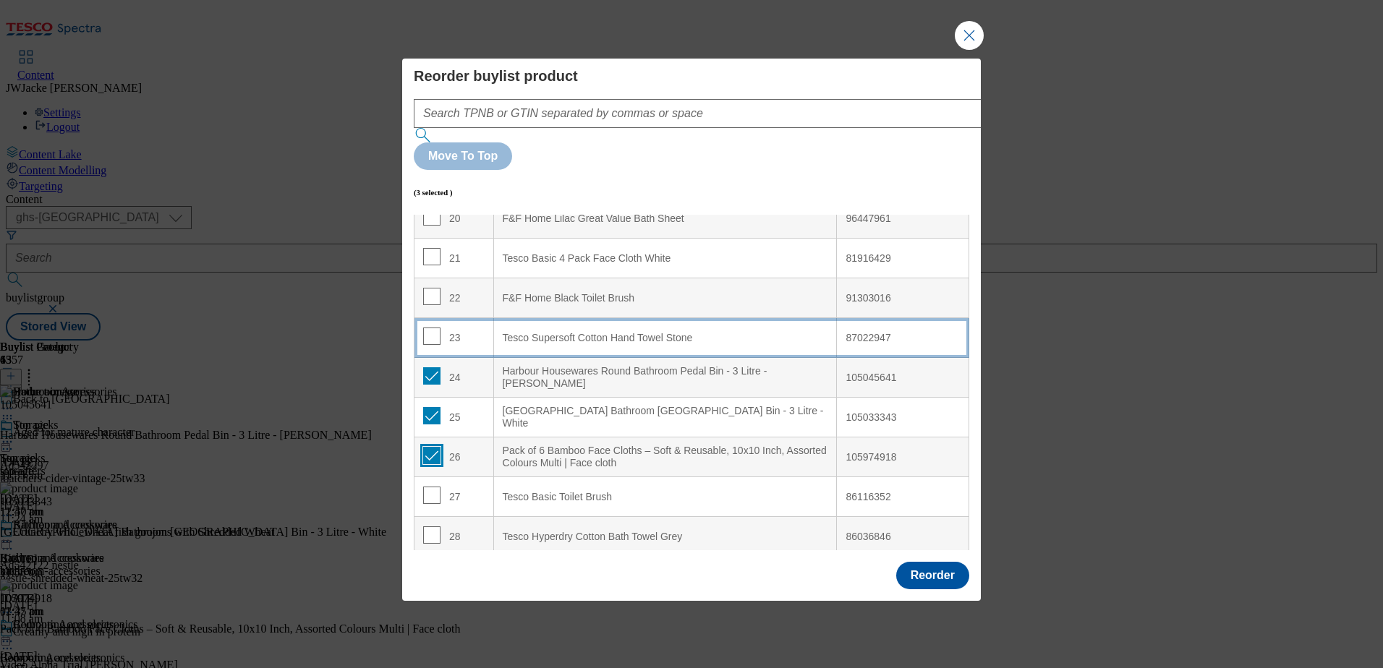
scroll to position [893, 0]
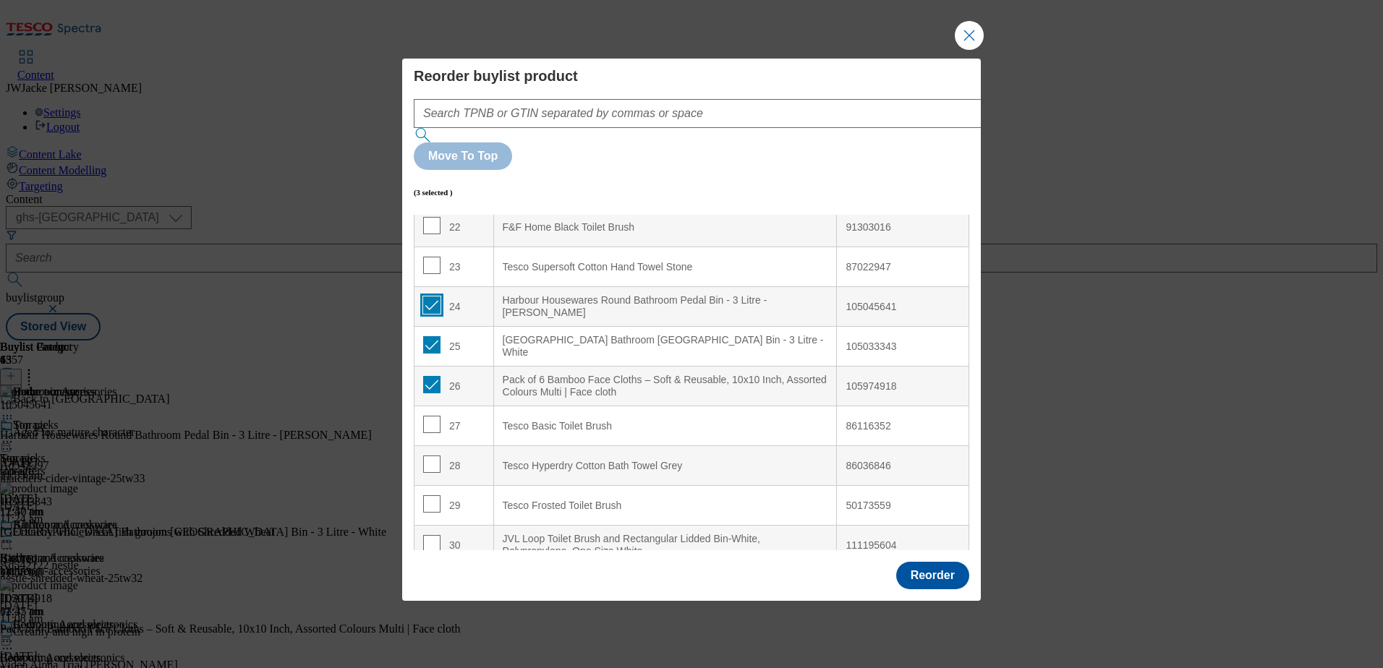
click at [427, 297] on input "Modal" at bounding box center [431, 305] width 17 height 17
checkbox input "false"
click at [434, 336] on input "Modal" at bounding box center [431, 344] width 17 height 17
checkbox input "false"
click at [430, 376] on input "Modal" at bounding box center [431, 384] width 17 height 17
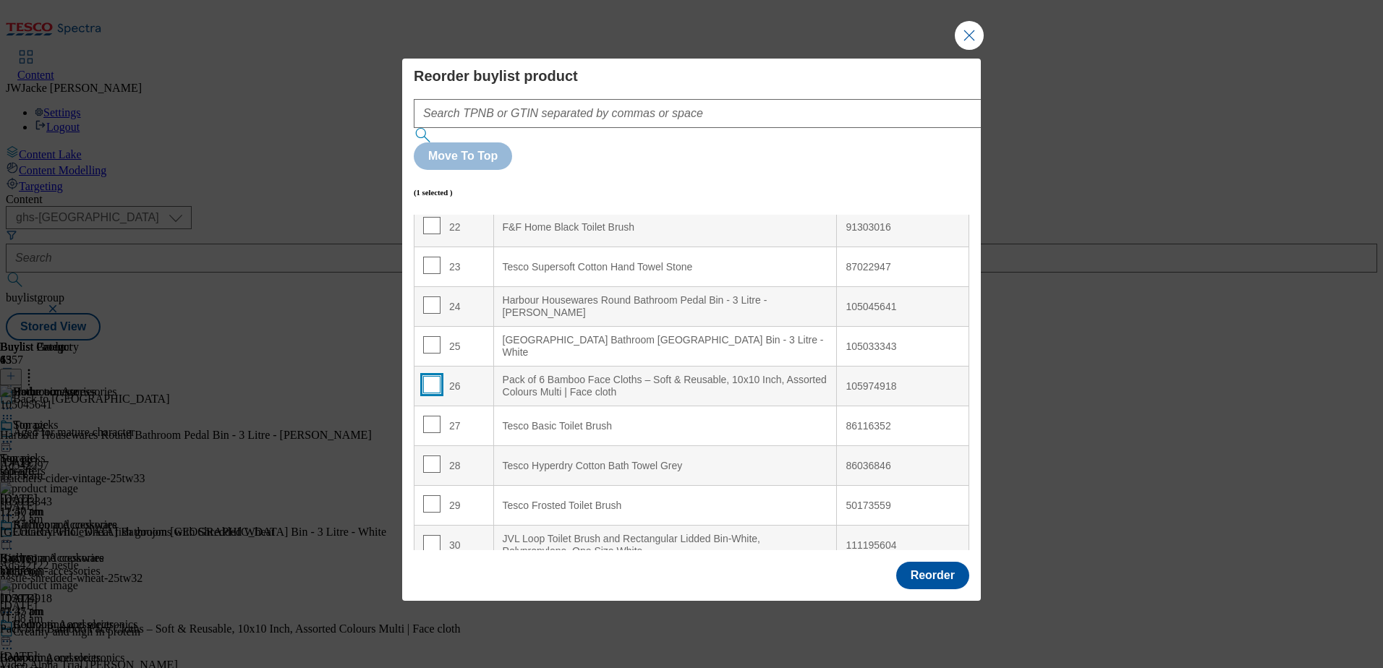
checkbox input "false"
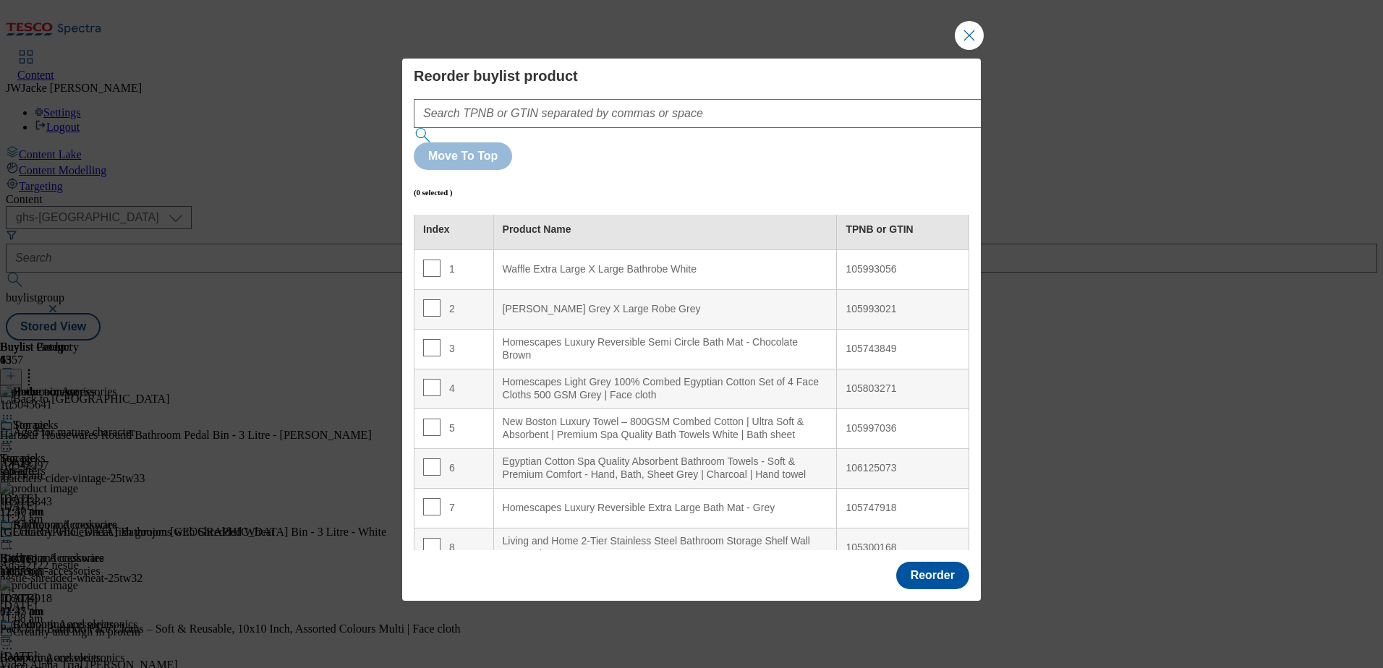
scroll to position [0, 0]
click at [432, 265] on input "Modal" at bounding box center [431, 273] width 17 height 17
checkbox input "true"
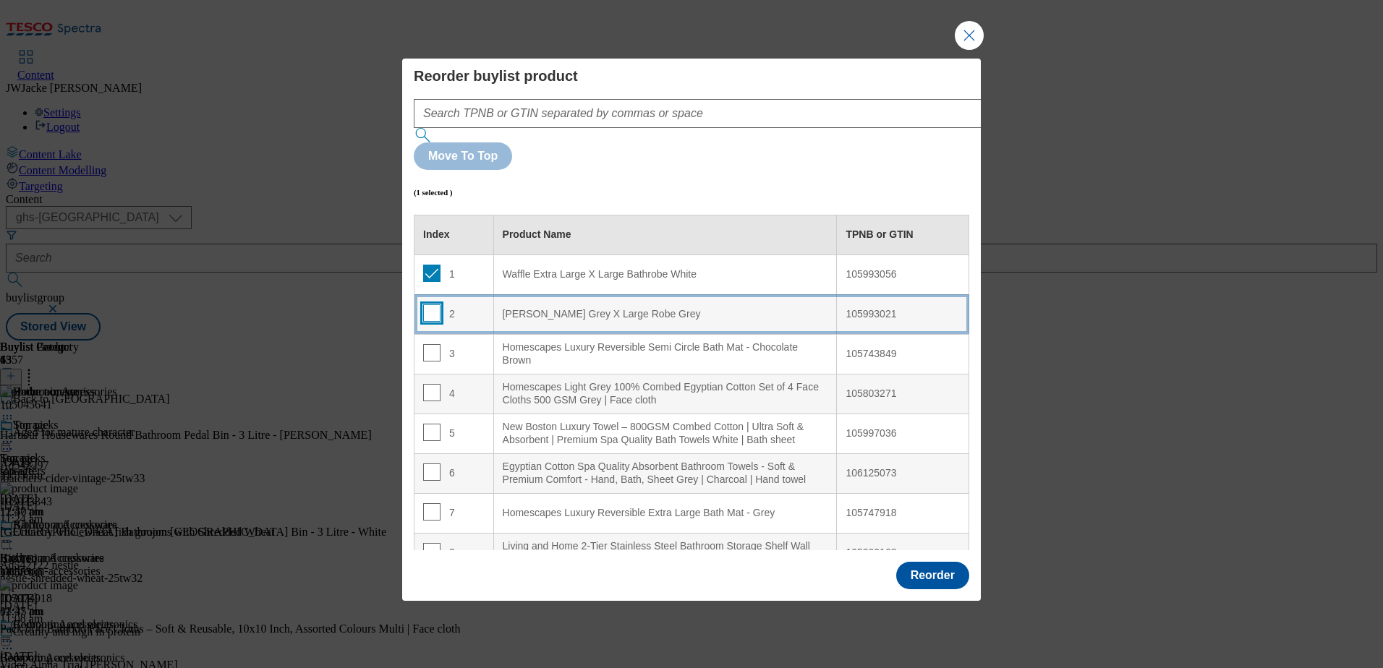
click at [428, 305] on input "Modal" at bounding box center [431, 313] width 17 height 17
checkbox input "true"
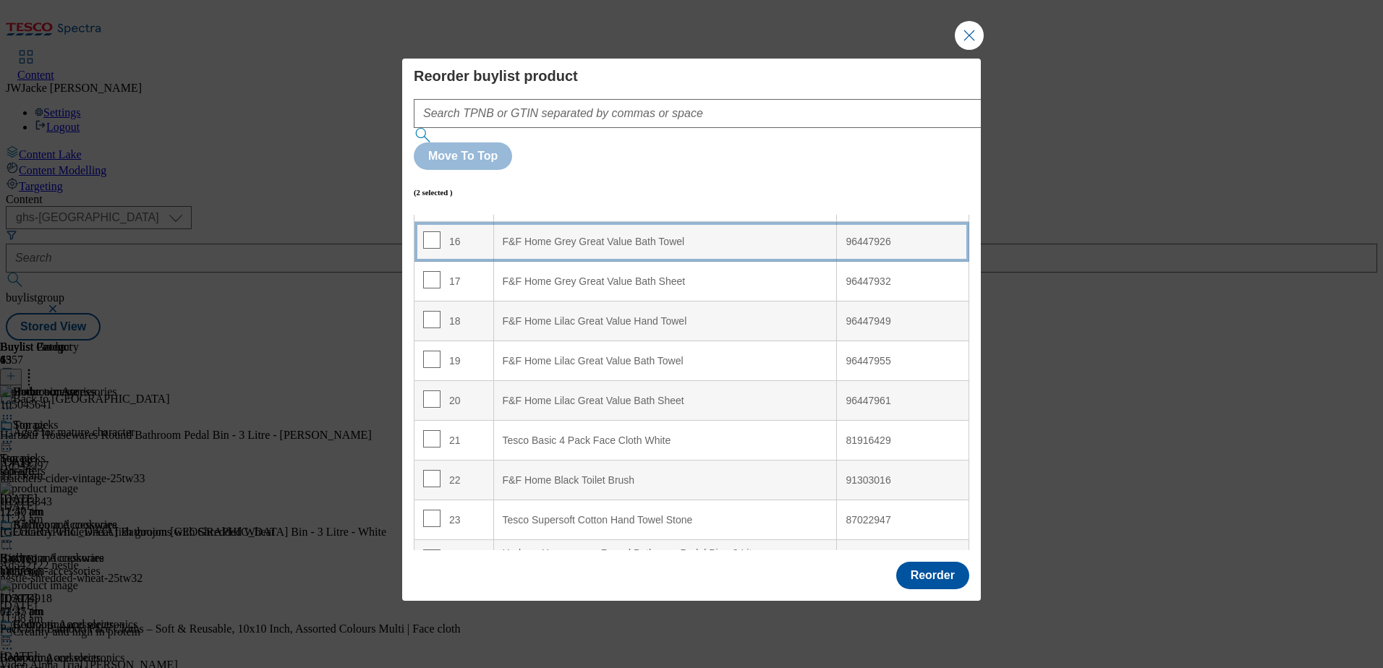
scroll to position [651, 0]
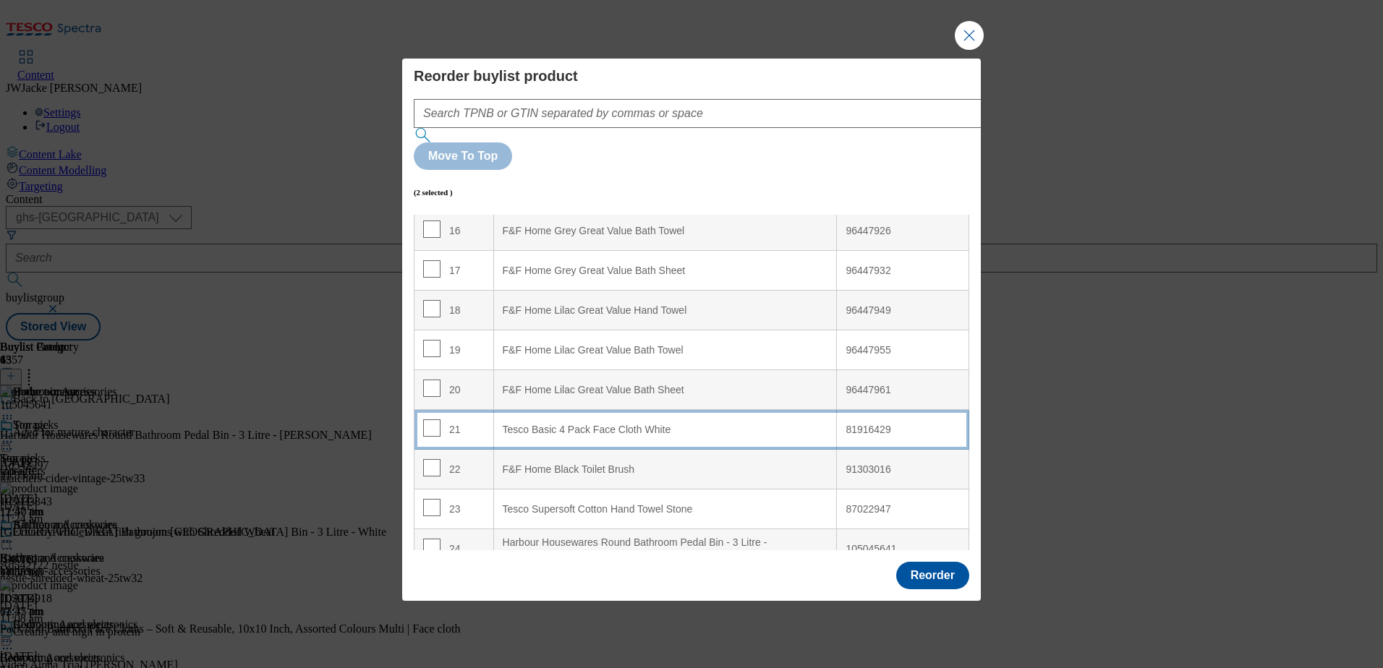
click at [522, 424] on div "Tesco Basic 4 Pack Face Cloth White" at bounding box center [666, 430] width 326 height 13
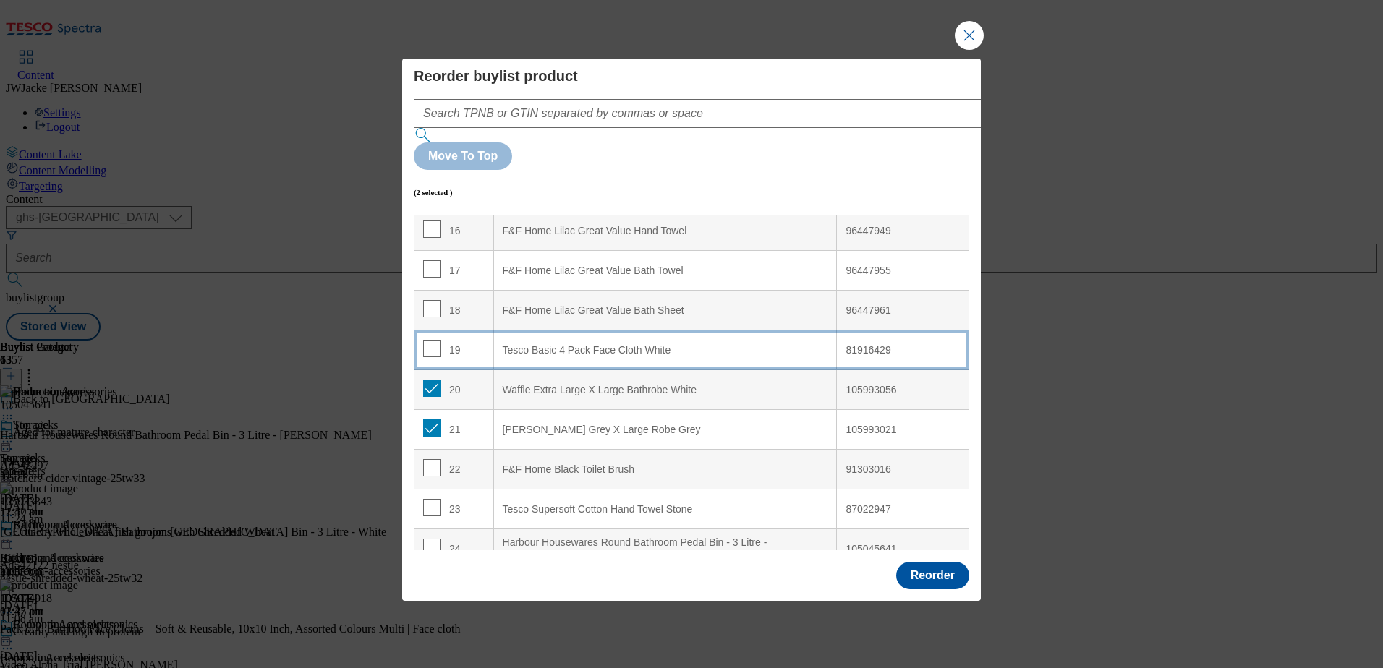
scroll to position [571, 0]
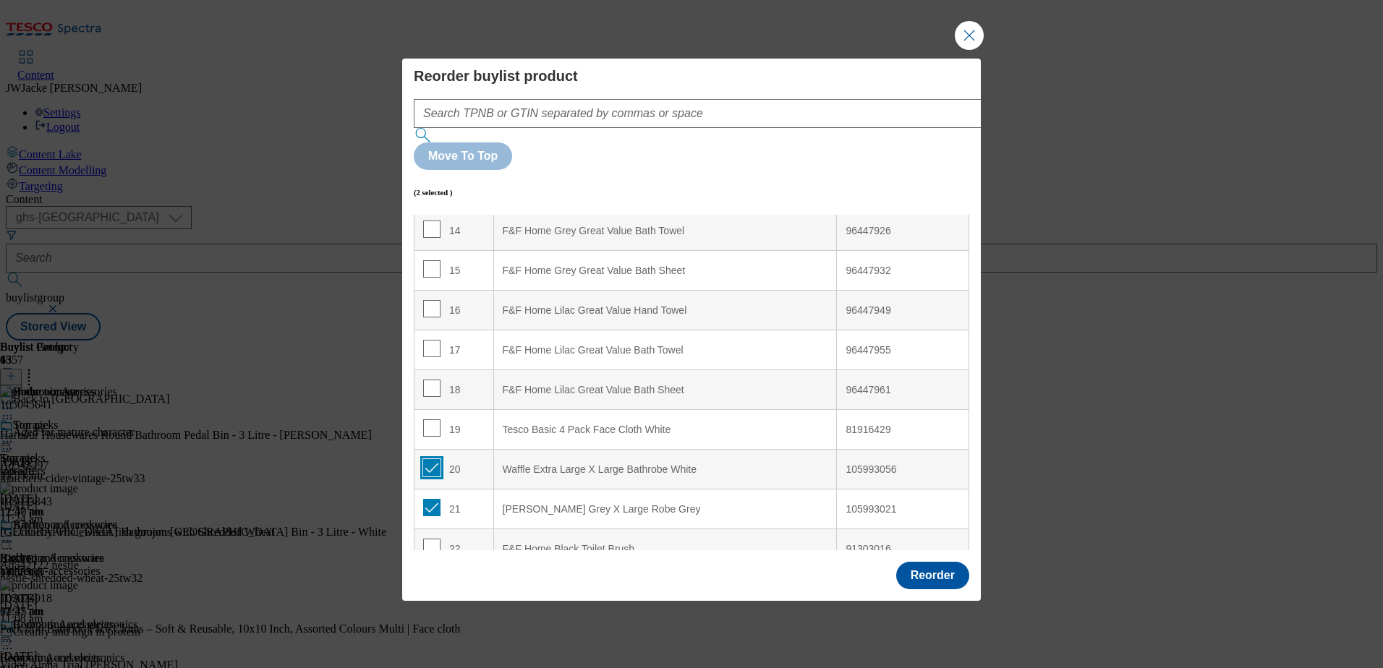
click at [433, 459] on input "Modal" at bounding box center [431, 467] width 17 height 17
checkbox input "false"
click at [432, 499] on input "Modal" at bounding box center [431, 507] width 17 height 17
checkbox input "false"
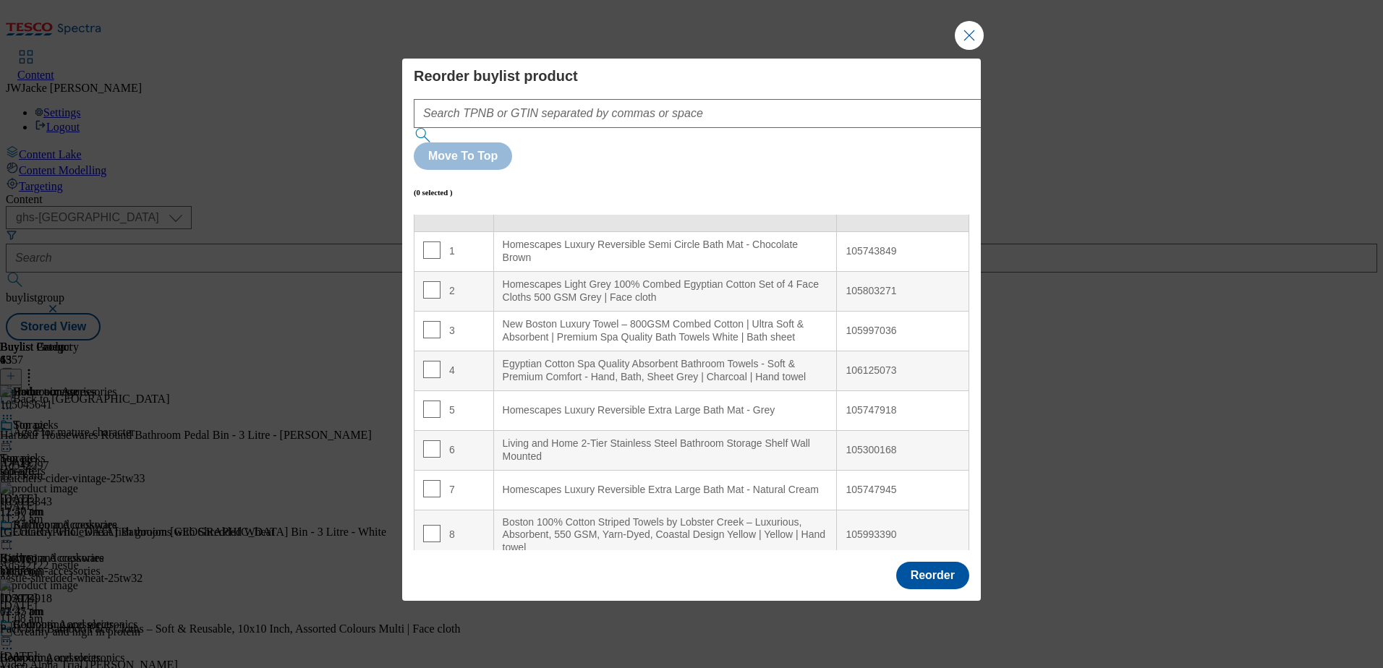
scroll to position [0, 0]
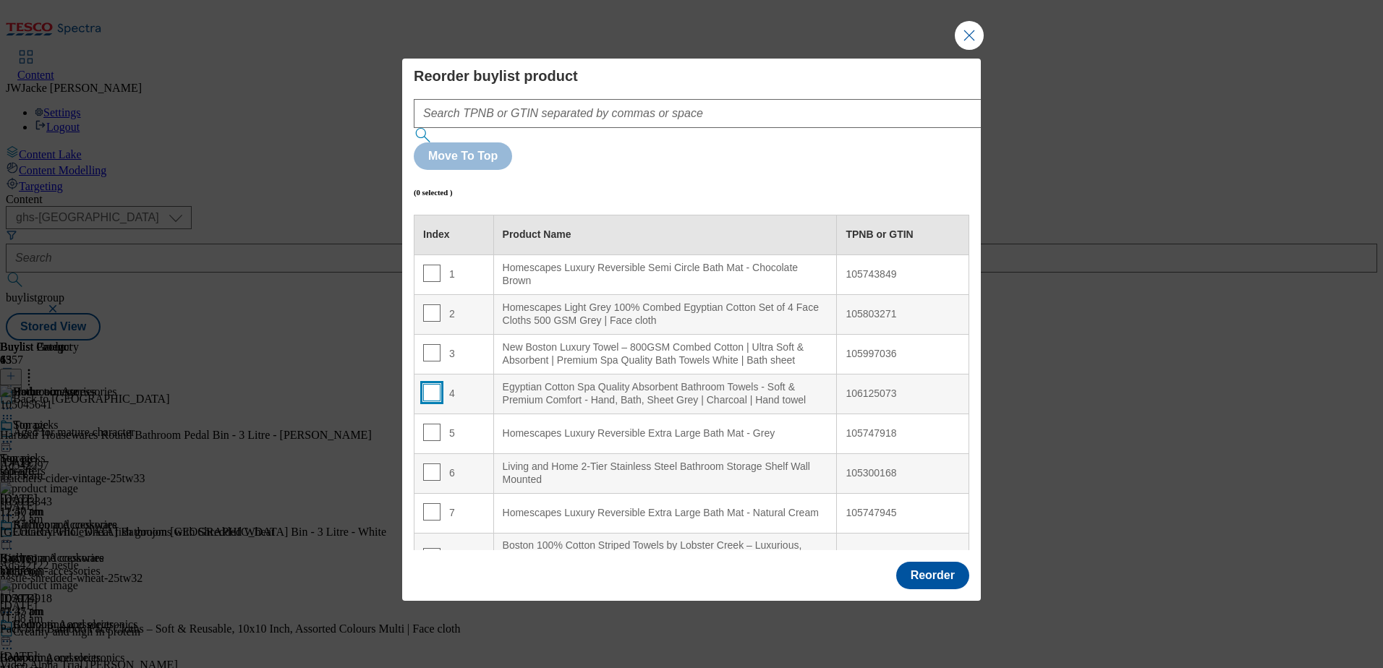
click at [428, 384] on input "Modal" at bounding box center [431, 392] width 17 height 17
checkbox input "true"
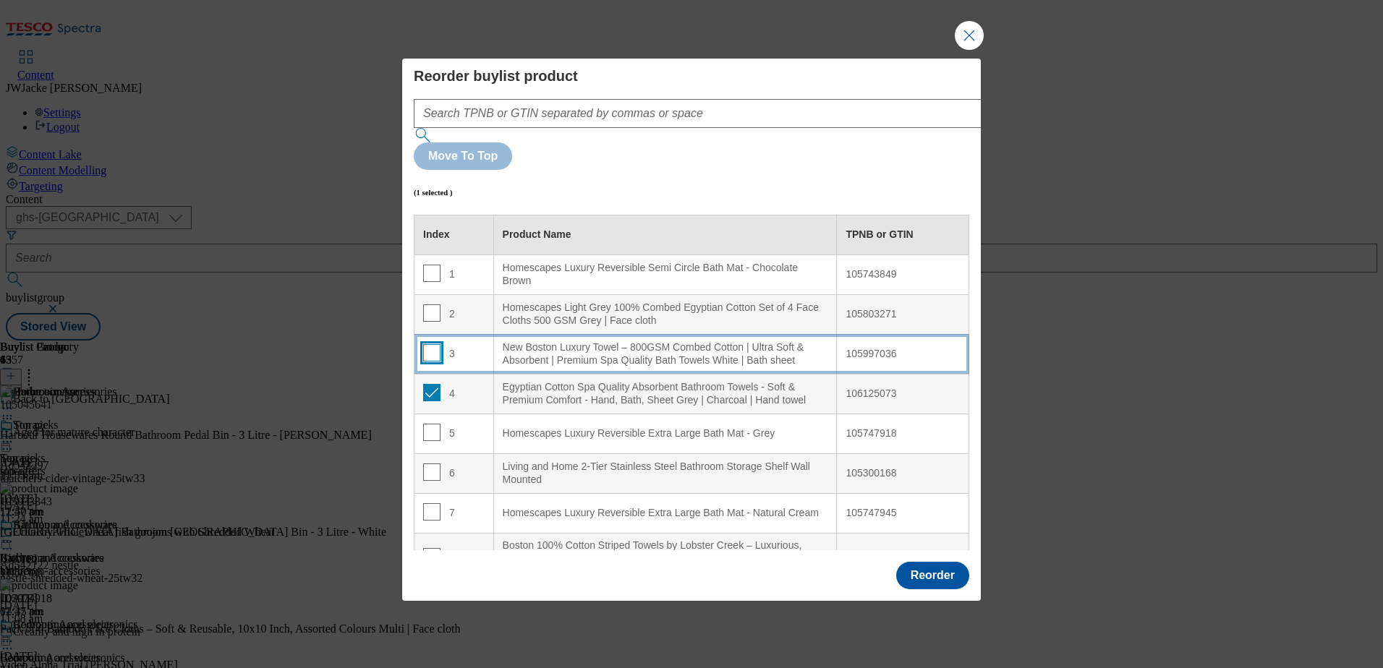
click at [437, 344] on input "Modal" at bounding box center [431, 352] width 17 height 17
checkbox input "true"
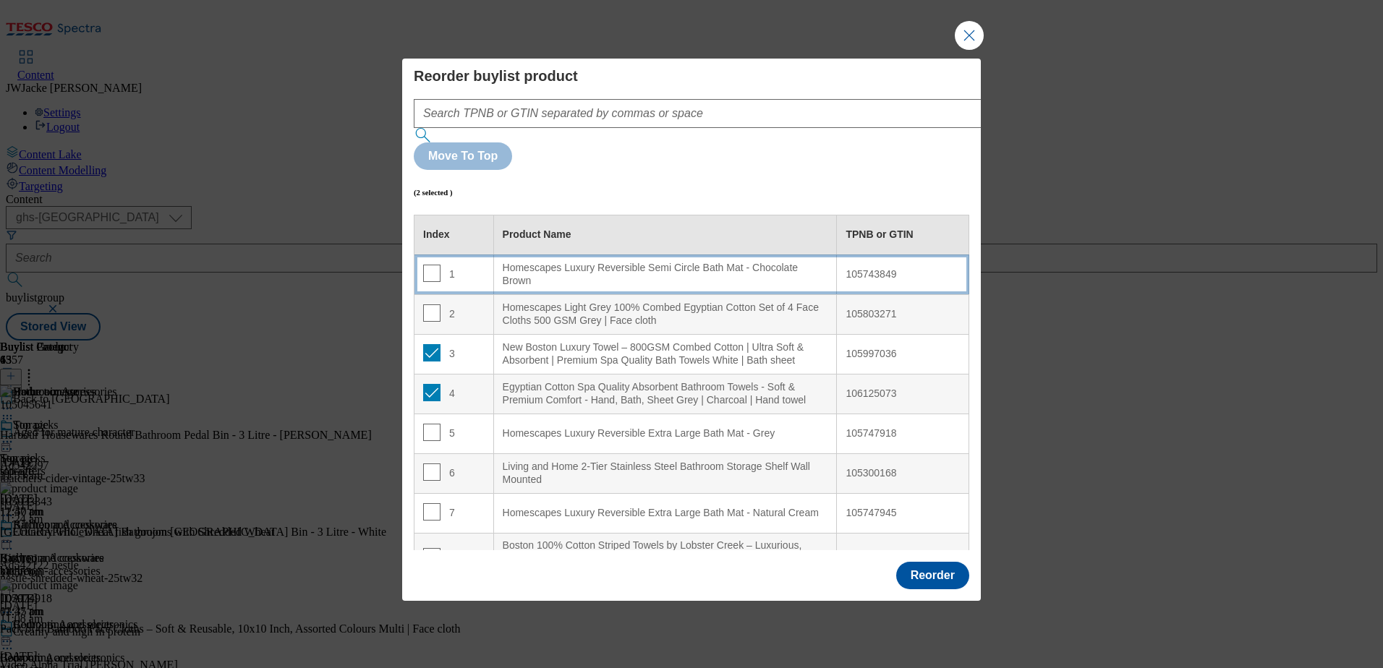
click at [542, 262] on div "Homescapes Luxury Reversible Semi Circle Bath Mat - Chocolate Brown" at bounding box center [666, 274] width 326 height 25
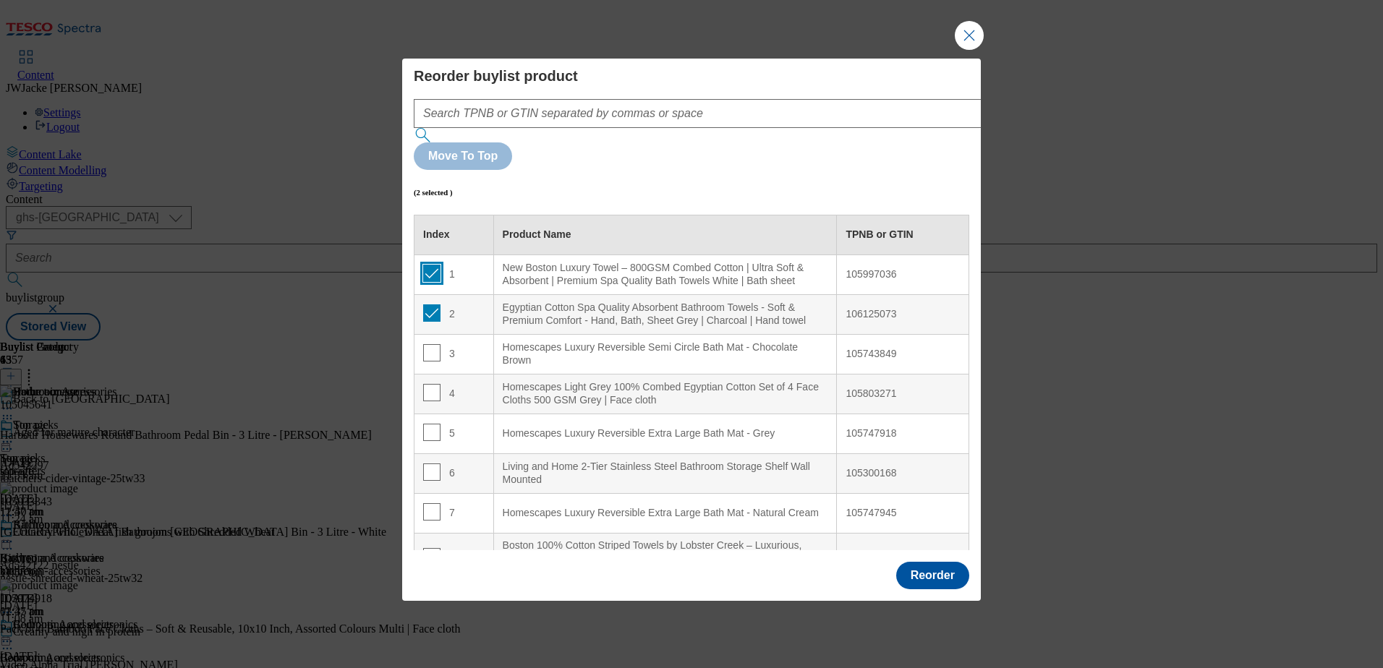
drag, startPoint x: 432, startPoint y: 235, endPoint x: 427, endPoint y: 252, distance: 18.1
click at [431, 265] on input "Modal" at bounding box center [431, 273] width 17 height 17
checkbox input "false"
click at [425, 305] on input "Modal" at bounding box center [431, 313] width 17 height 17
checkbox input "false"
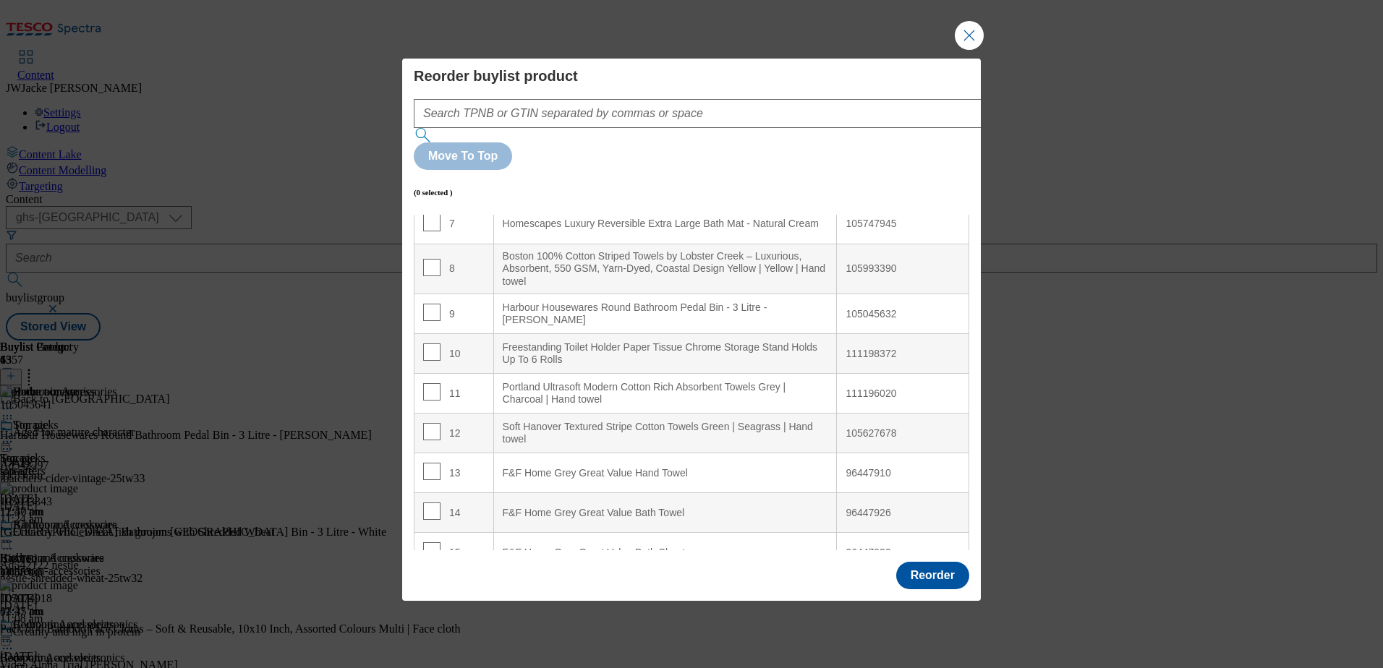
scroll to position [362, 0]
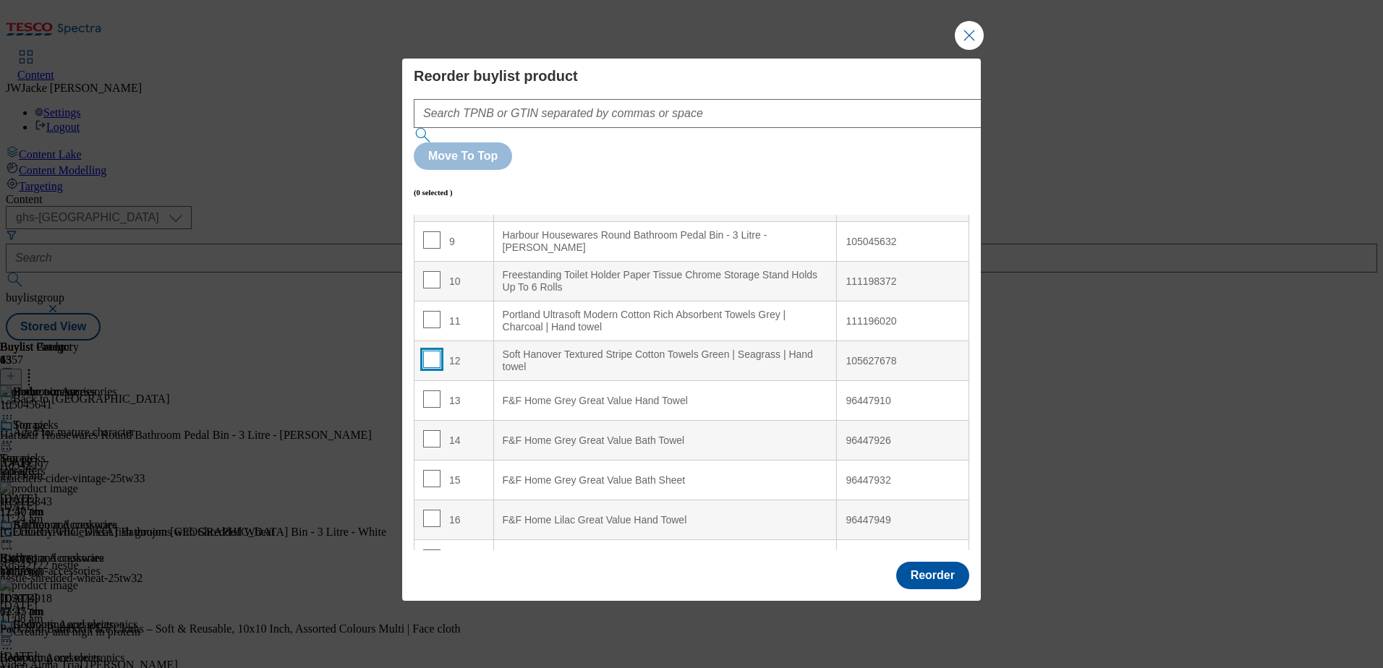
click at [434, 351] on input "Modal" at bounding box center [431, 359] width 17 height 17
checkbox input "true"
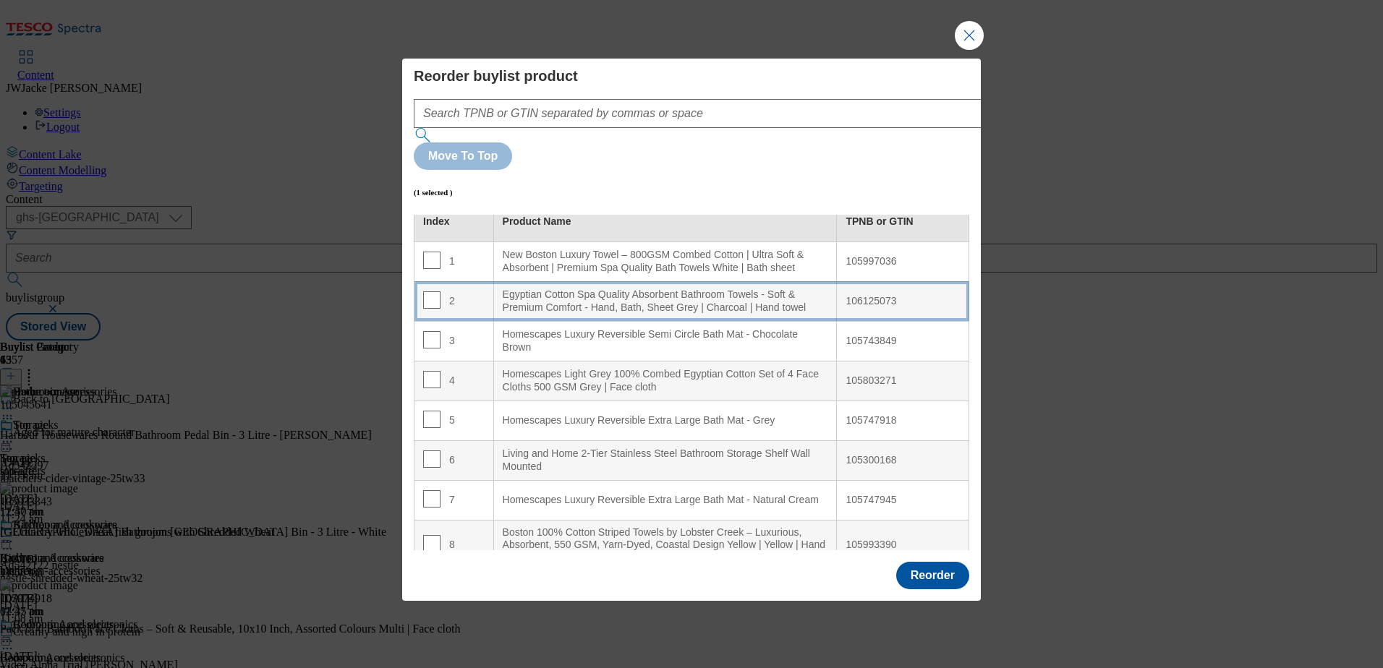
scroll to position [0, 0]
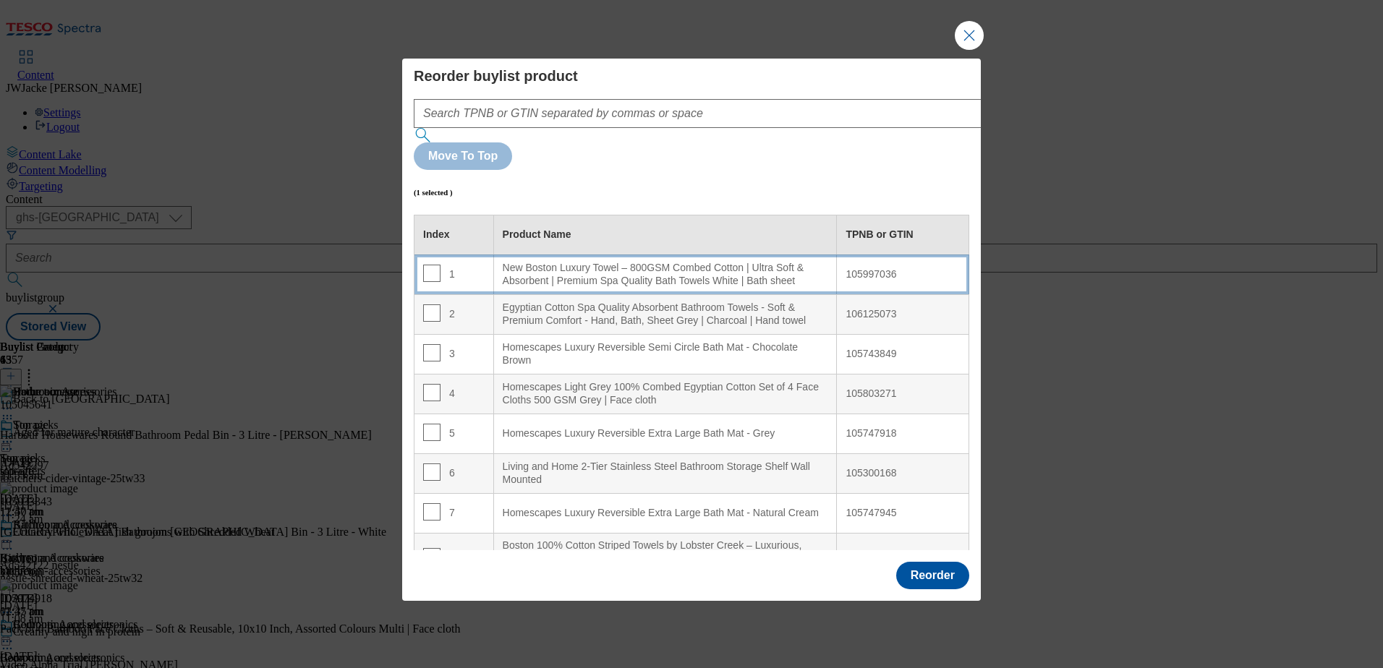
click at [576, 262] on div "New Boston Luxury Towel – 800GSM Combed Cotton | Ultra Soft & Absorbent | Premi…" at bounding box center [666, 274] width 326 height 25
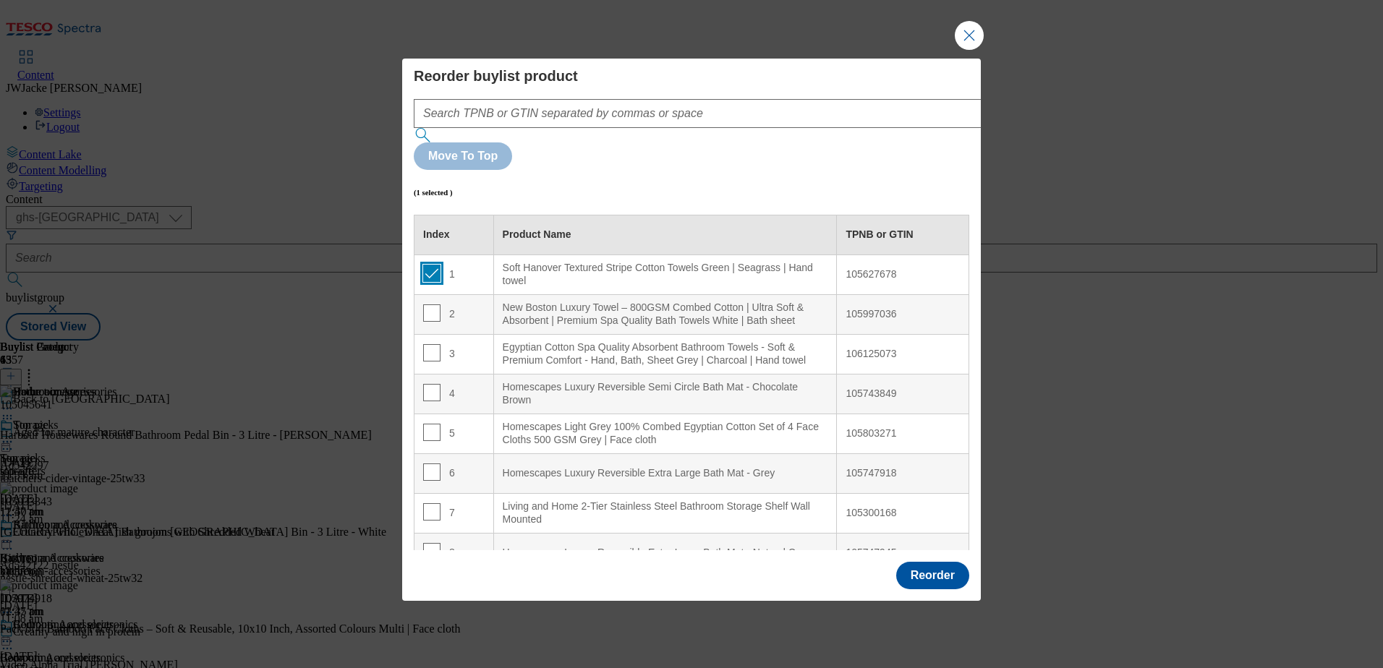
click at [430, 265] on input "Modal" at bounding box center [431, 273] width 17 height 17
checkbox input "false"
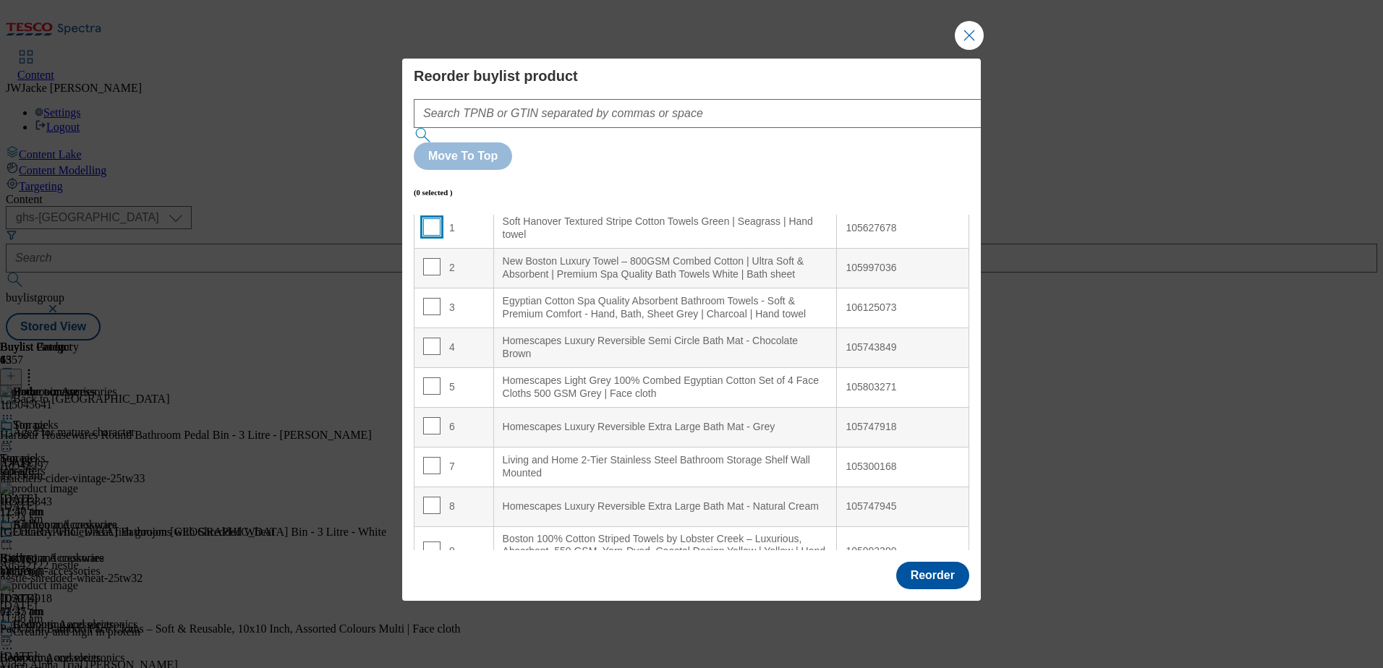
scroll to position [72, 0]
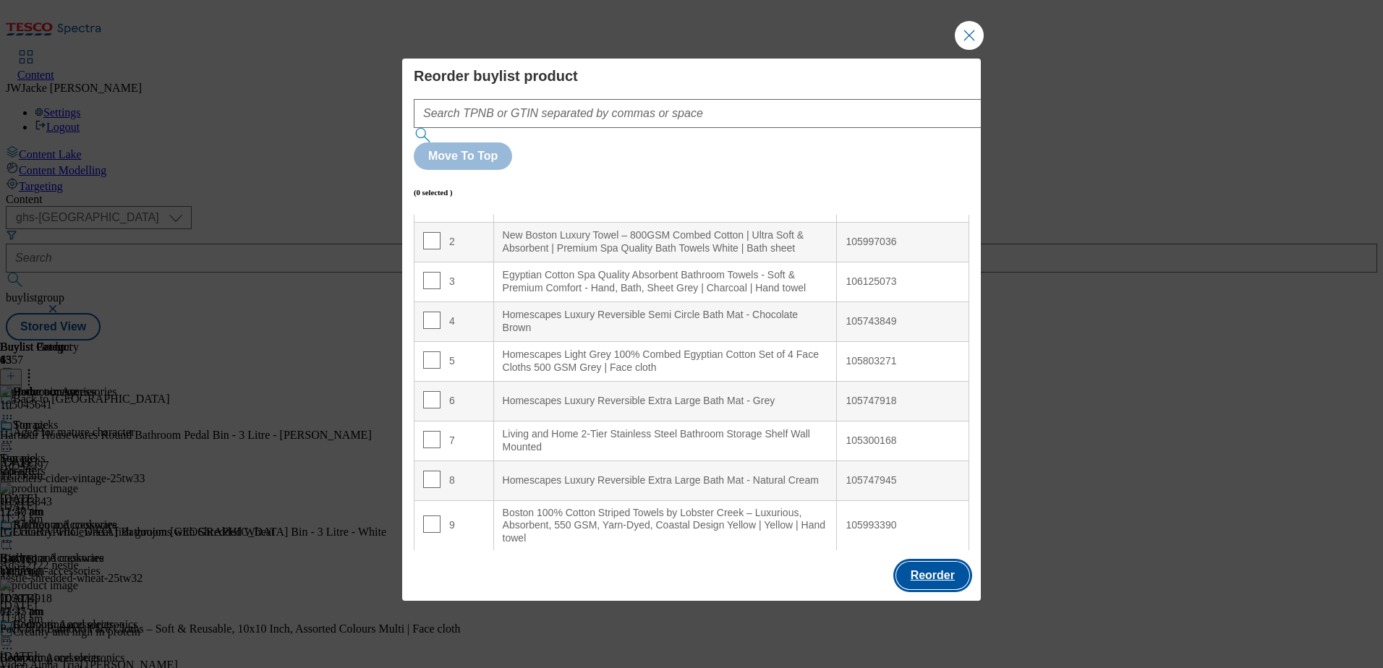
click at [927, 562] on button "Reorder" at bounding box center [932, 575] width 73 height 27
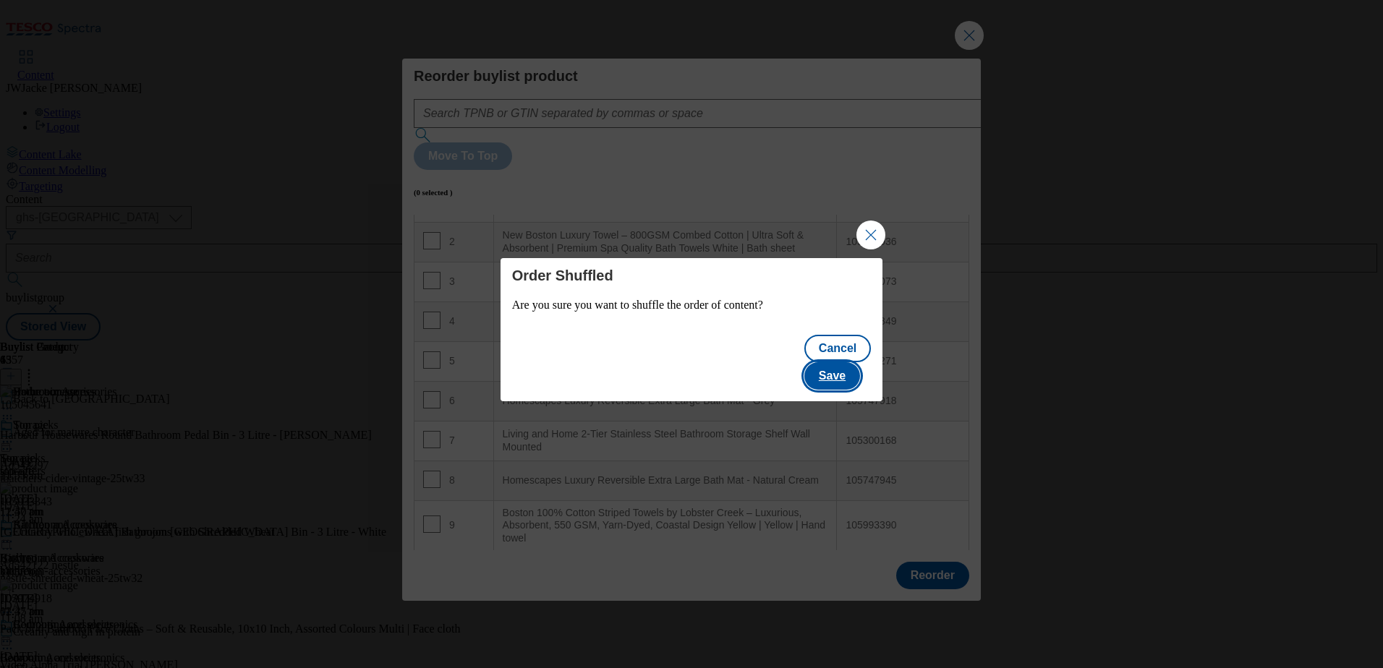
click at [846, 370] on button "Save" at bounding box center [832, 375] width 56 height 27
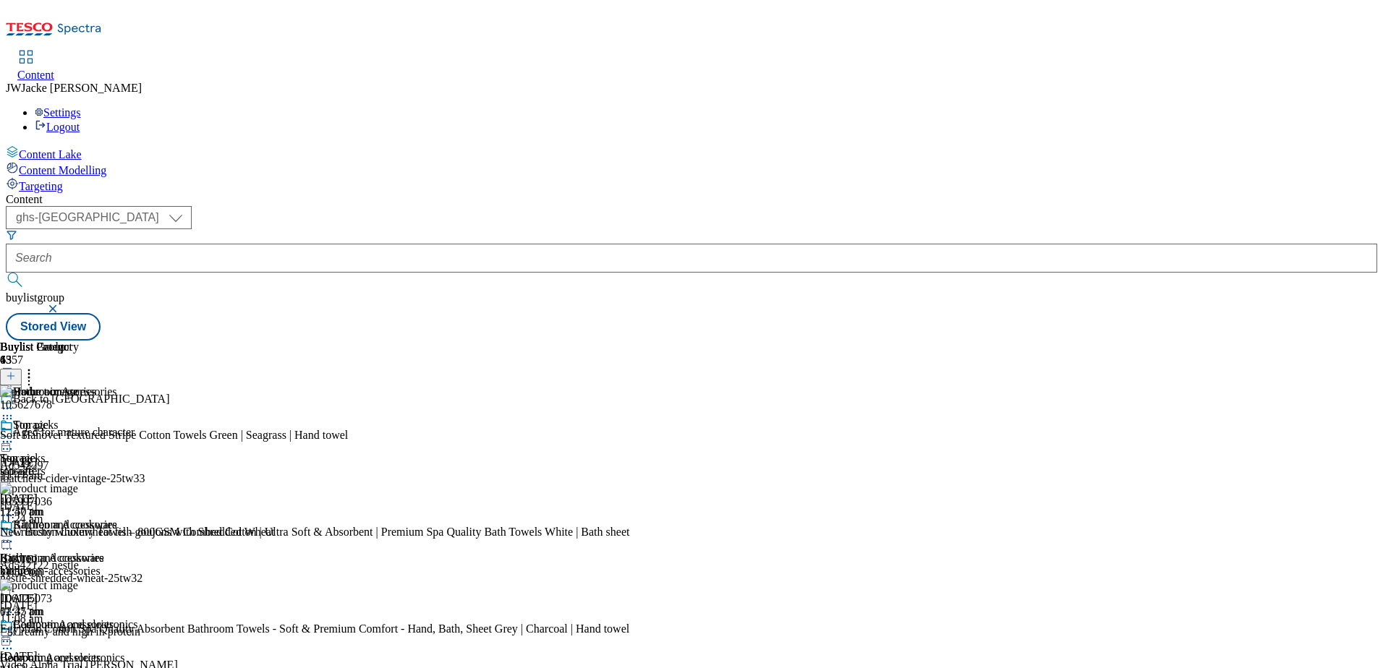
scroll to position [2025, 0]
click at [14, 535] on icon at bounding box center [7, 542] width 14 height 14
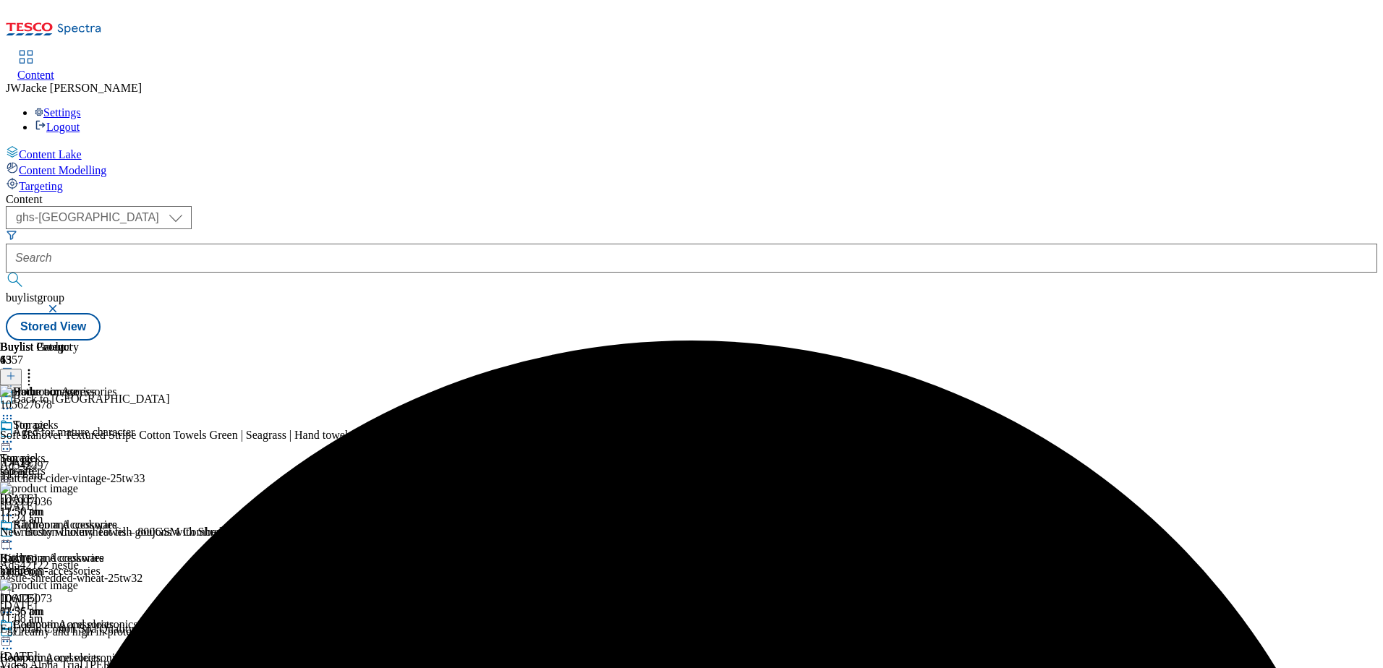
scroll to position [0, 0]
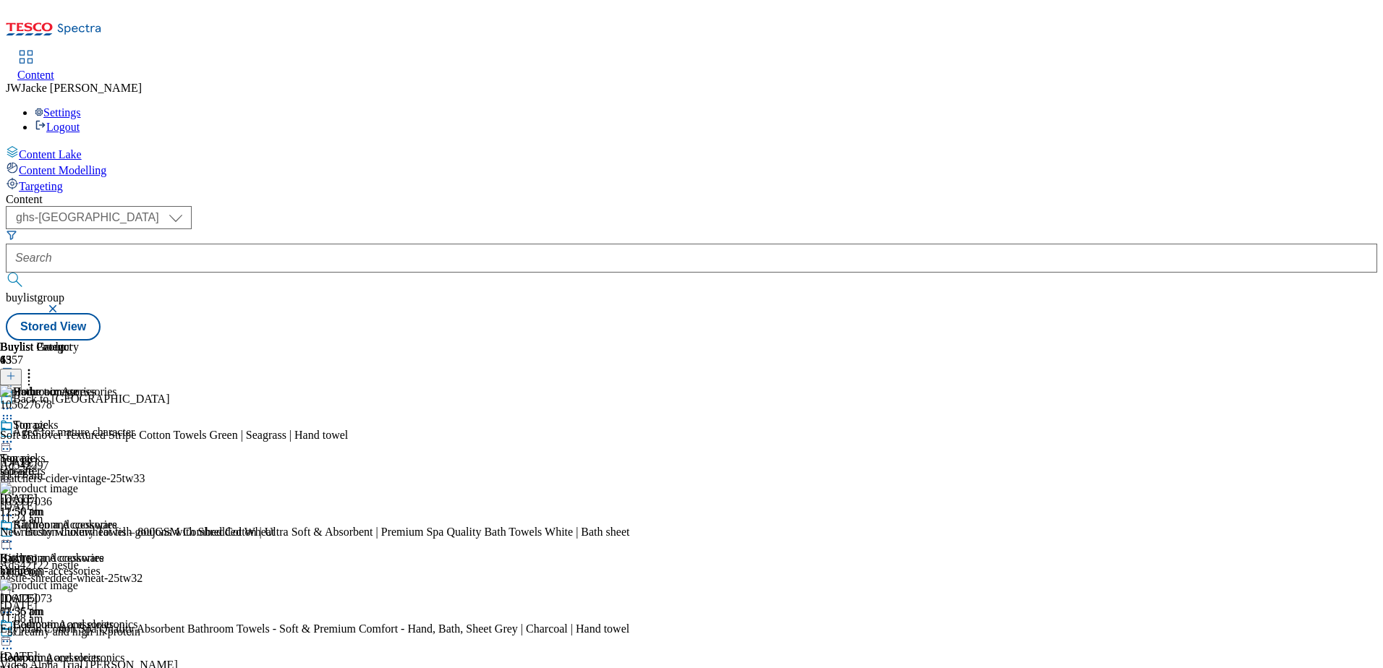
click at [1300, 341] on div "Buylist Group 6357 Back to uni Aged for mature character Ad542297 thatchers-cid…" at bounding box center [692, 341] width 1372 height 0
